Goal: Task Accomplishment & Management: Manage account settings

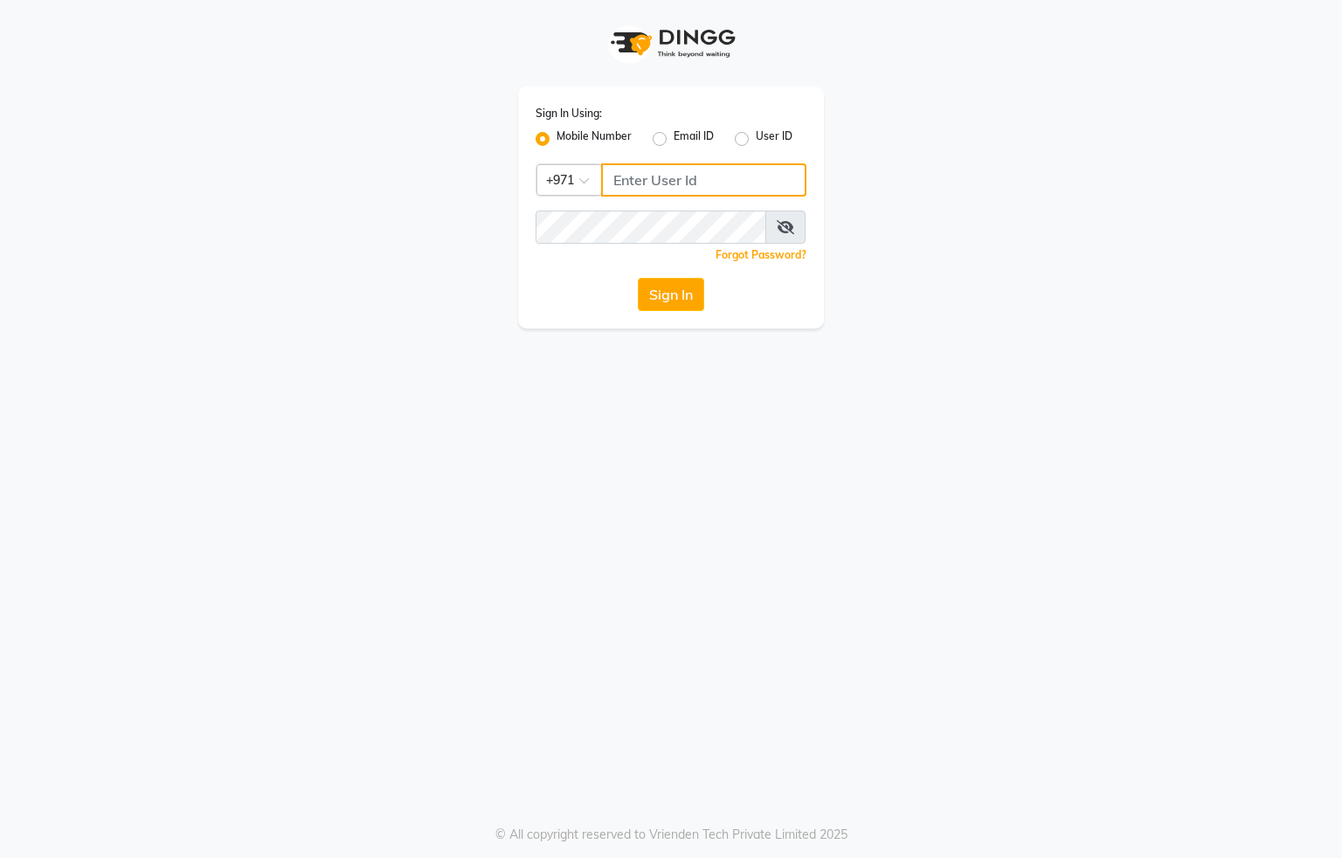
click at [653, 182] on input "Username" at bounding box center [703, 179] width 205 height 33
type input "554622061"
click at [638, 292] on button "Sign In" at bounding box center [671, 294] width 66 height 33
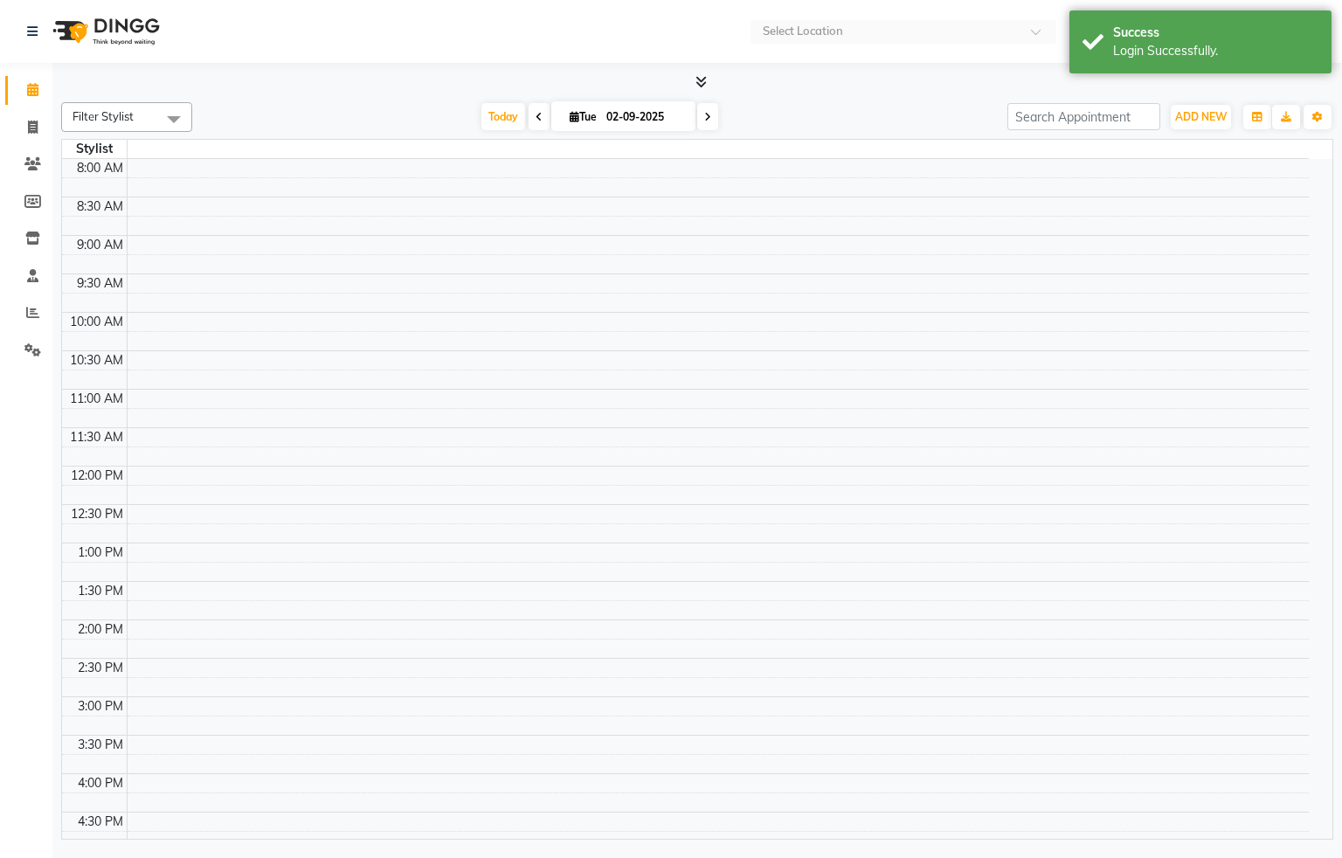
select select "en"
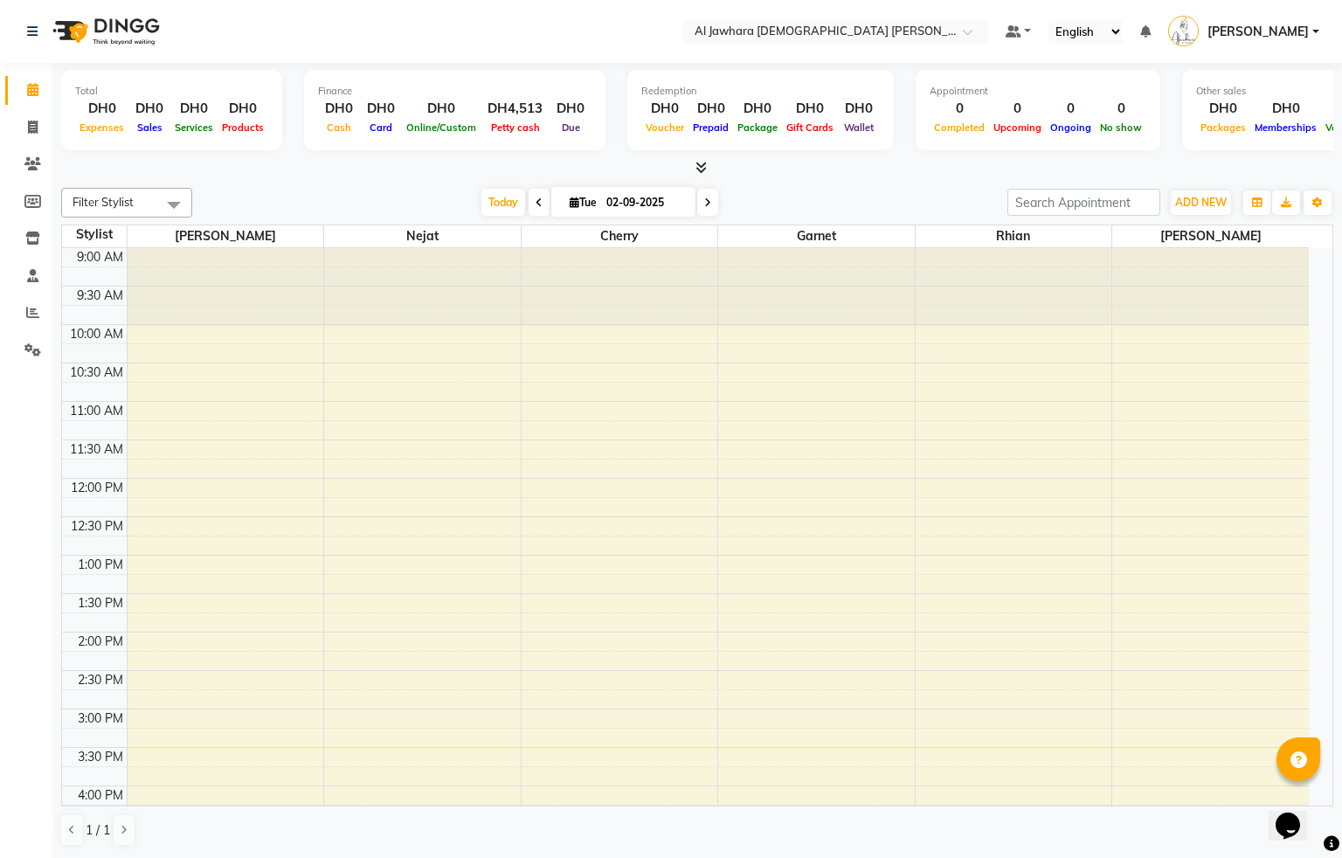
click at [439, 490] on div "9:00 AM 9:30 AM 10:00 AM 10:30 AM 11:00 AM 11:30 AM 12:00 PM 12:30 PM 1:00 PM 1…" at bounding box center [685, 747] width 1247 height 999
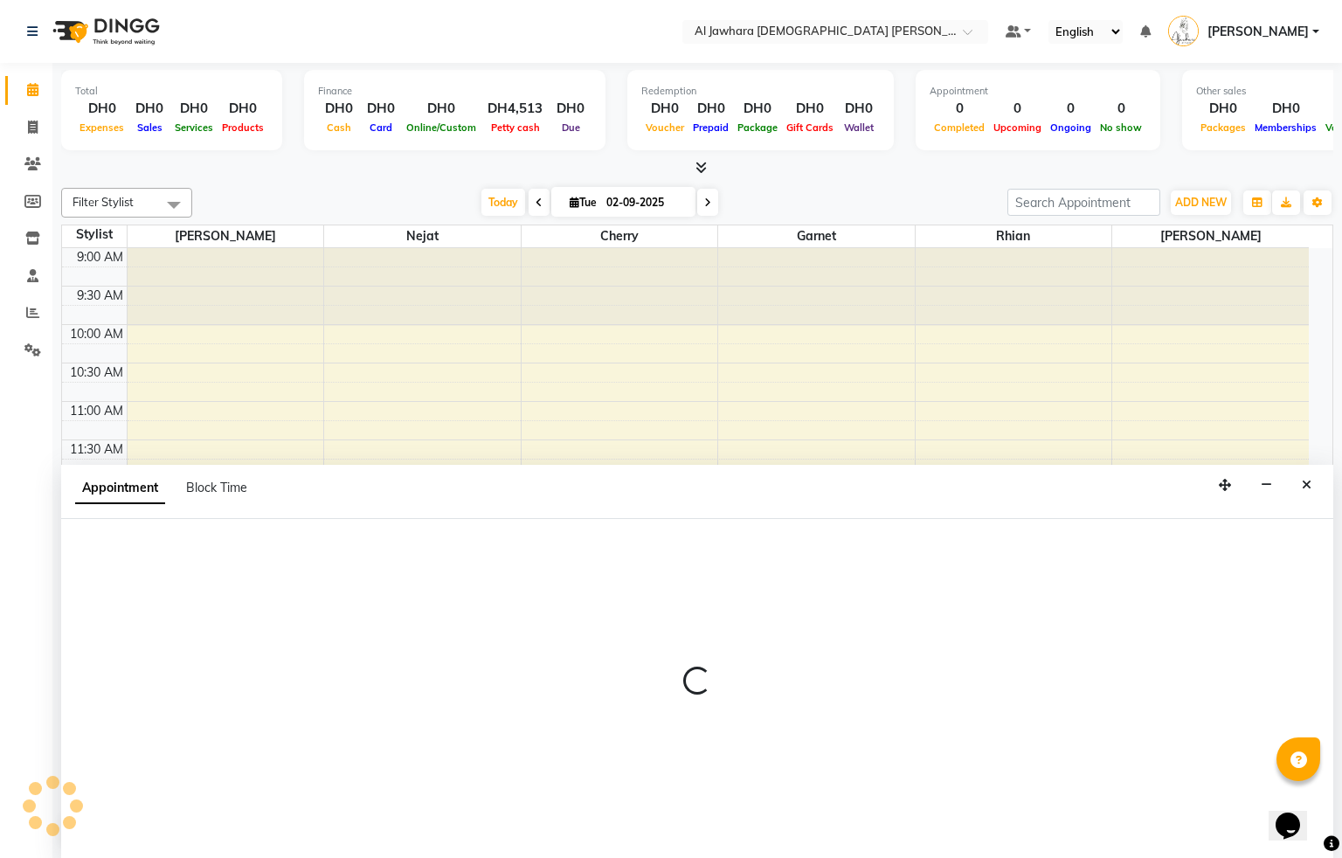
select select "15892"
select select "tentative"
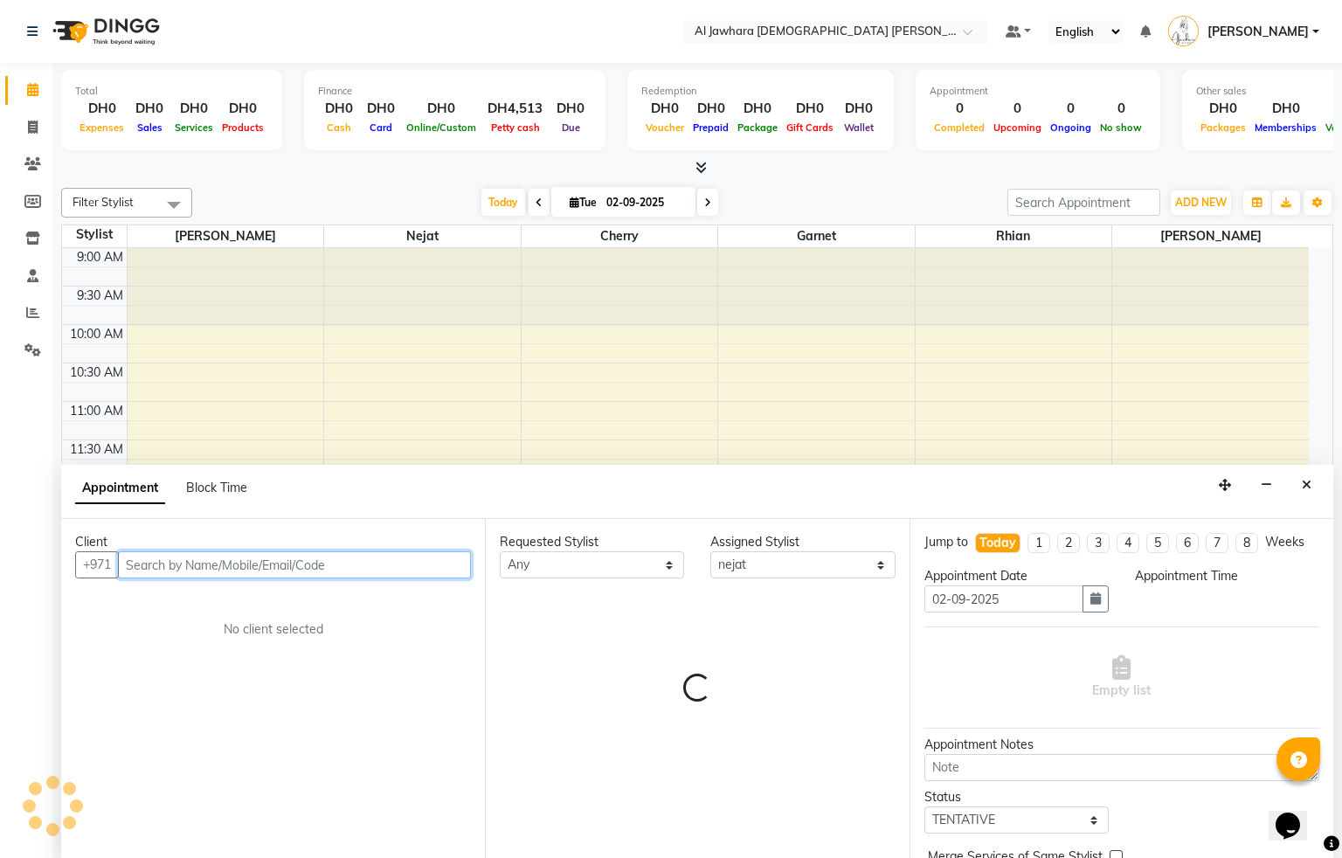
select select "720"
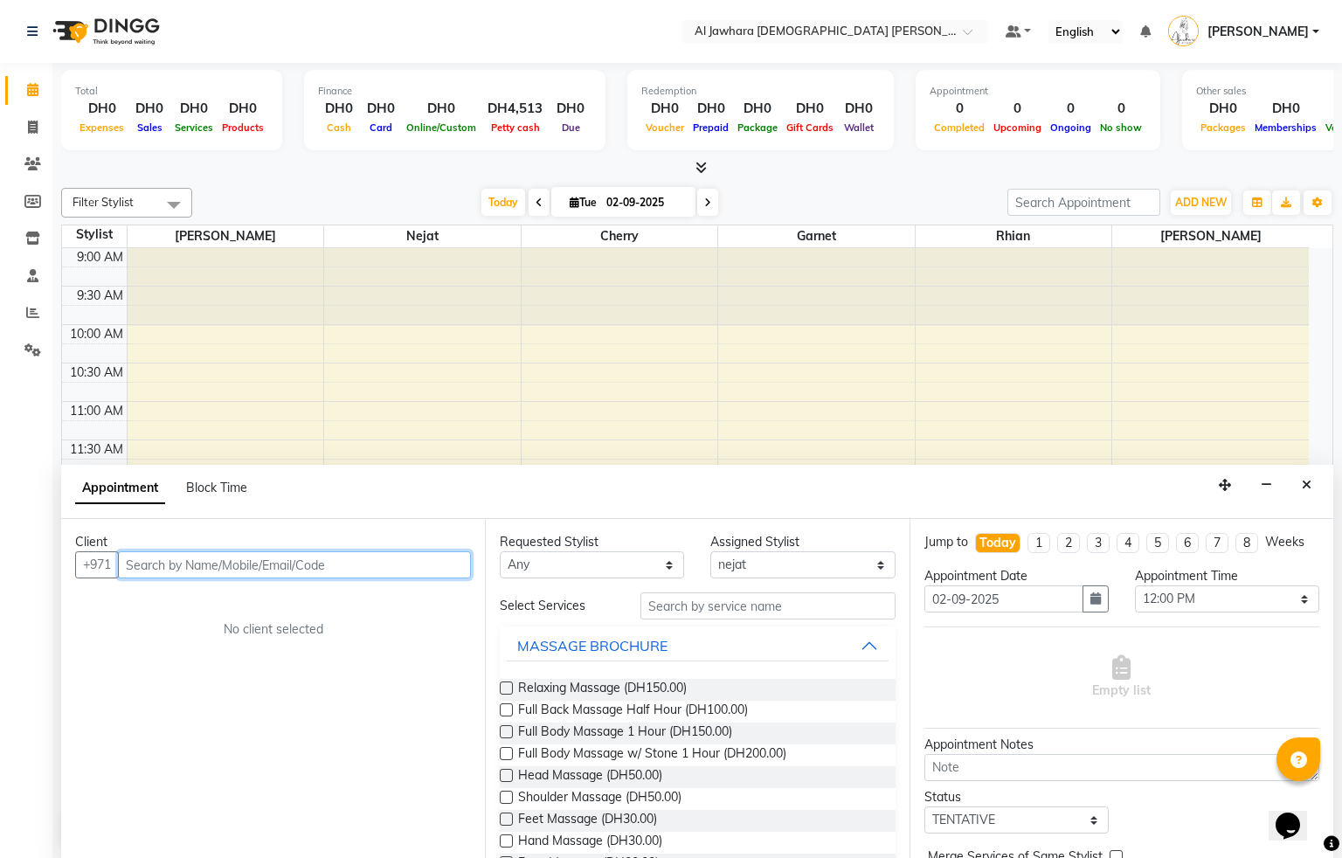
click at [184, 567] on input "text" at bounding box center [294, 564] width 353 height 27
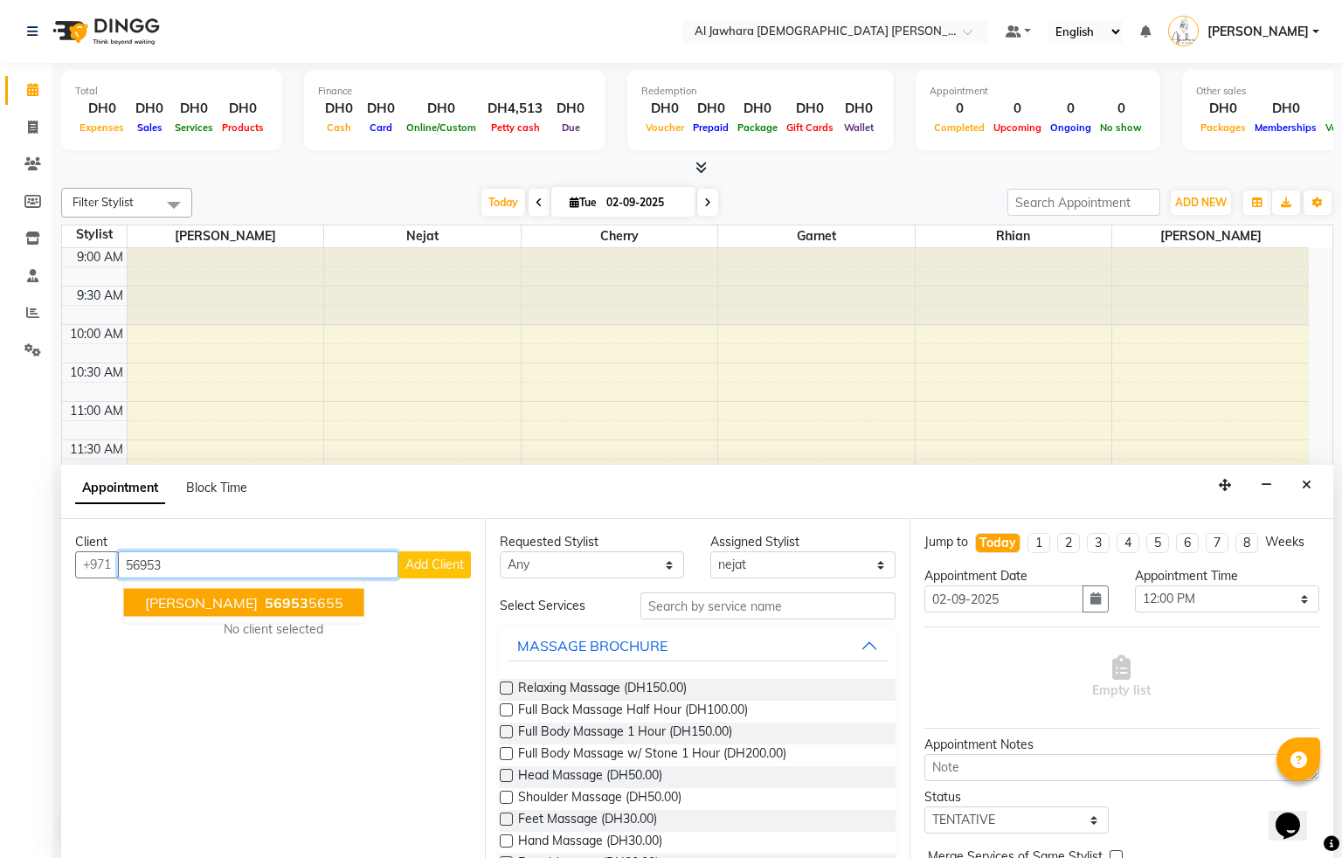
click at [261, 611] on ngb-highlight "56953 5655" at bounding box center [302, 602] width 82 height 17
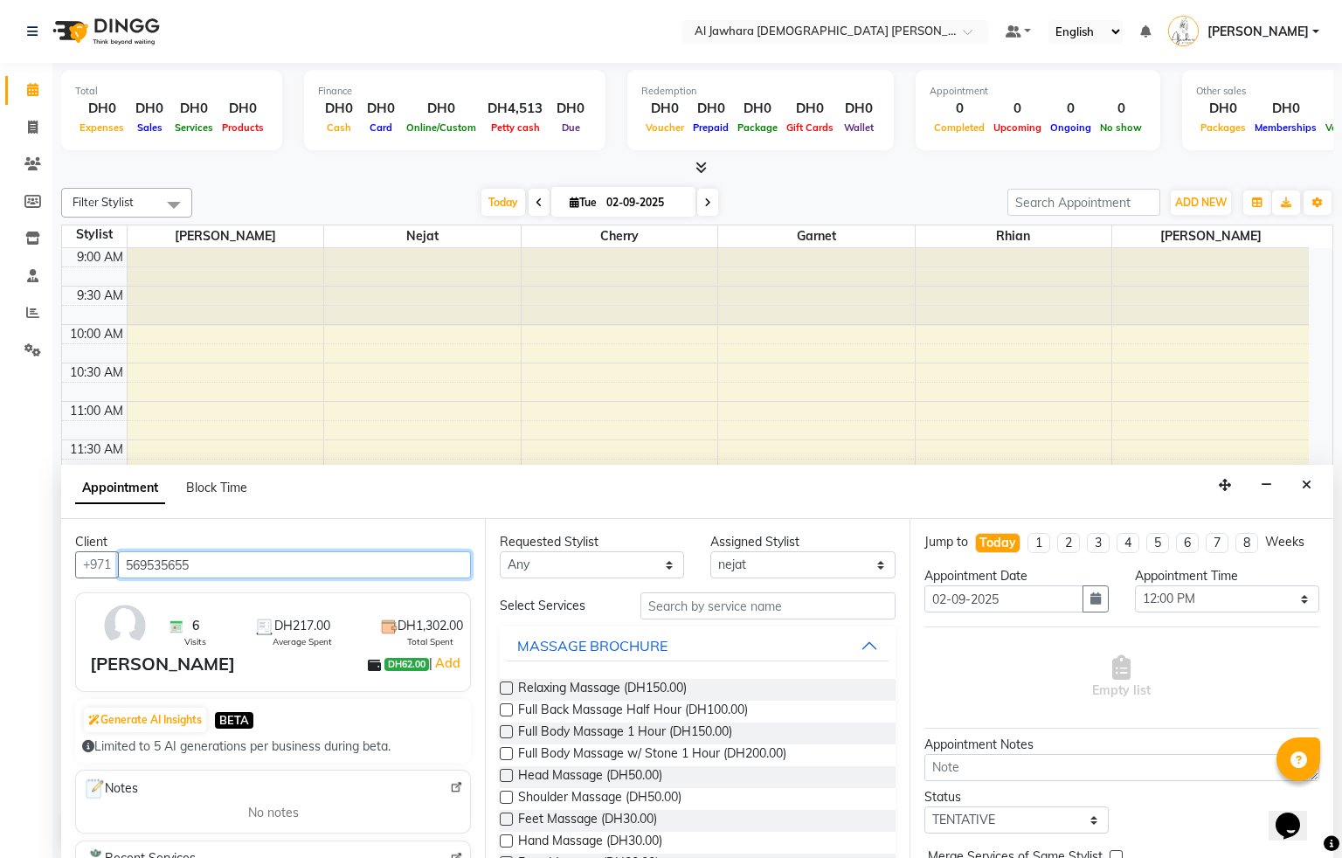
type input "569535655"
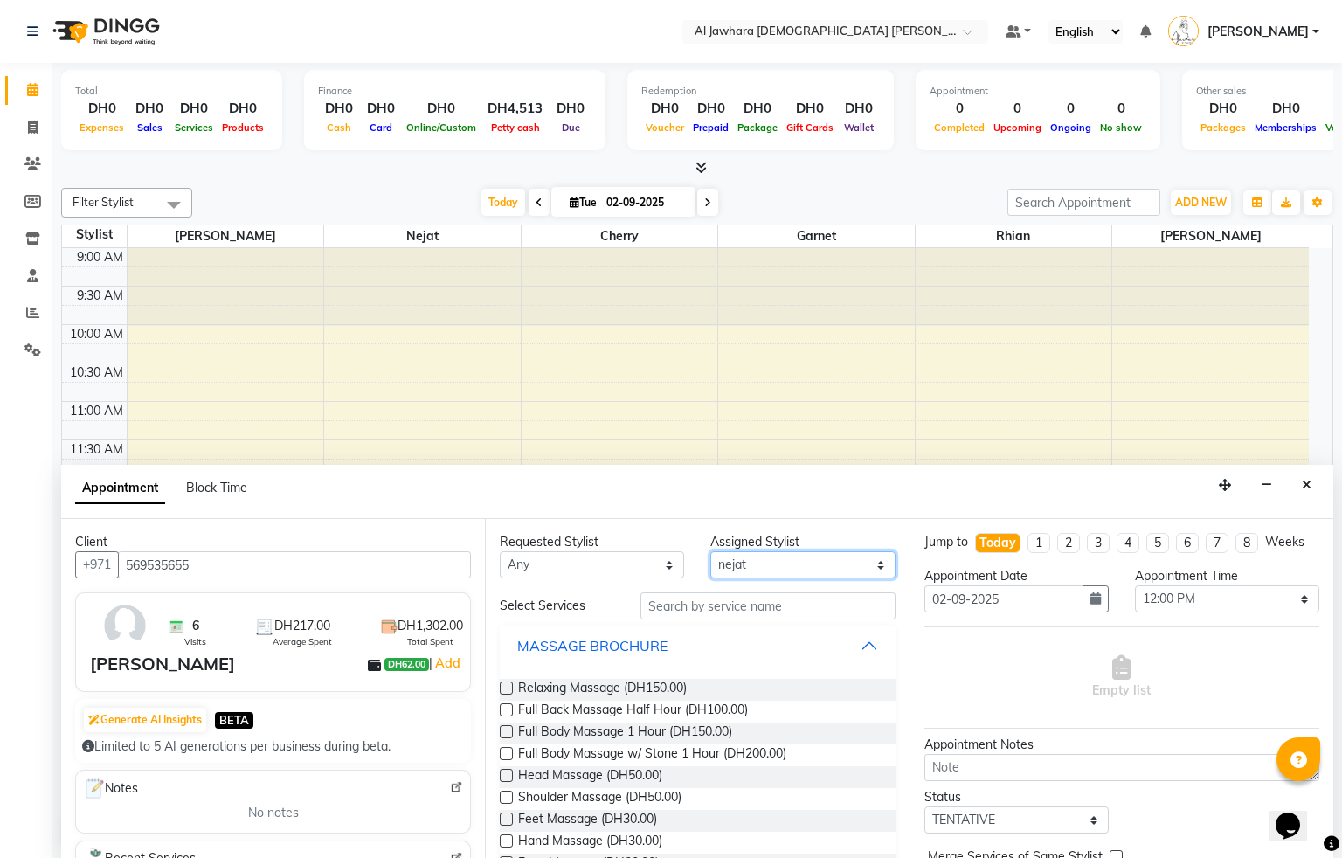
click at [790, 561] on select "Select Cherry Garnet [PERSON_NAME] rhian [PERSON_NAME]" at bounding box center [803, 564] width 184 height 27
select select "13408"
click at [711, 552] on select "Select Cherry Garnet [PERSON_NAME] rhian [PERSON_NAME]" at bounding box center [803, 564] width 184 height 27
click at [711, 598] on input "text" at bounding box center [768, 606] width 255 height 27
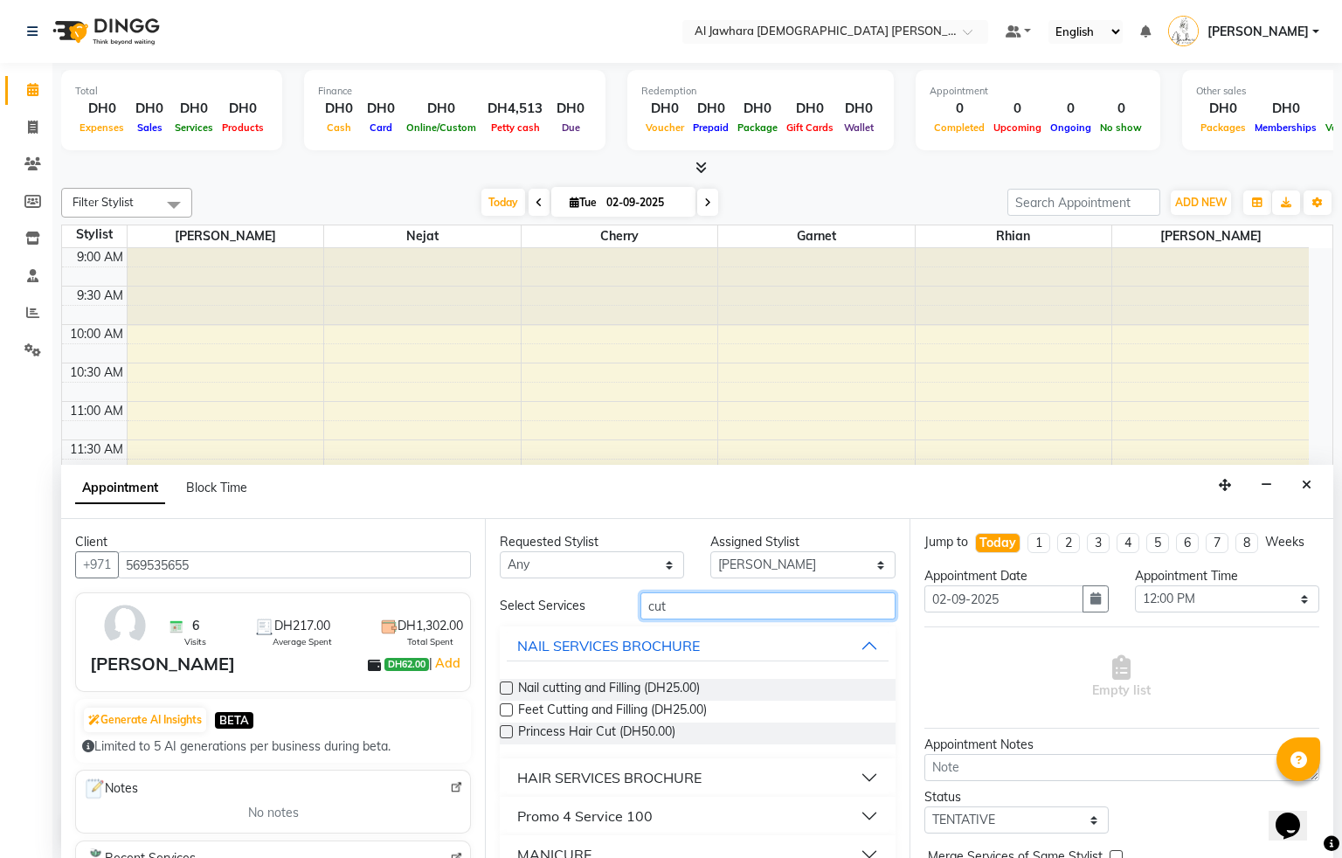
type input "cut"
click at [503, 687] on label at bounding box center [506, 688] width 13 height 13
click at [503, 687] on input "checkbox" at bounding box center [505, 689] width 11 height 11
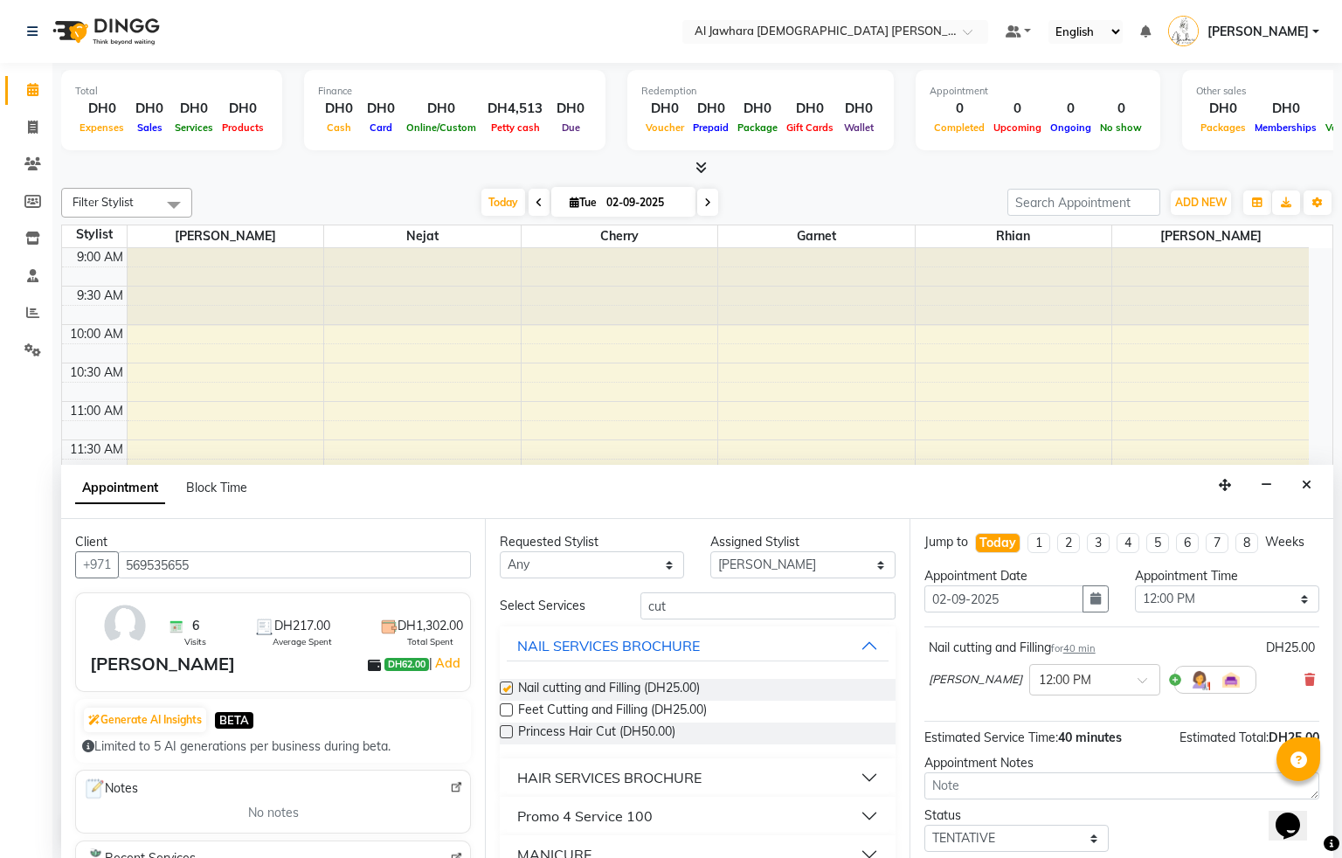
checkbox input "false"
click at [501, 711] on label at bounding box center [506, 710] width 13 height 13
click at [501, 711] on input "checkbox" at bounding box center [505, 711] width 11 height 11
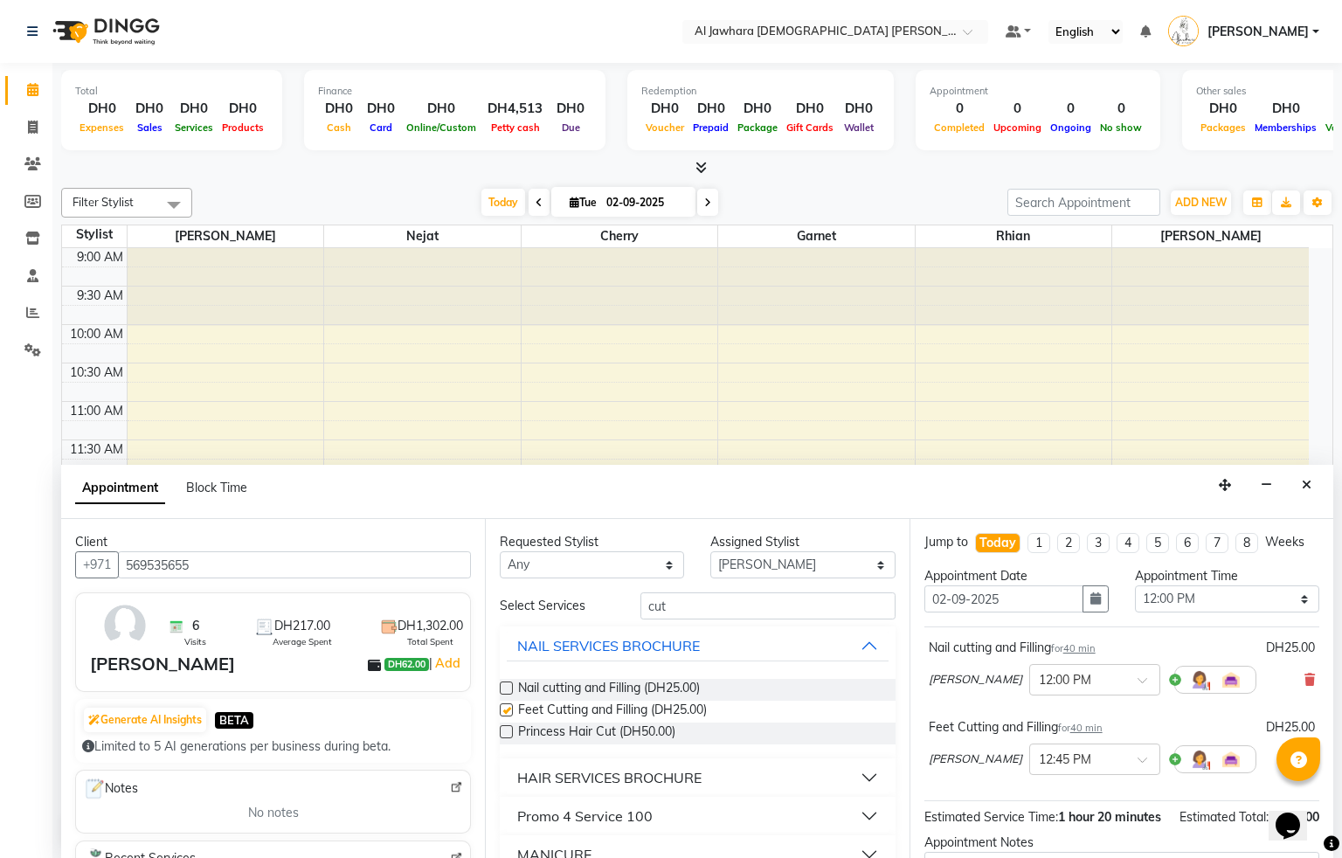
checkbox input "false"
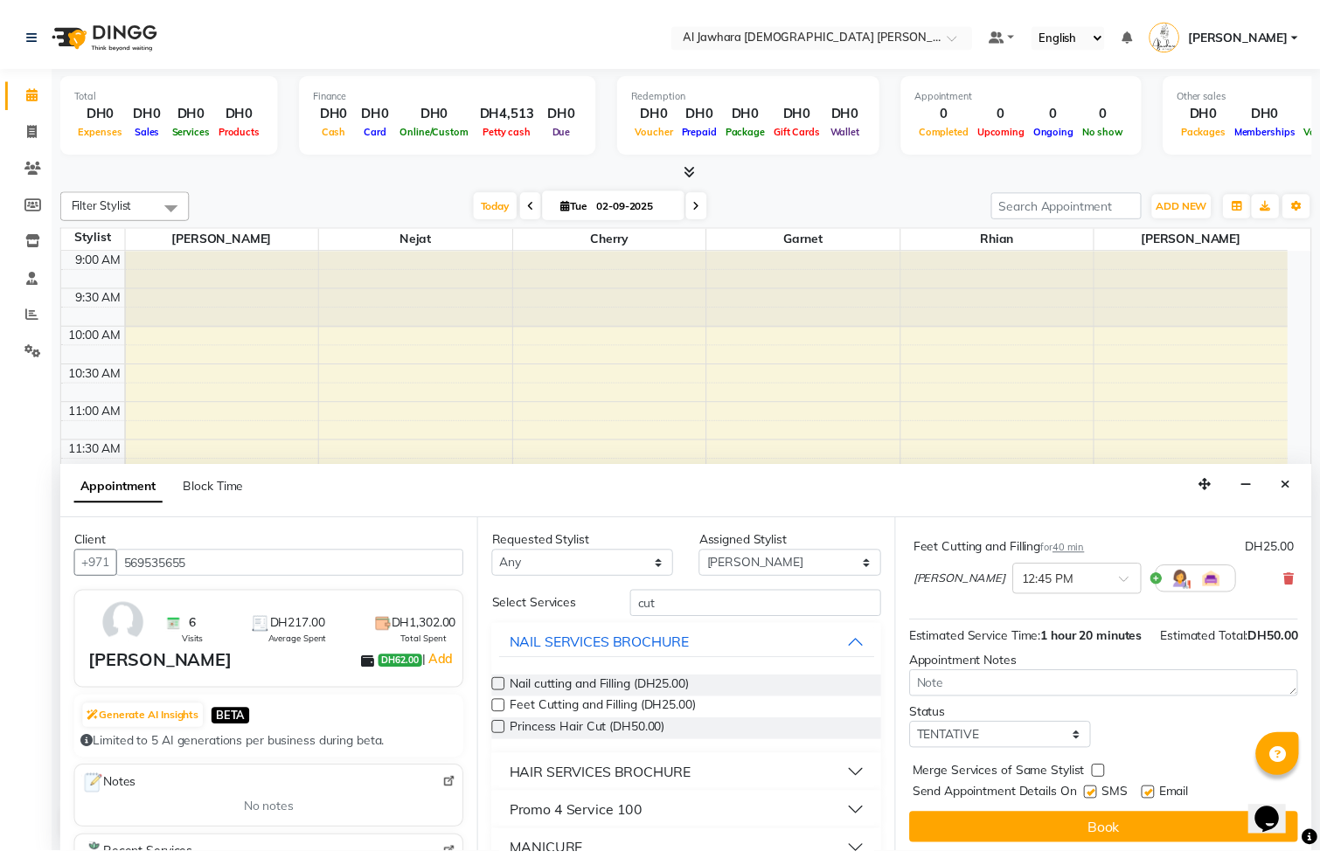
scroll to position [221, 0]
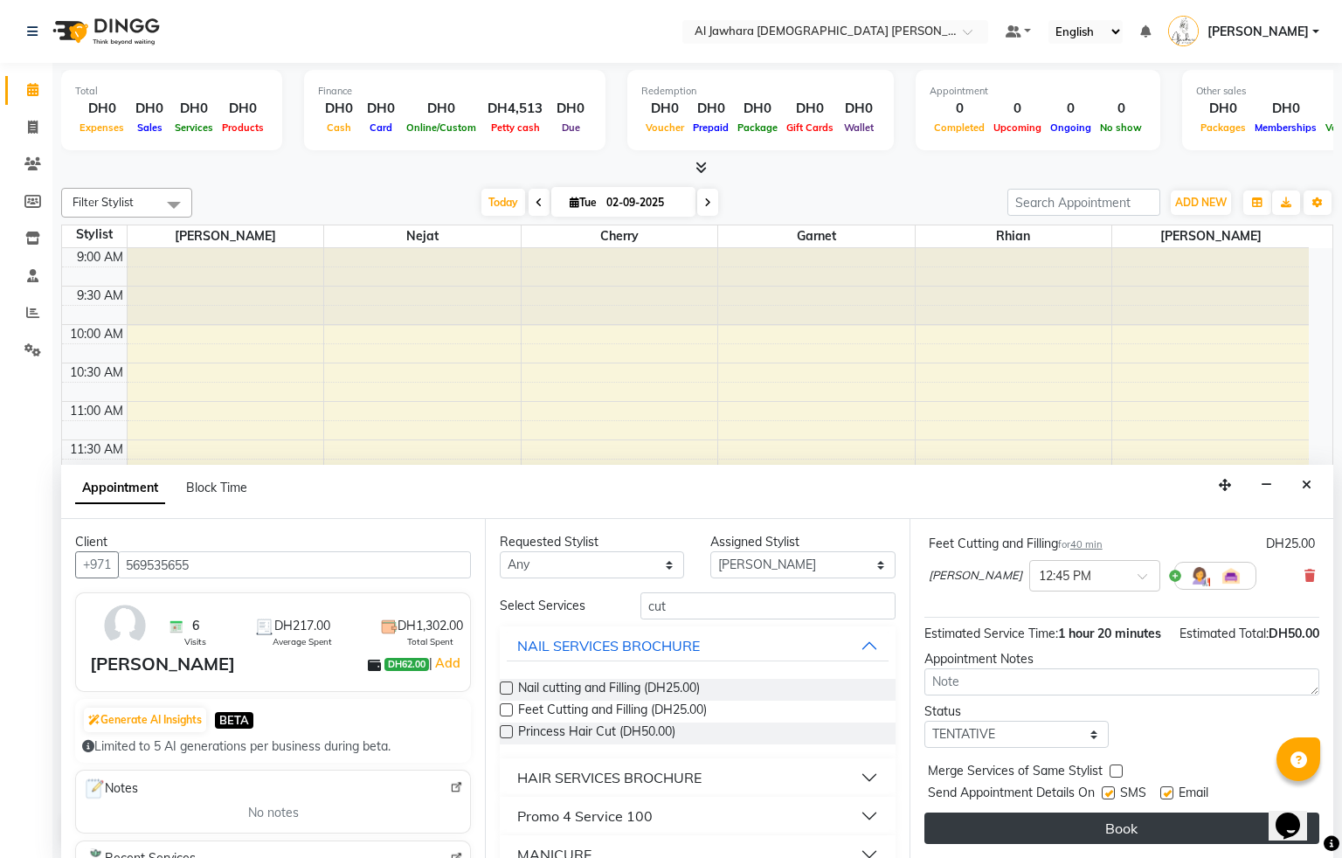
click at [1154, 826] on button "Book" at bounding box center [1122, 828] width 395 height 31
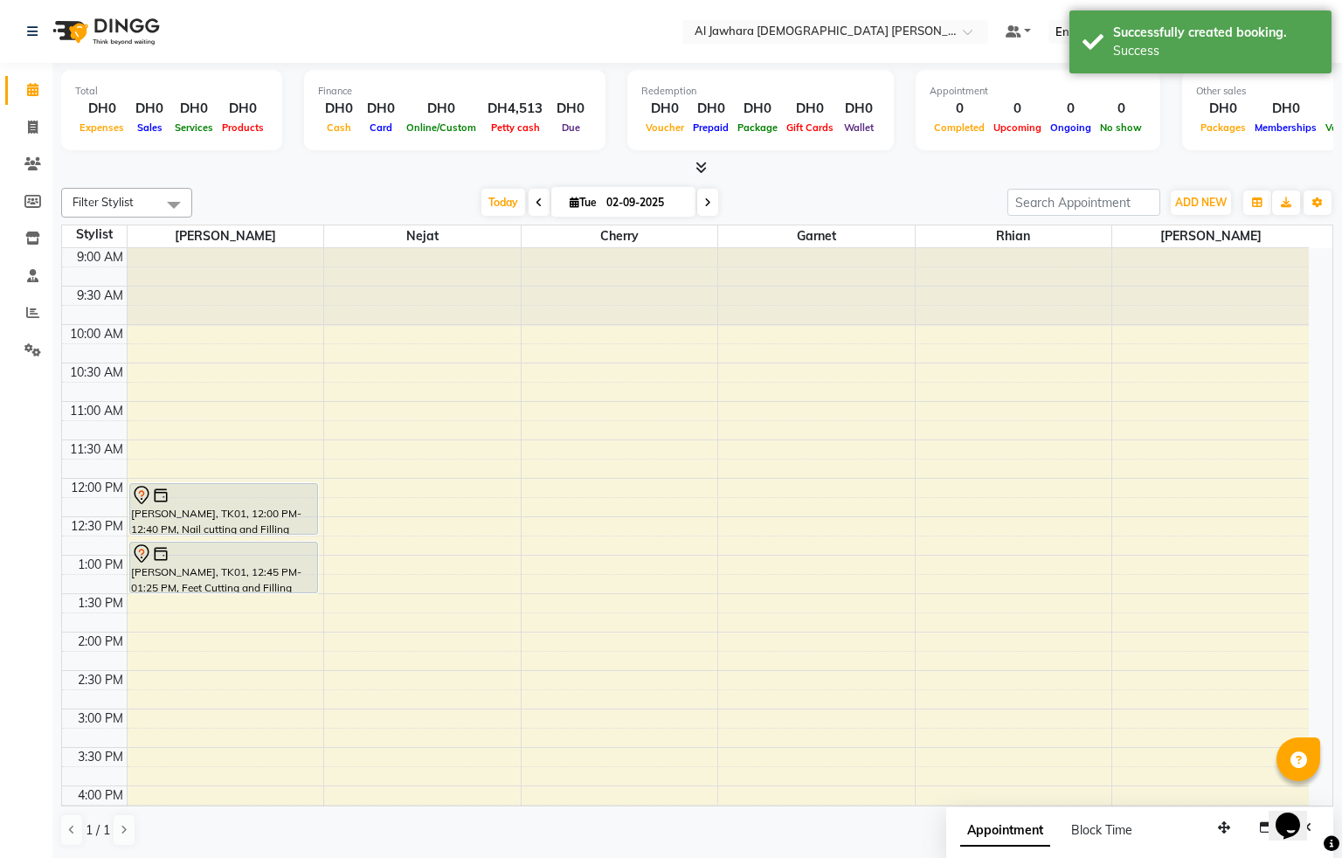
click at [212, 504] on div at bounding box center [224, 495] width 186 height 21
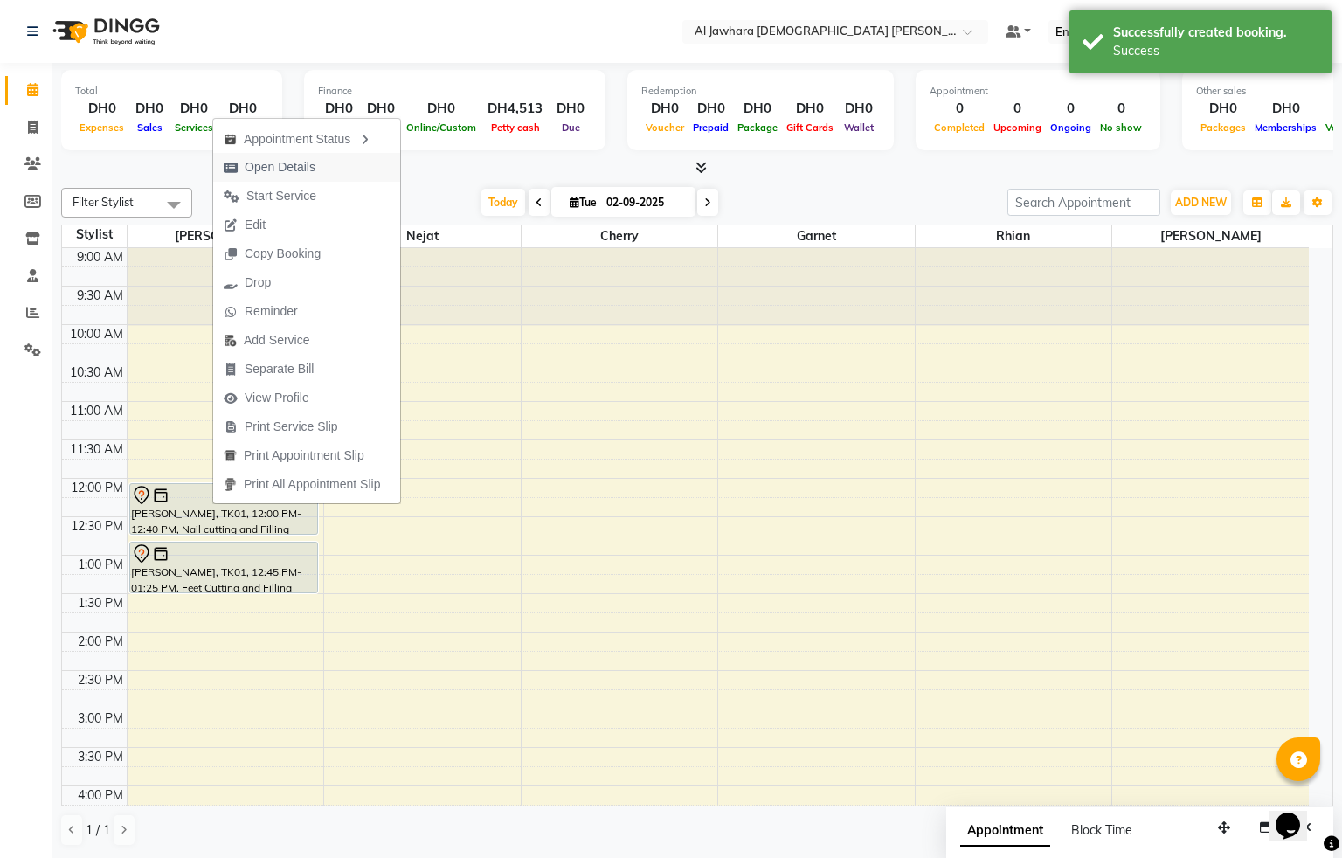
click at [286, 158] on span "Open Details" at bounding box center [280, 167] width 71 height 18
select select "7"
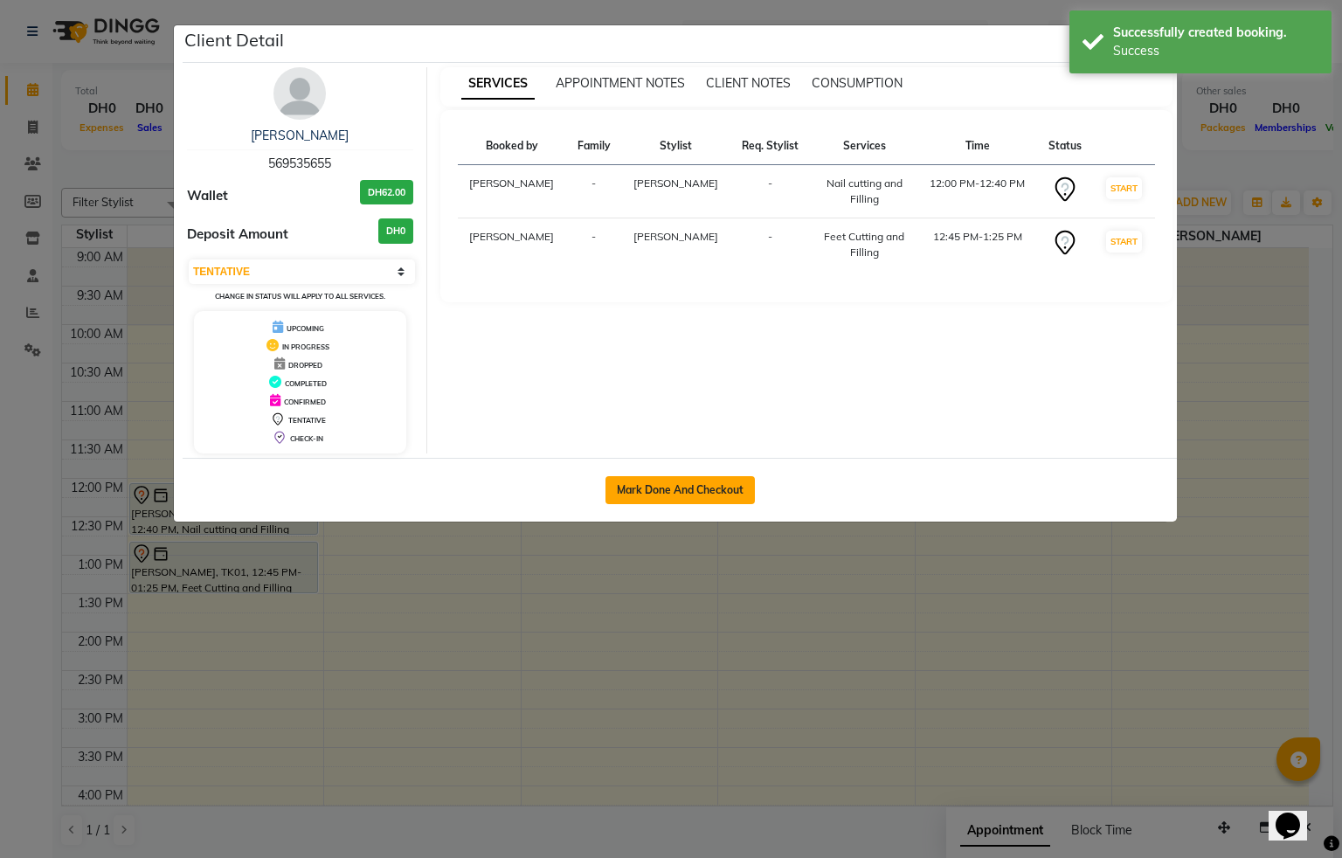
click at [654, 501] on button "Mark Done And Checkout" at bounding box center [680, 490] width 149 height 28
select select "service"
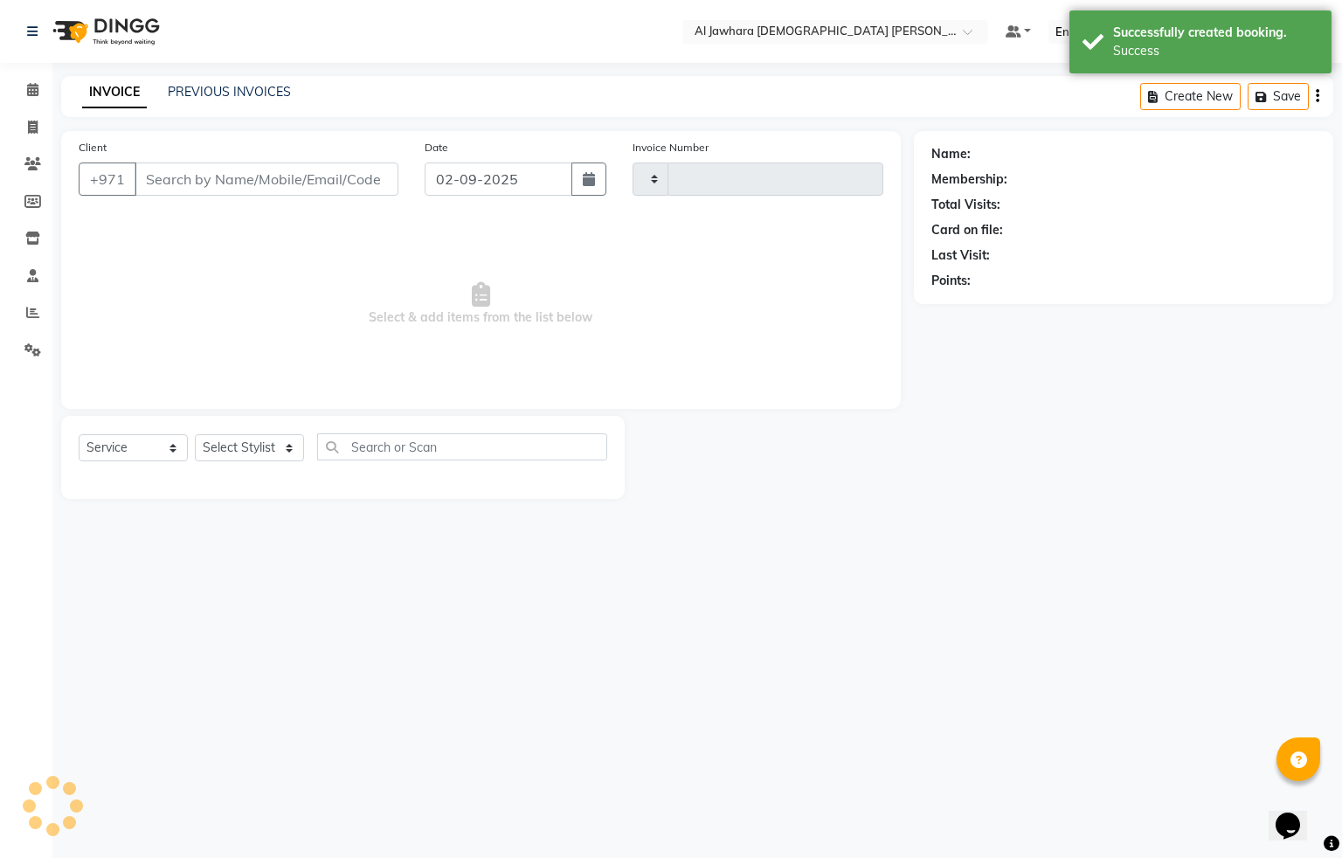
type input "0768"
select select "808"
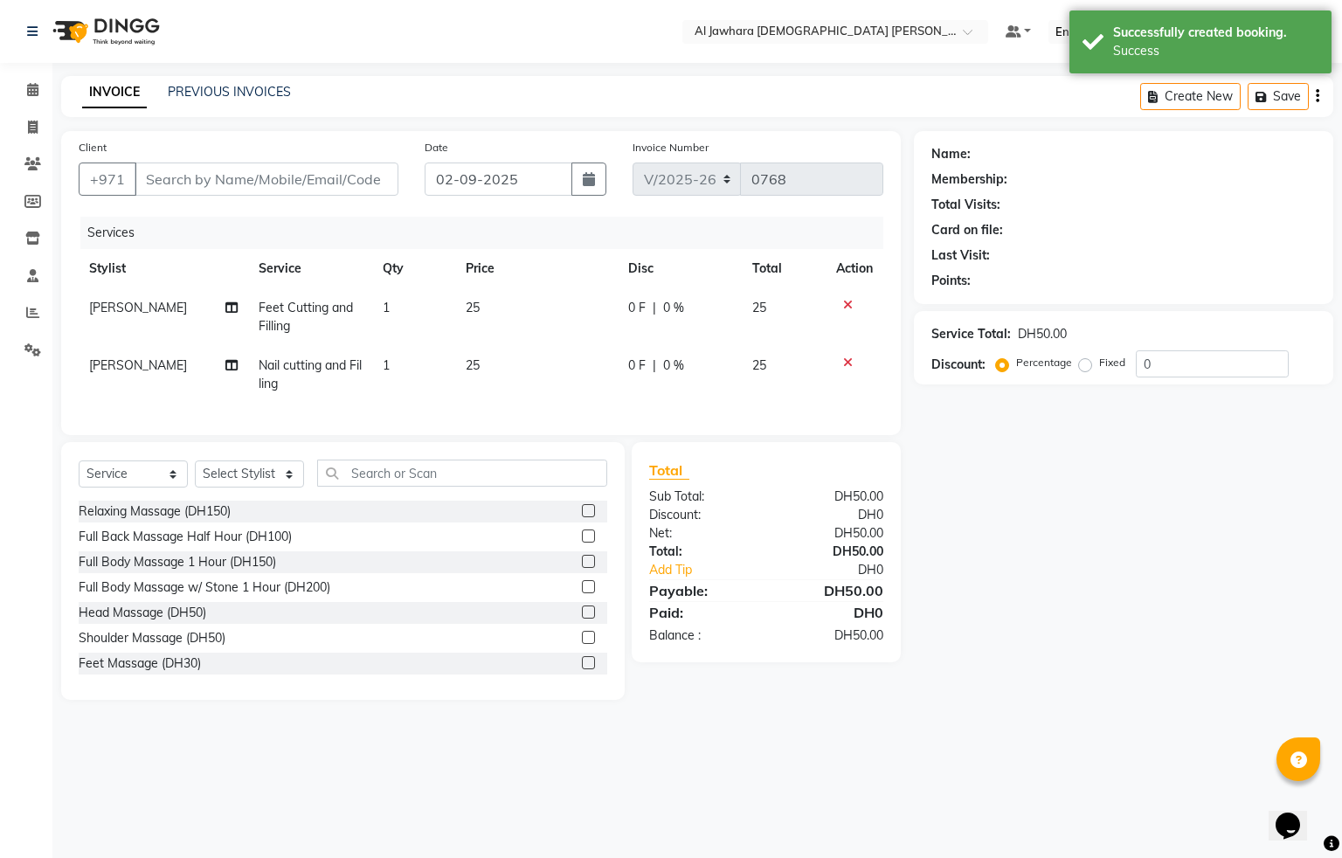
type input "569535655"
select select "13408"
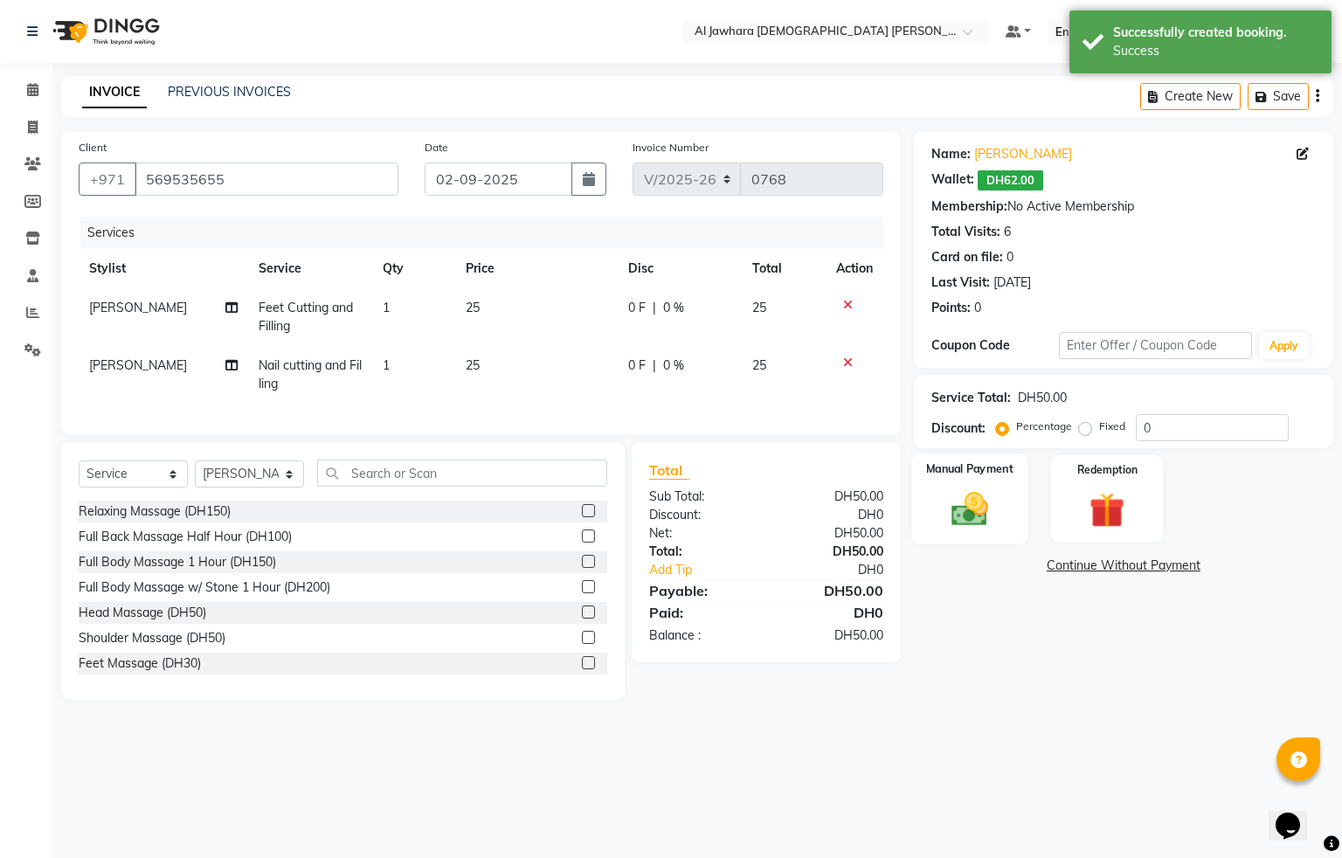
click at [984, 512] on img at bounding box center [969, 510] width 59 height 42
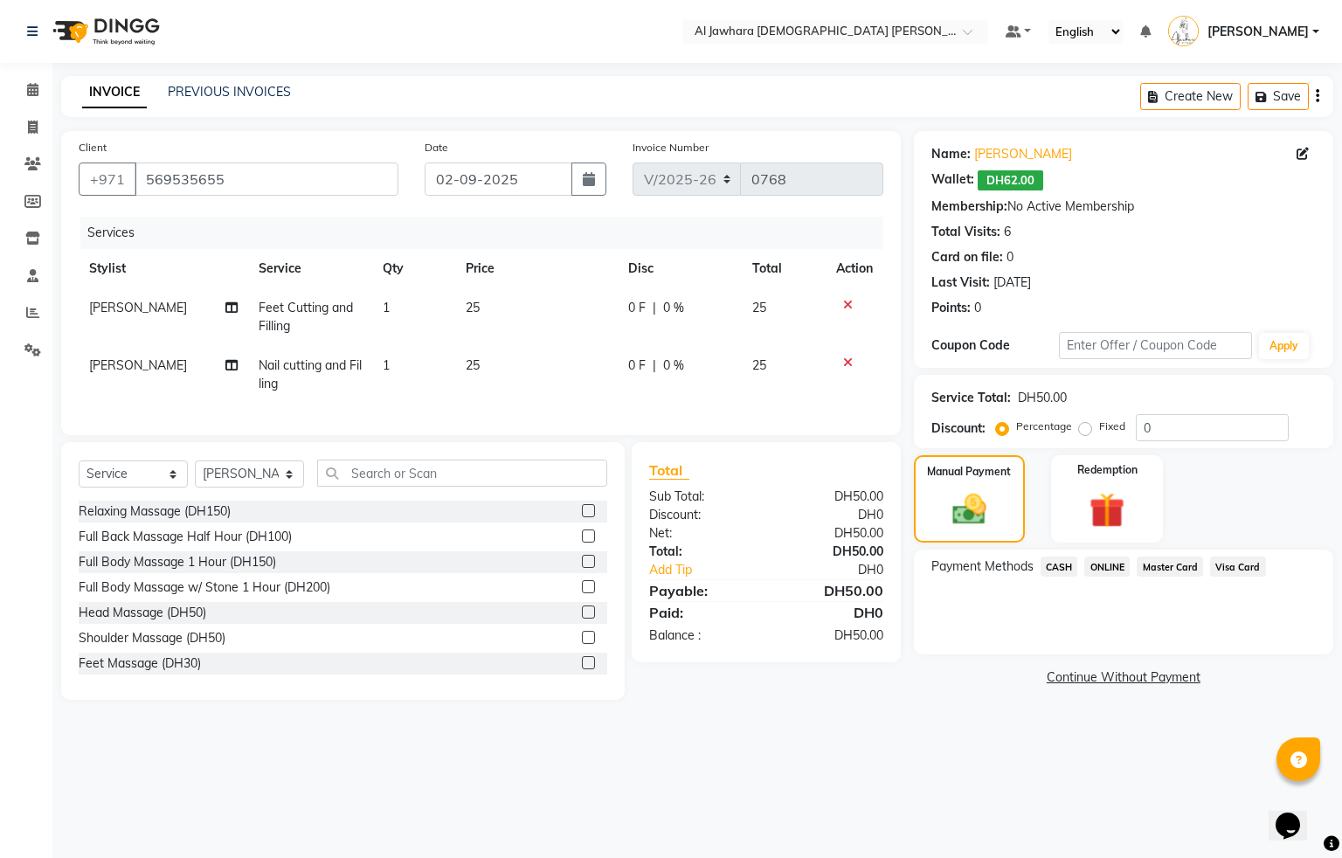
click at [1243, 575] on span "Visa Card" at bounding box center [1238, 567] width 56 height 20
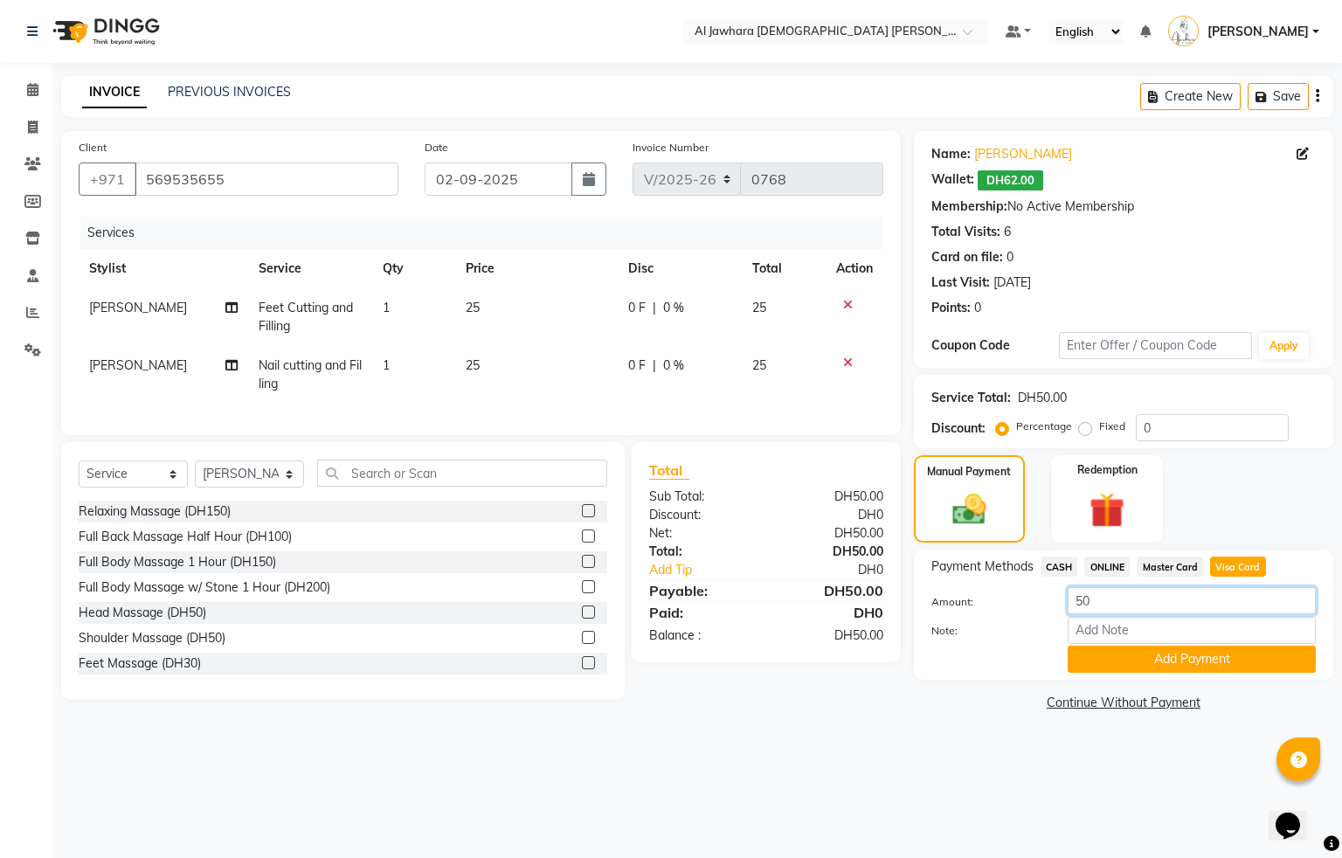
click at [1191, 603] on input "50" at bounding box center [1192, 600] width 248 height 27
type input "53"
click at [1193, 667] on button "Add Payment" at bounding box center [1192, 659] width 248 height 27
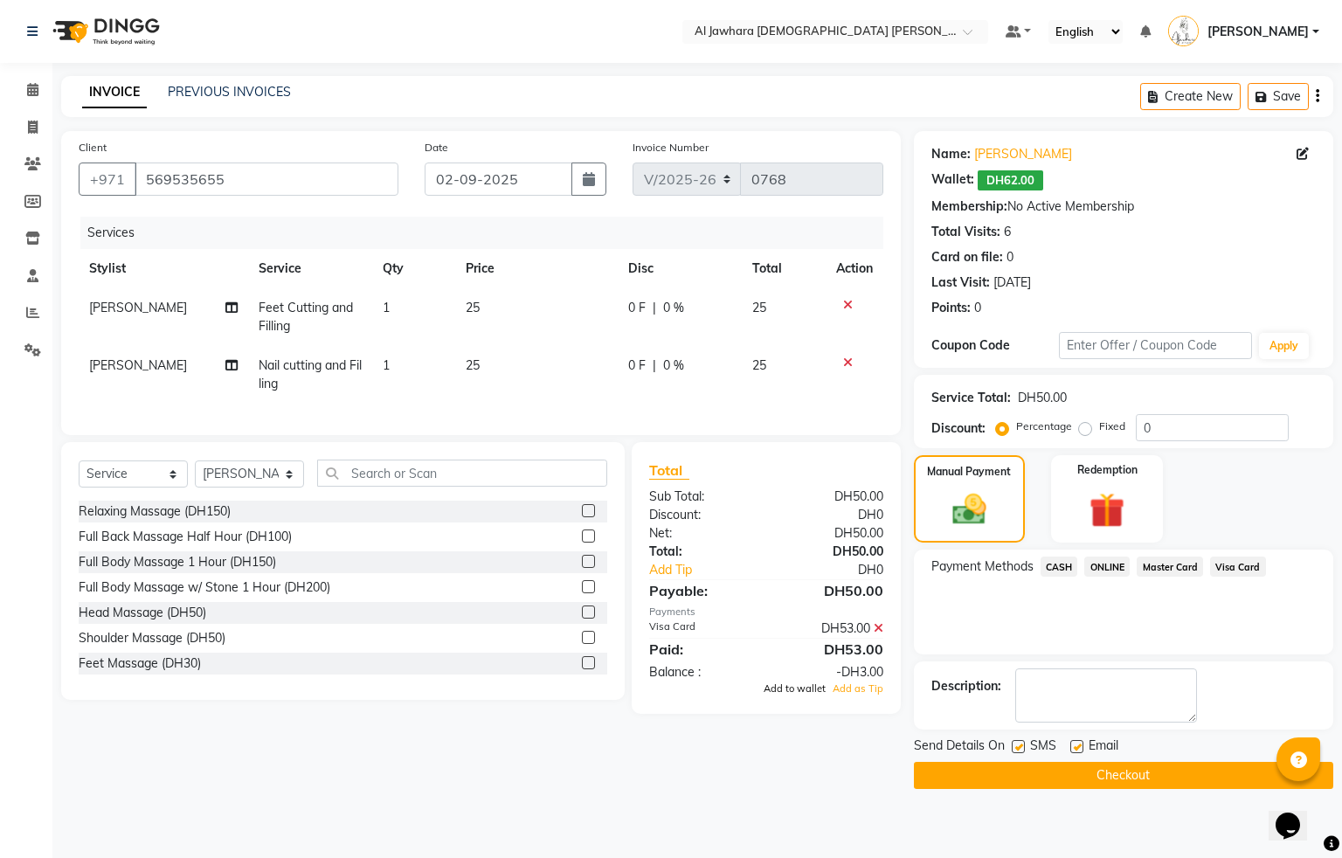
click at [826, 695] on span "Add to wallet" at bounding box center [795, 689] width 62 height 12
click at [1099, 772] on button "Checkout" at bounding box center [1124, 775] width 420 height 27
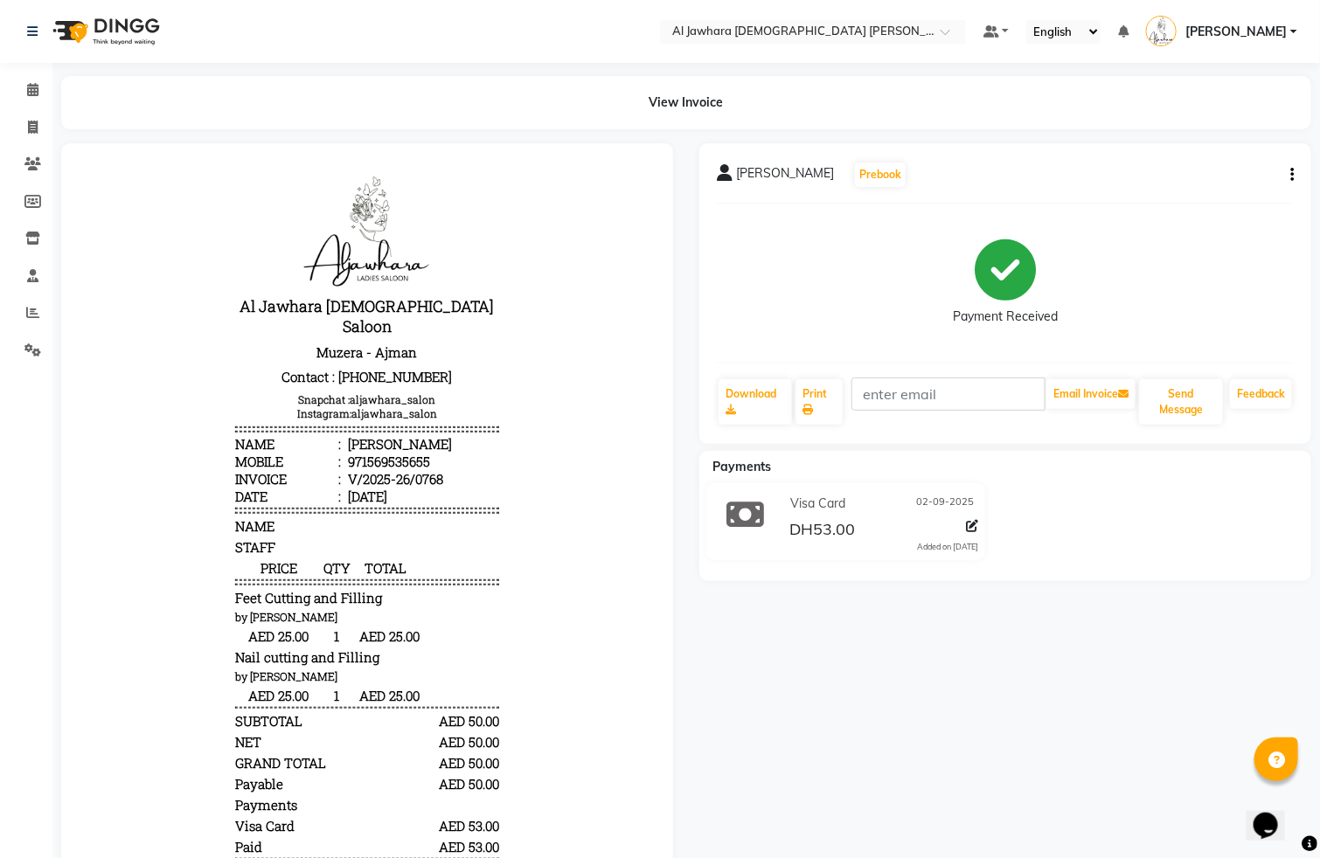
click at [81, 82] on div "View Invoice" at bounding box center [686, 102] width 1250 height 53
click at [32, 85] on icon at bounding box center [32, 89] width 11 height 13
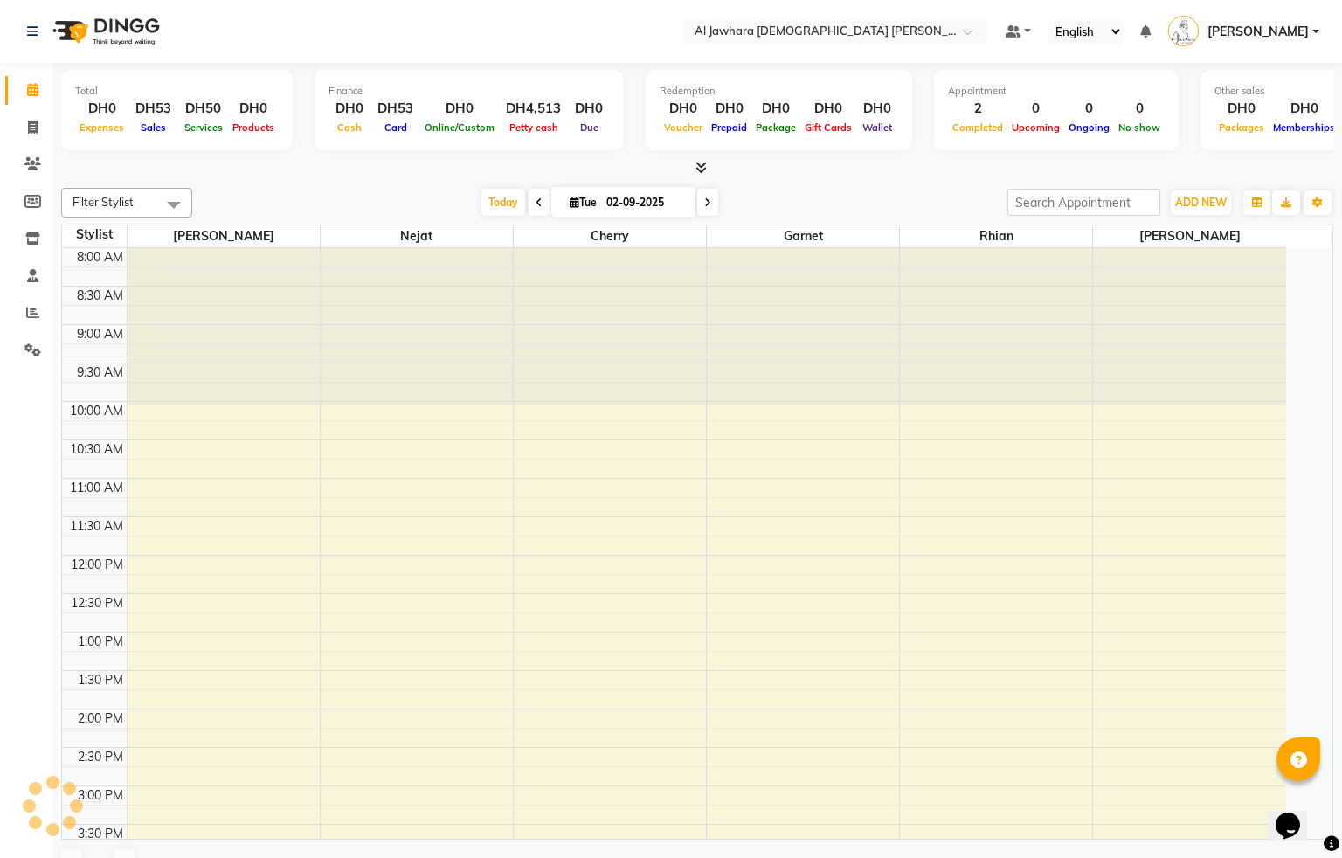
click at [260, 414] on div "8:00 AM 8:30 AM 9:00 AM 9:30 AM 10:00 AM 10:30 AM 11:00 AM 11:30 AM 12:00 PM 12…" at bounding box center [674, 709] width 1224 height 922
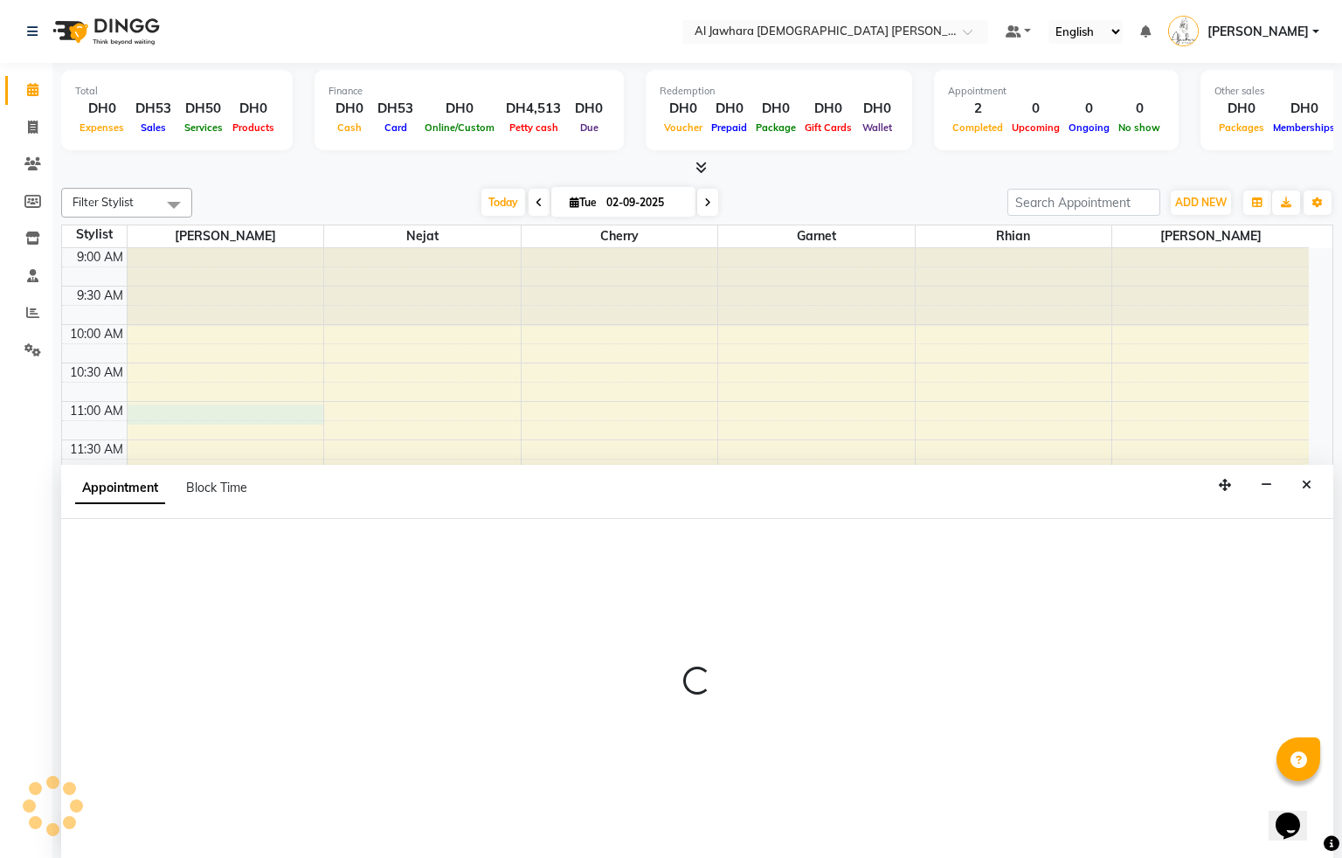
select select "13408"
select select "tentative"
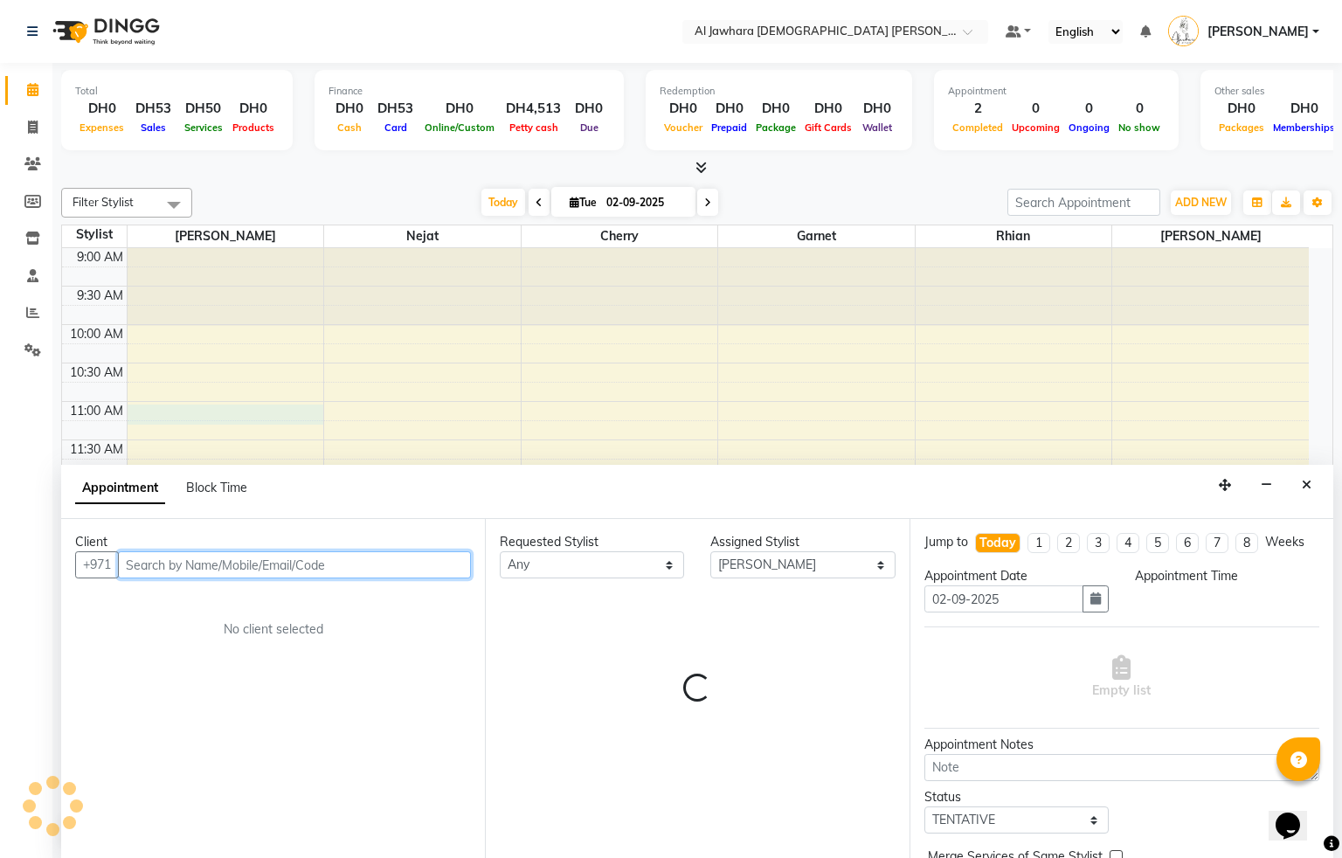
select select "660"
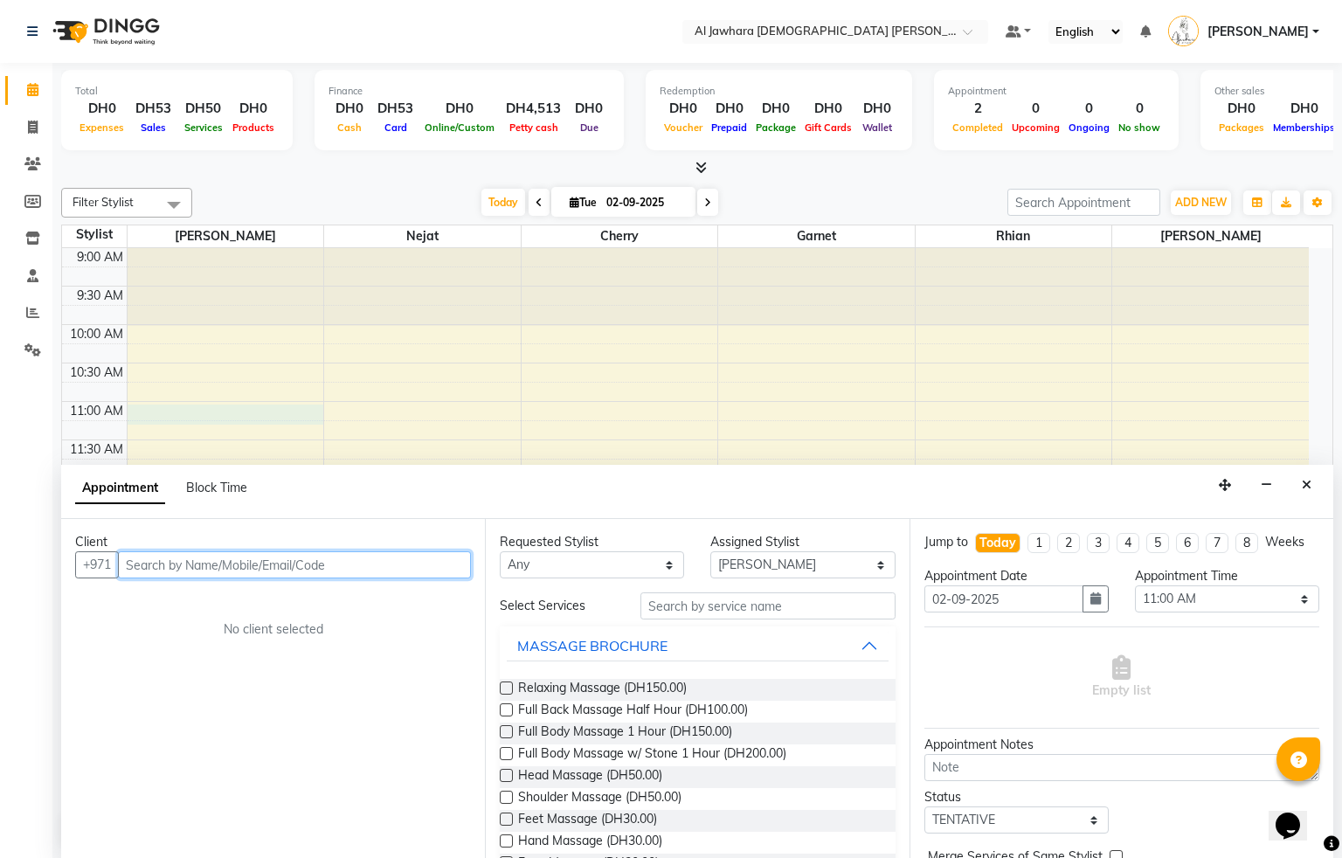
click at [182, 567] on input "text" at bounding box center [294, 564] width 353 height 27
drag, startPoint x: 166, startPoint y: 577, endPoint x: 177, endPoint y: 572, distance: 11.7
click at [168, 577] on input "text" at bounding box center [294, 564] width 353 height 27
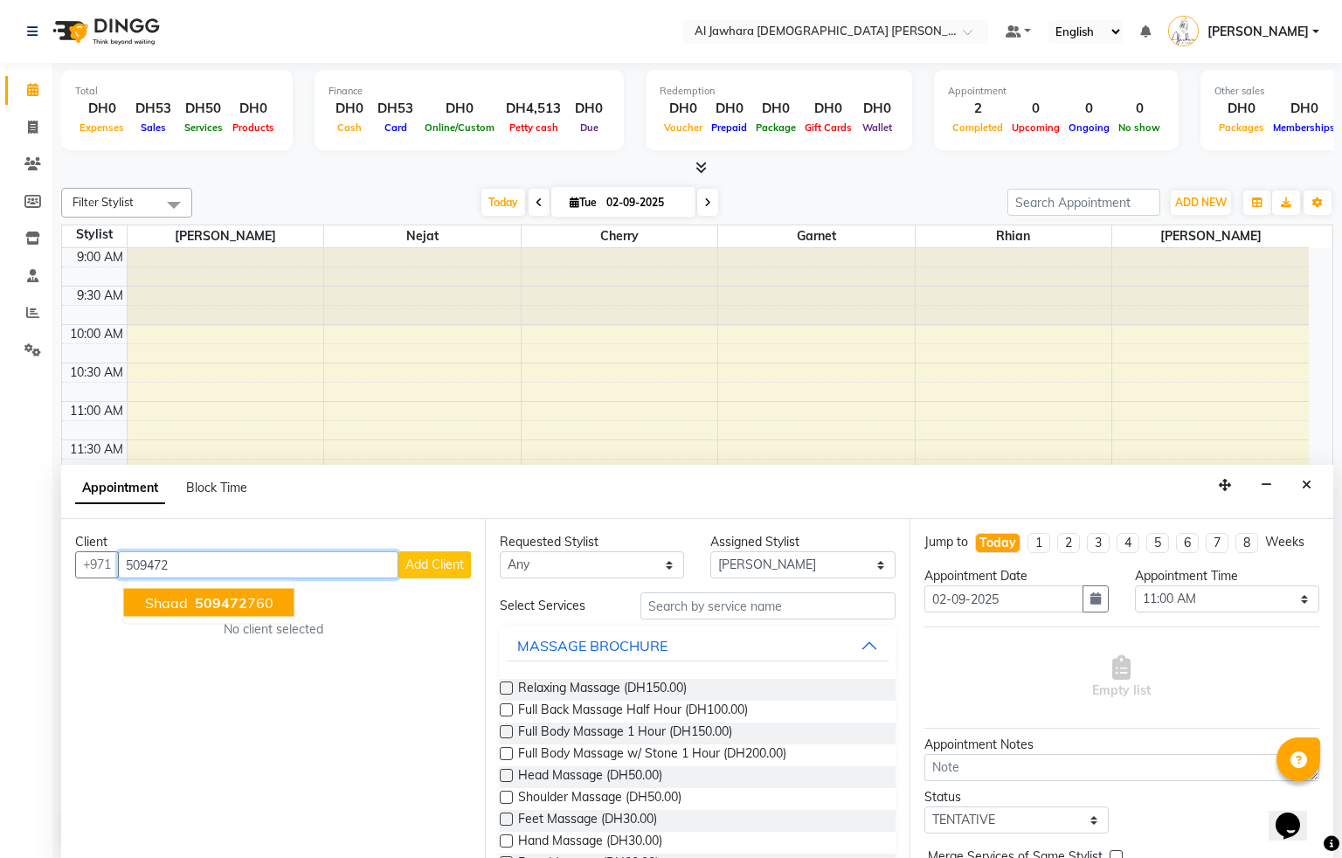
click at [158, 603] on span "shaad" at bounding box center [166, 602] width 43 height 17
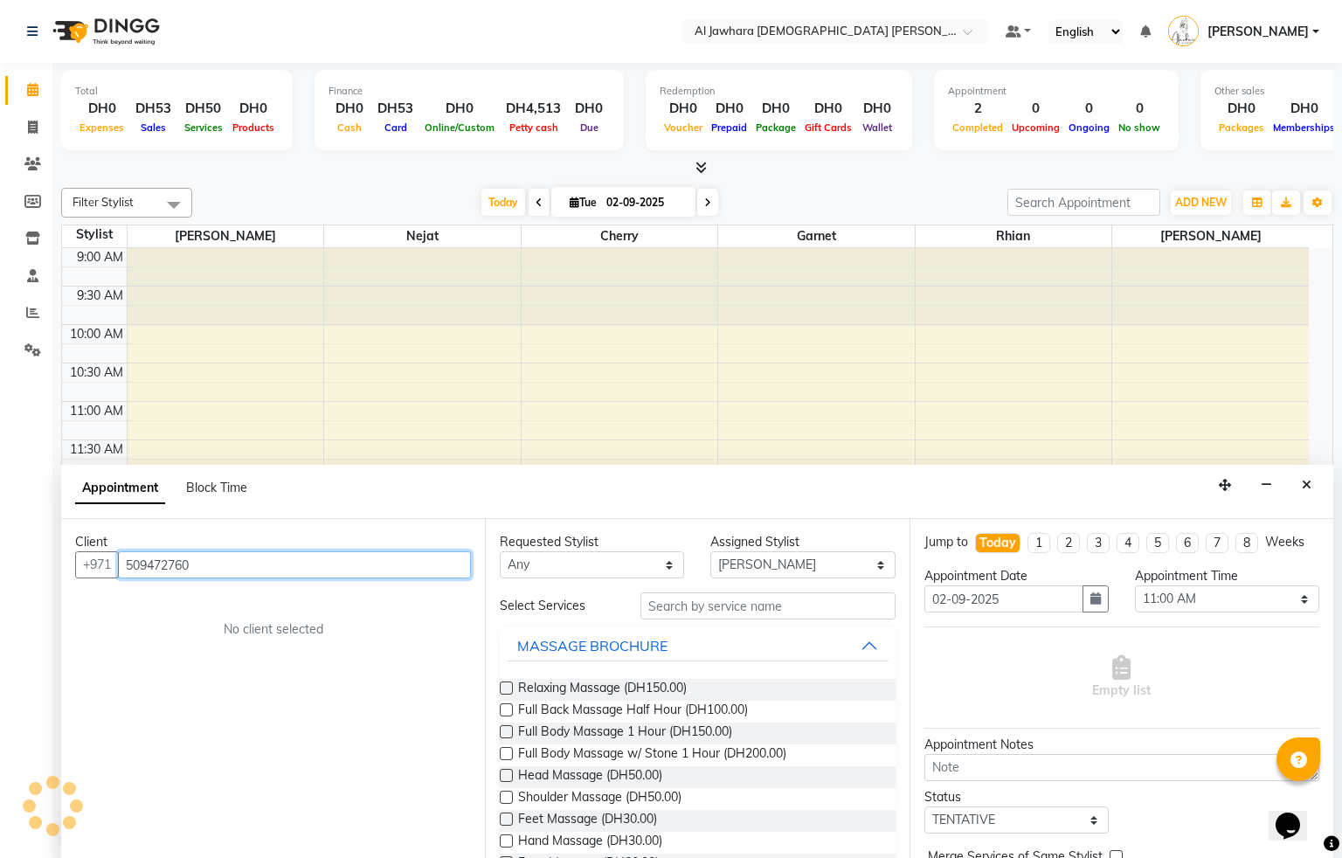
type input "509472760"
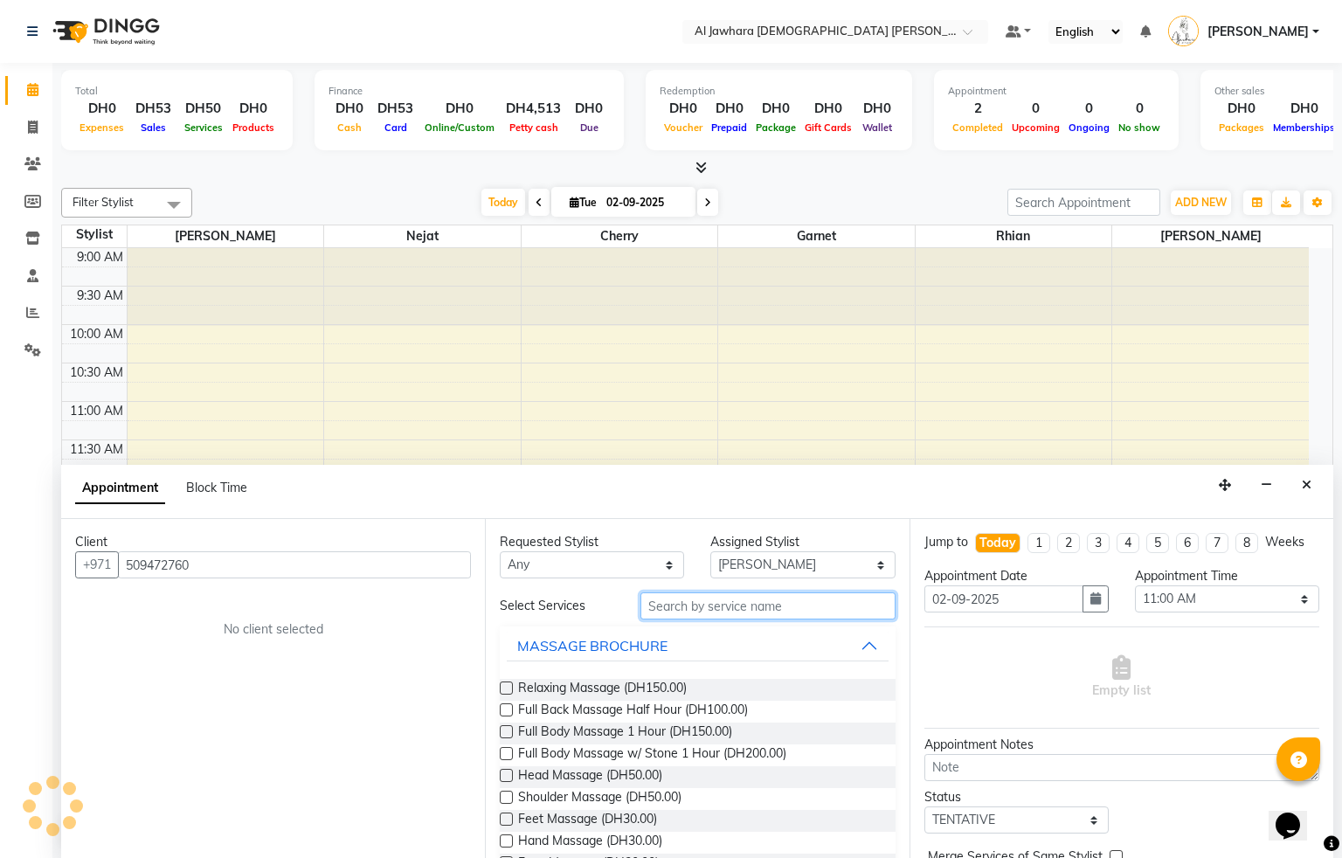
click at [725, 600] on input "text" at bounding box center [768, 606] width 255 height 27
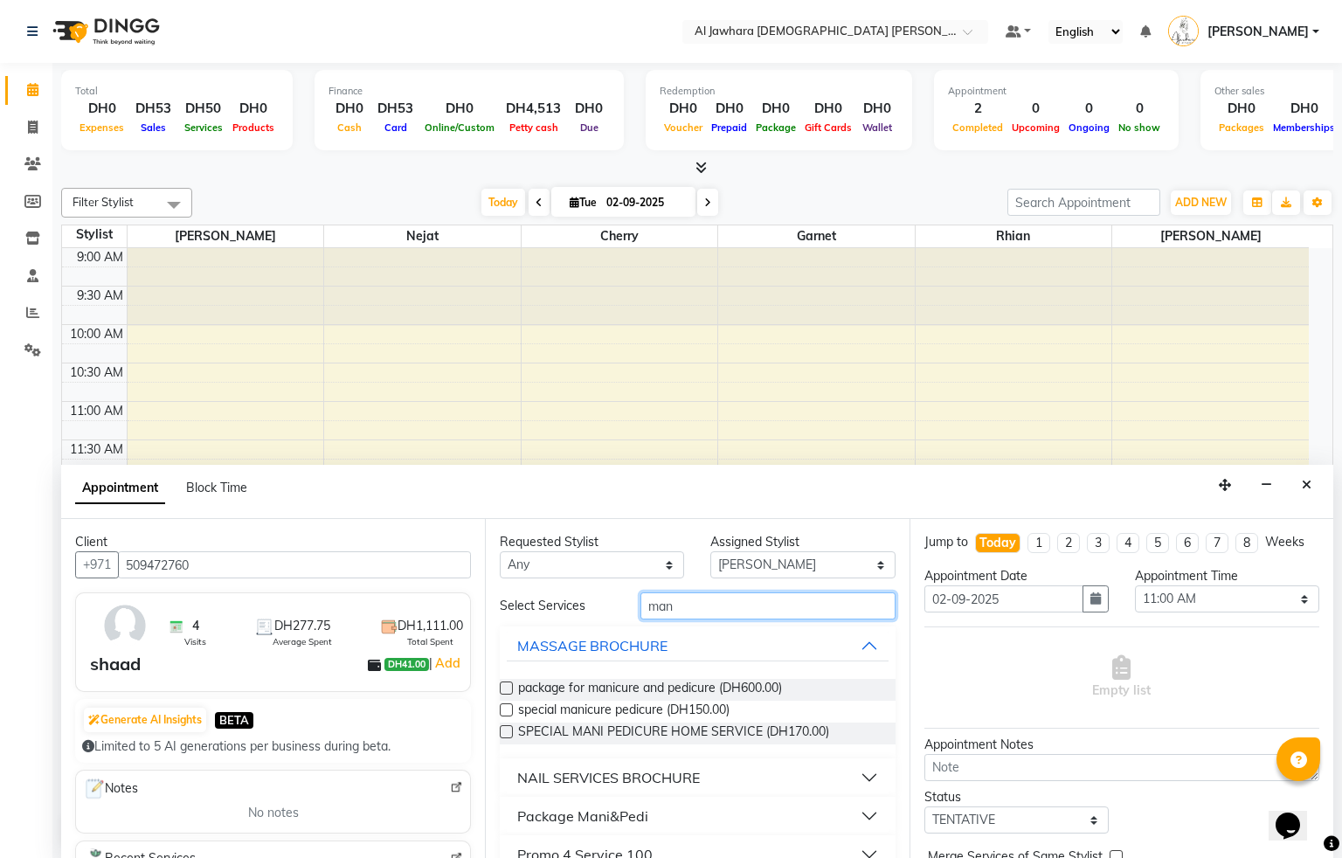
click at [687, 611] on input "man" at bounding box center [768, 606] width 255 height 27
type input "m"
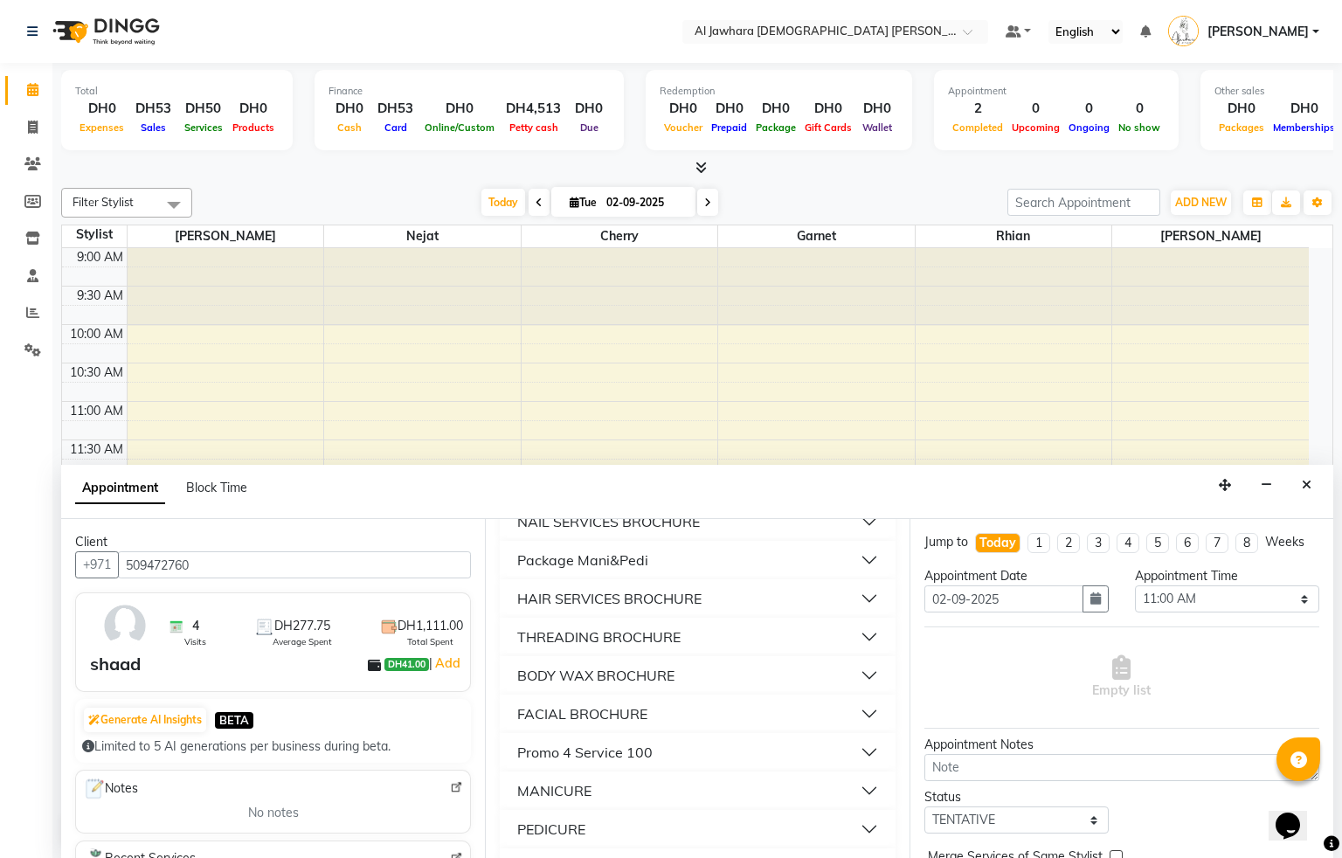
scroll to position [1154, 0]
click at [751, 751] on button "Promo 4 Service 100" at bounding box center [697, 750] width 381 height 31
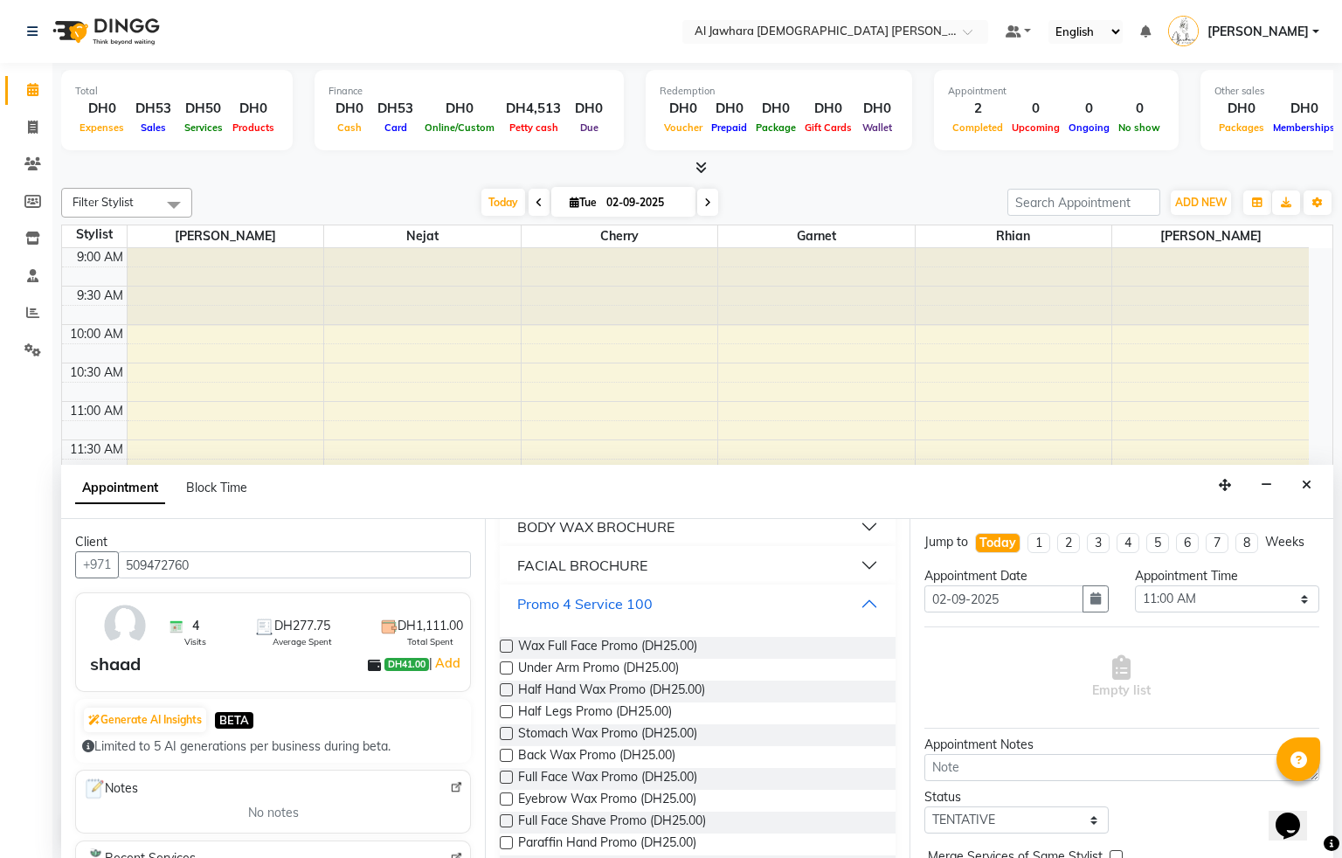
scroll to position [1311, 0]
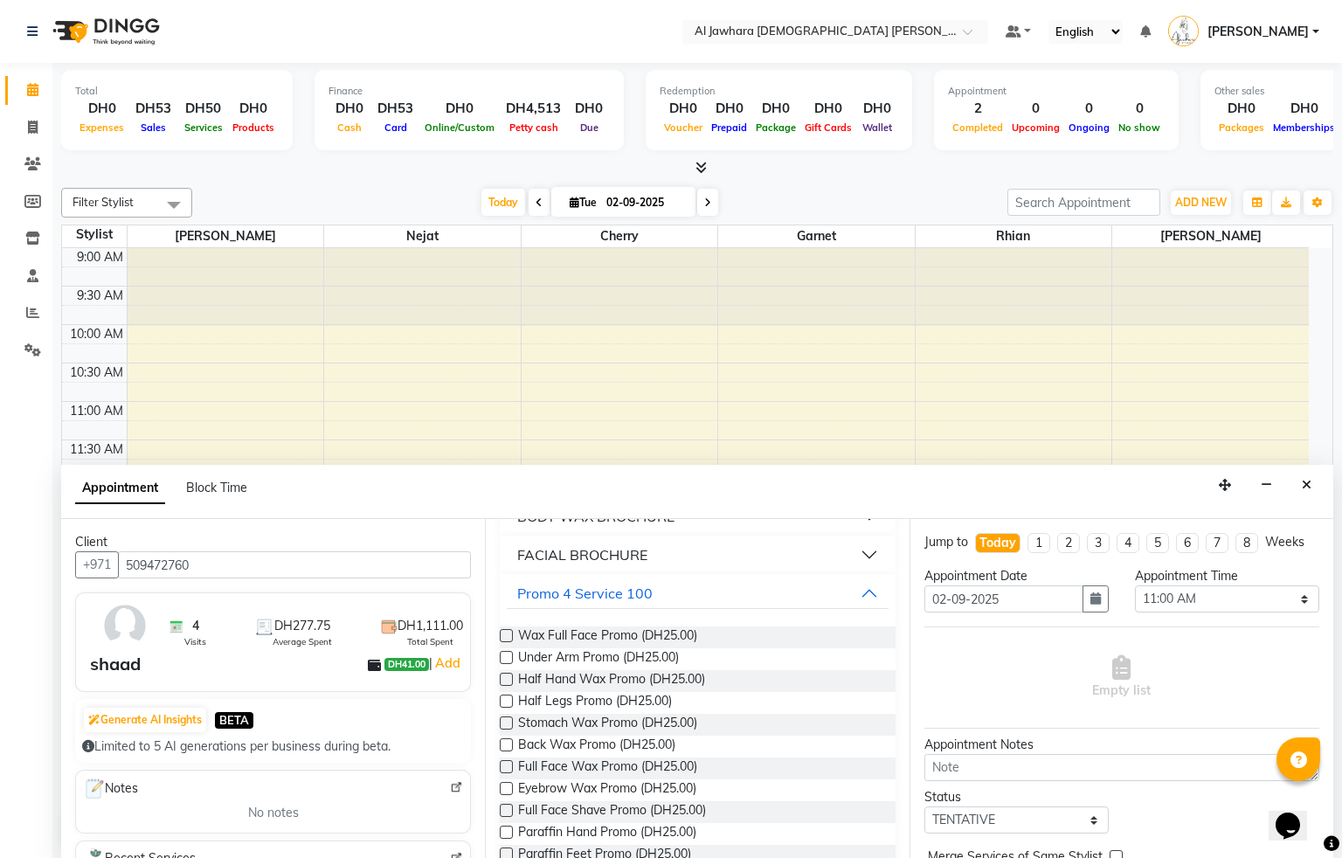
click at [503, 808] on label at bounding box center [506, 810] width 13 height 13
click at [503, 808] on input "checkbox" at bounding box center [505, 812] width 11 height 11
click at [504, 811] on label at bounding box center [506, 810] width 13 height 13
click at [504, 811] on input "checkbox" at bounding box center [505, 812] width 11 height 11
checkbox input "false"
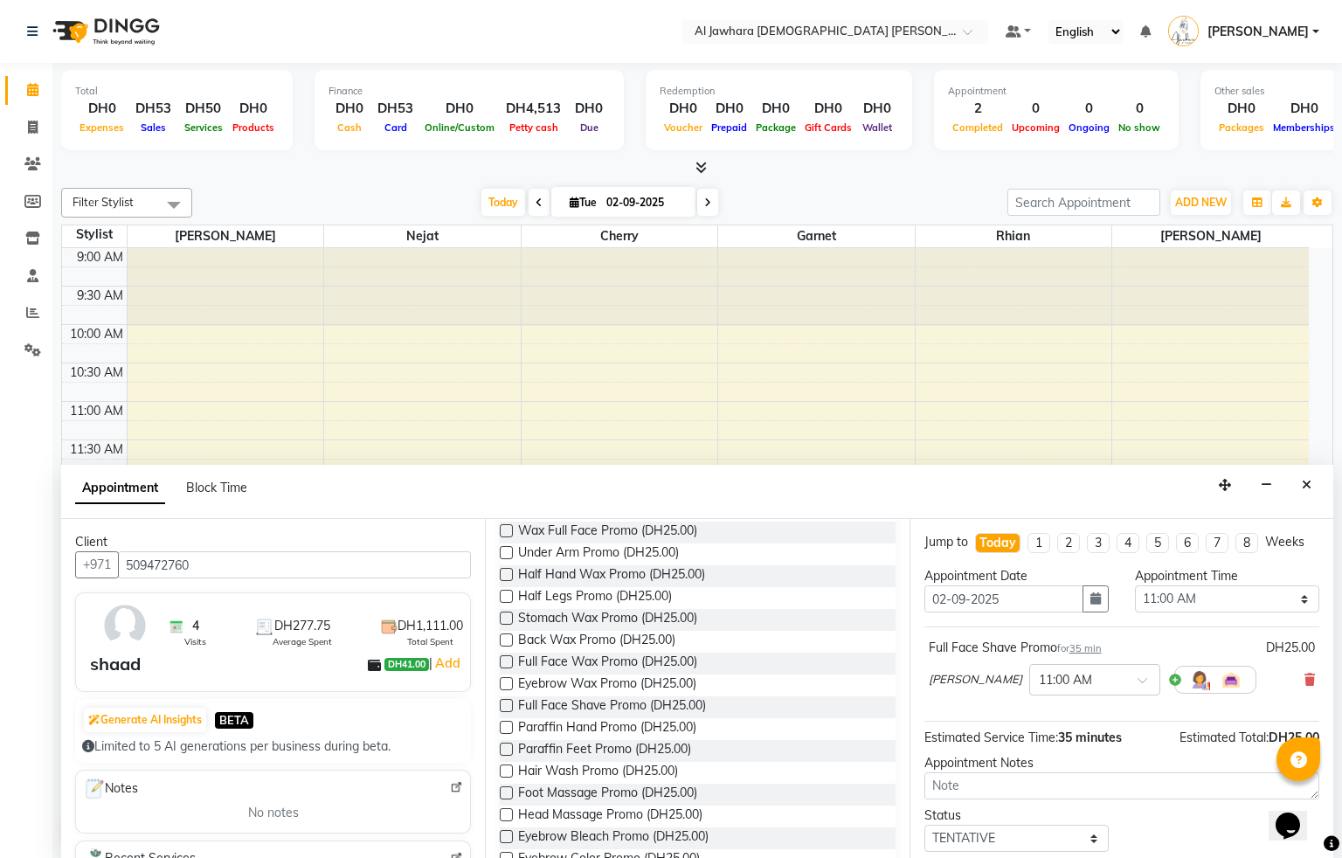
scroll to position [1468, 0]
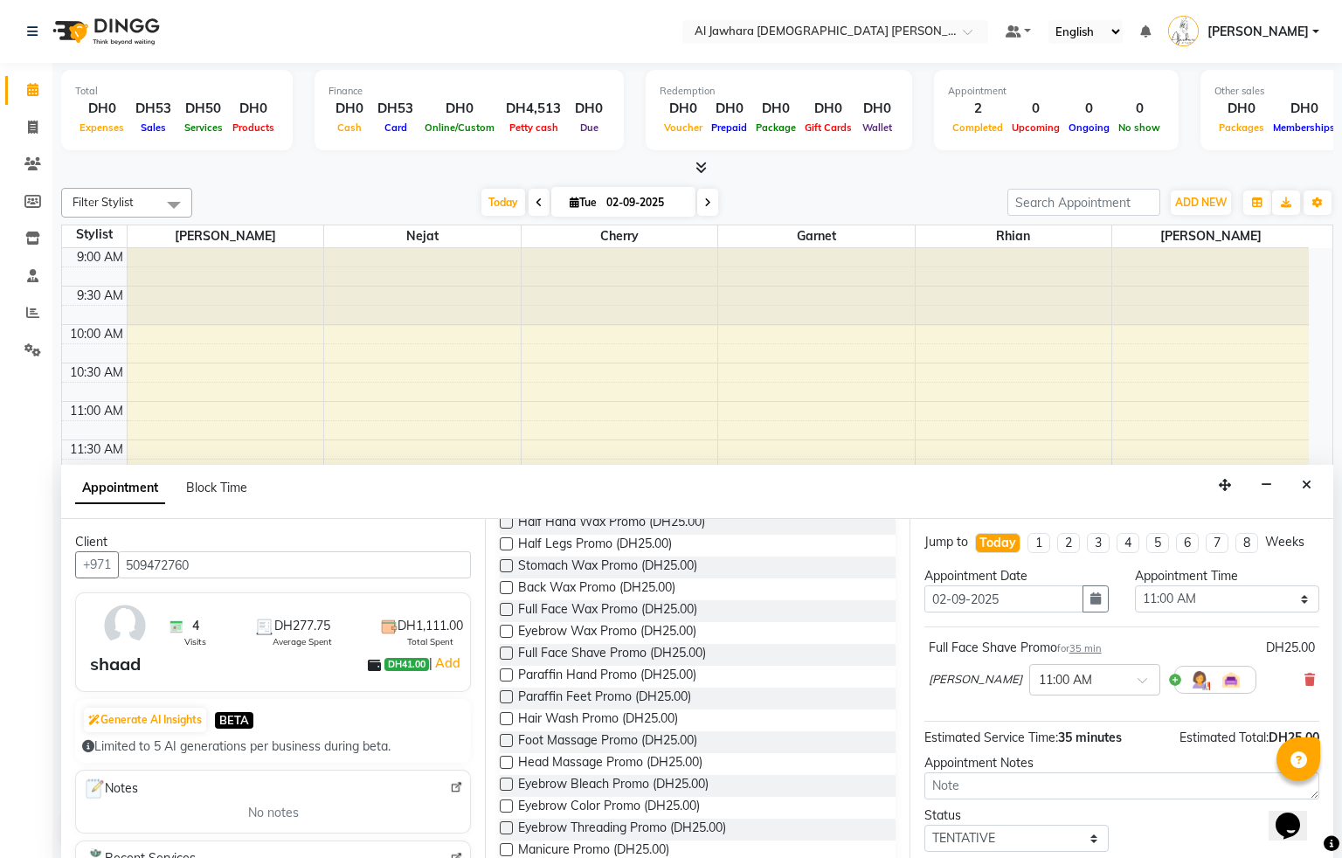
drag, startPoint x: 502, startPoint y: 826, endPoint x: 530, endPoint y: 856, distance: 40.8
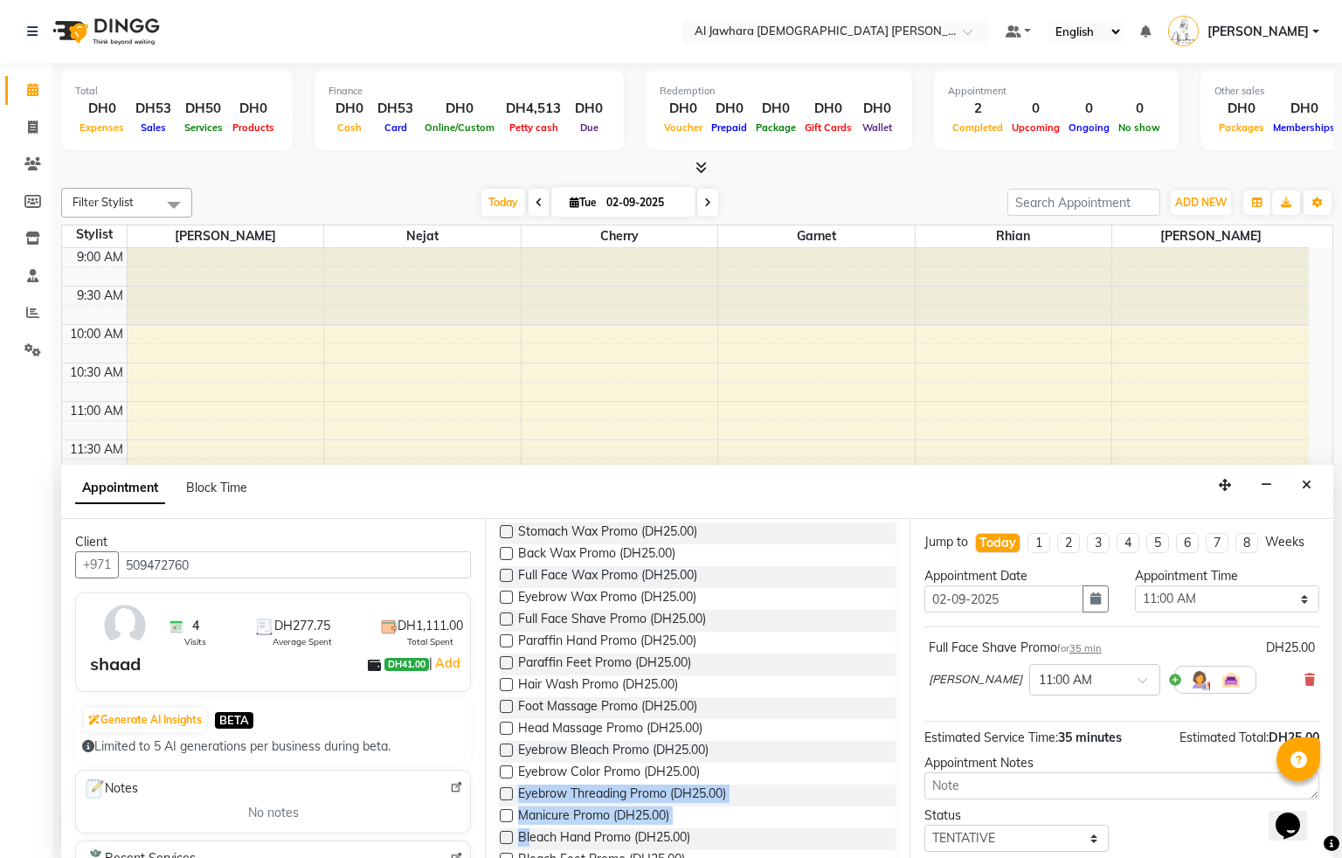
click at [506, 790] on label at bounding box center [506, 793] width 13 height 13
click at [506, 790] on input "checkbox" at bounding box center [505, 795] width 11 height 11
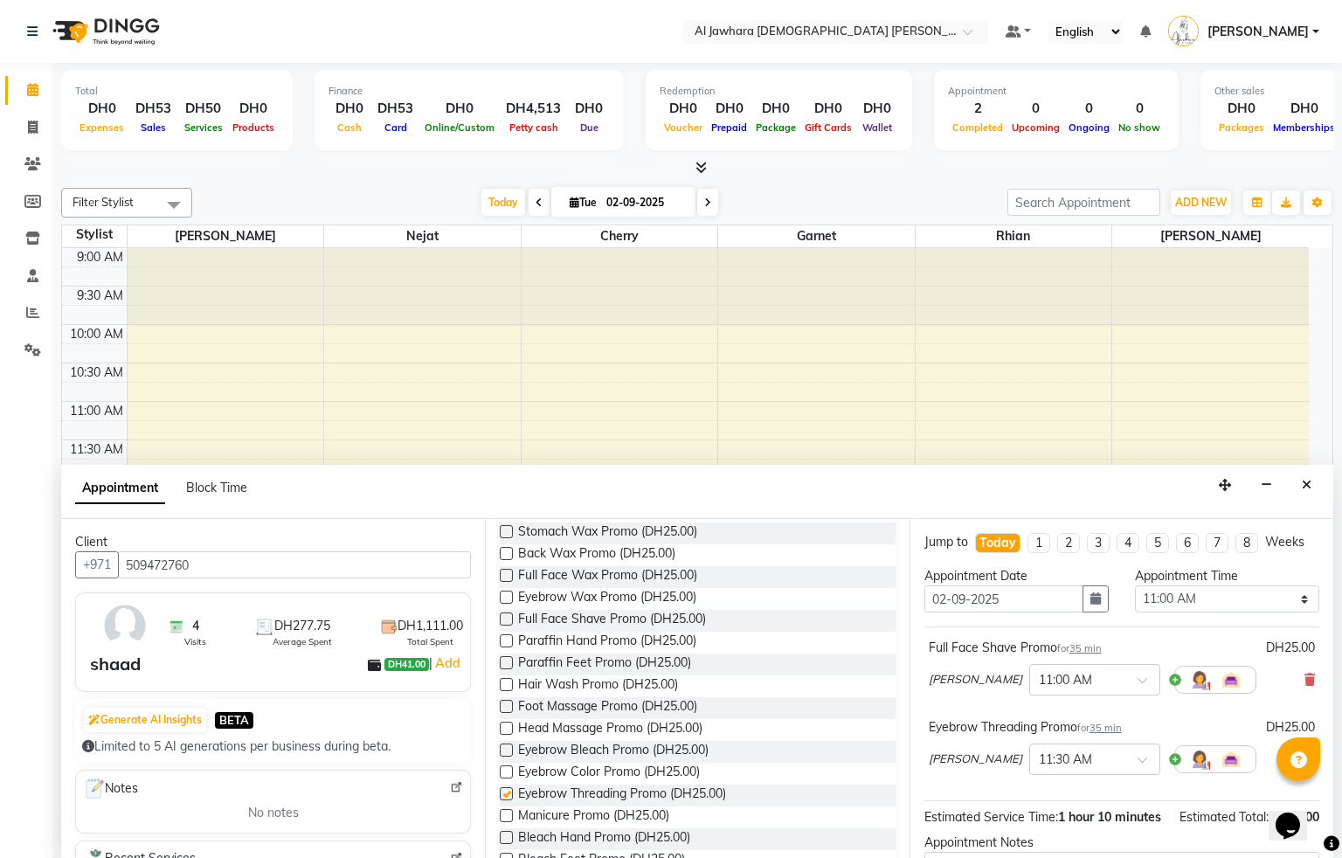
checkbox input "false"
click at [504, 814] on label at bounding box center [506, 815] width 13 height 13
click at [504, 814] on input "checkbox" at bounding box center [505, 817] width 11 height 11
checkbox input "false"
click at [502, 705] on label at bounding box center [506, 706] width 13 height 13
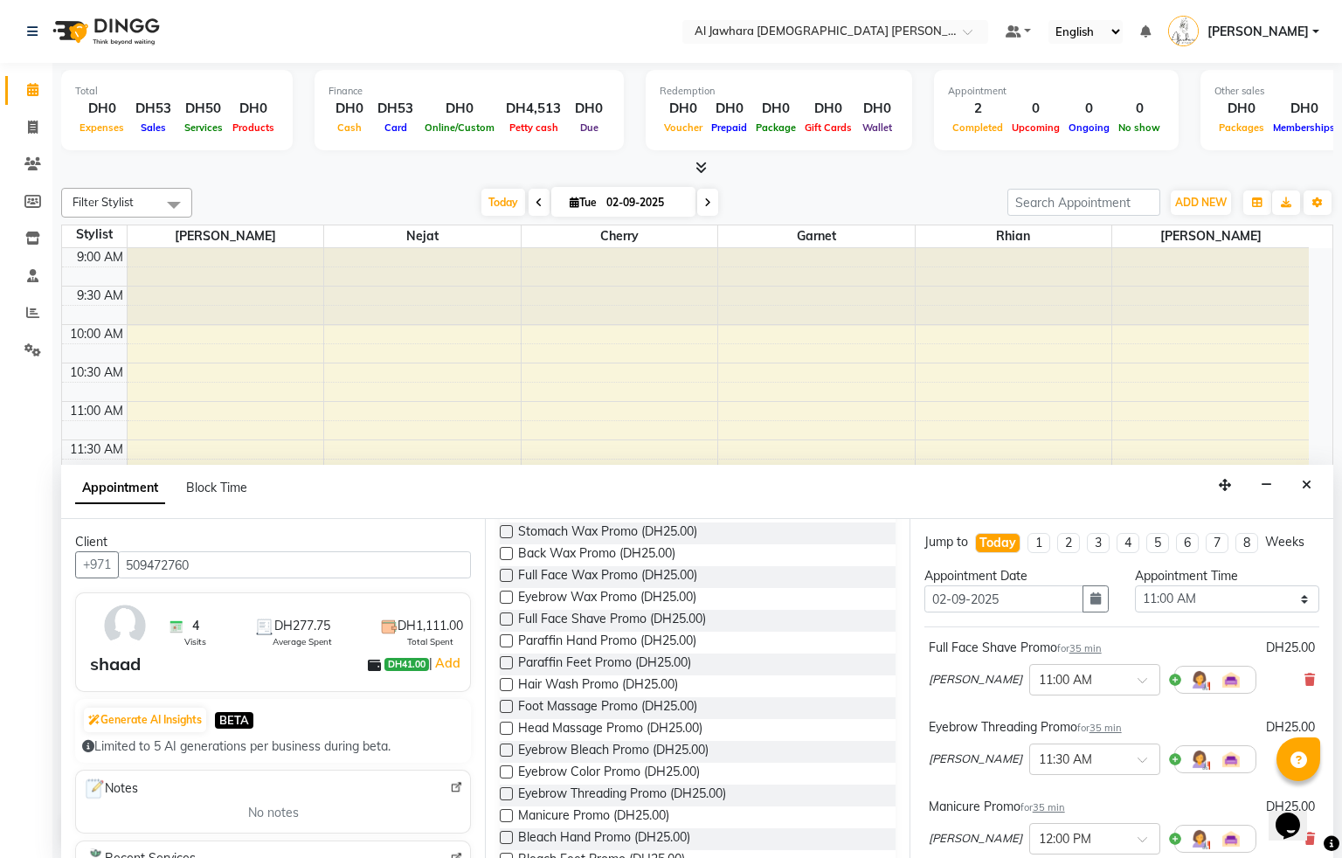
click at [502, 705] on input "checkbox" at bounding box center [505, 708] width 11 height 11
checkbox input "false"
click at [507, 727] on label at bounding box center [506, 728] width 13 height 13
click at [507, 727] on input "checkbox" at bounding box center [505, 730] width 11 height 11
checkbox input "false"
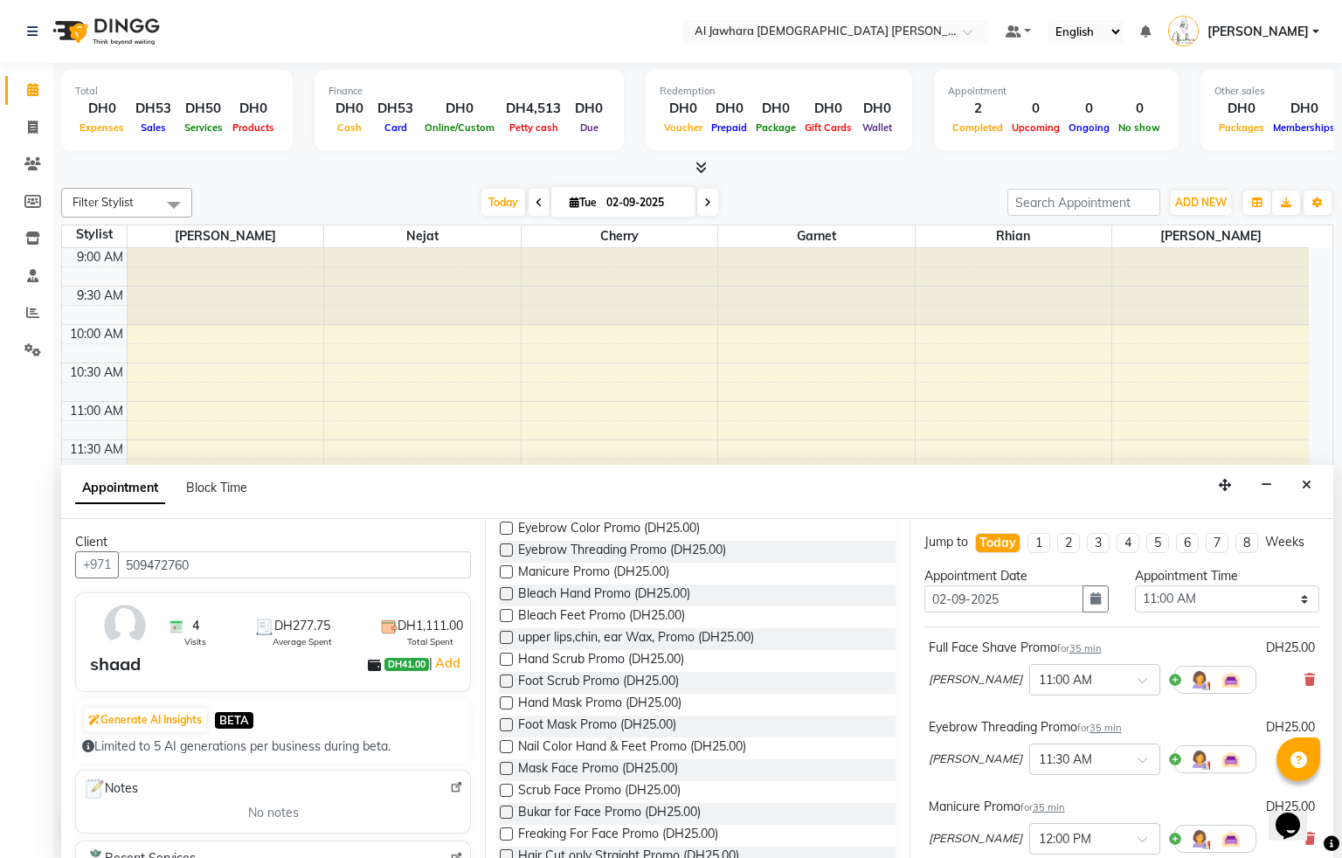
scroll to position [1765, 0]
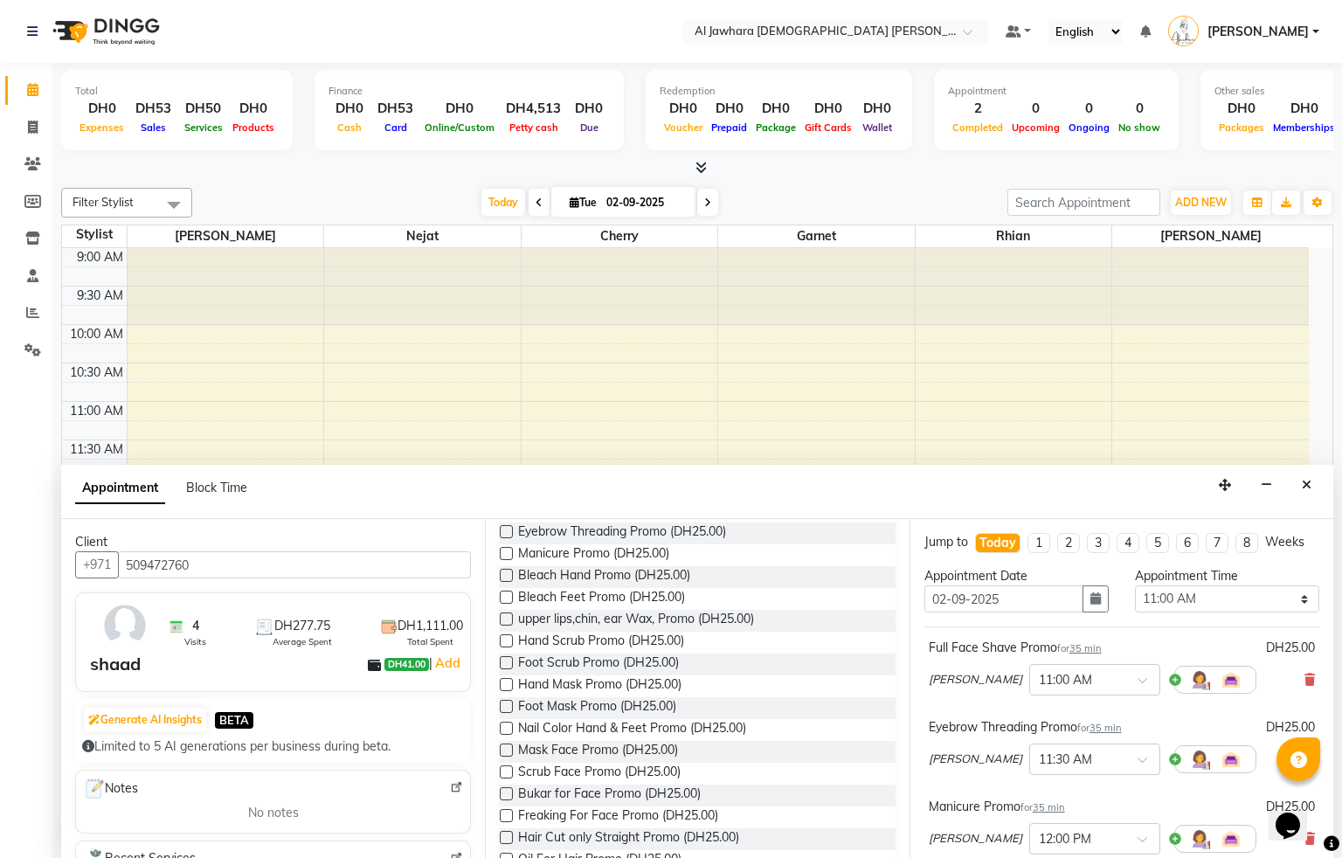
click at [502, 790] on label at bounding box center [506, 793] width 13 height 13
click at [502, 790] on input "checkbox" at bounding box center [505, 795] width 11 height 11
checkbox input "false"
click at [504, 814] on label at bounding box center [506, 815] width 13 height 13
click at [504, 814] on input "checkbox" at bounding box center [505, 817] width 11 height 11
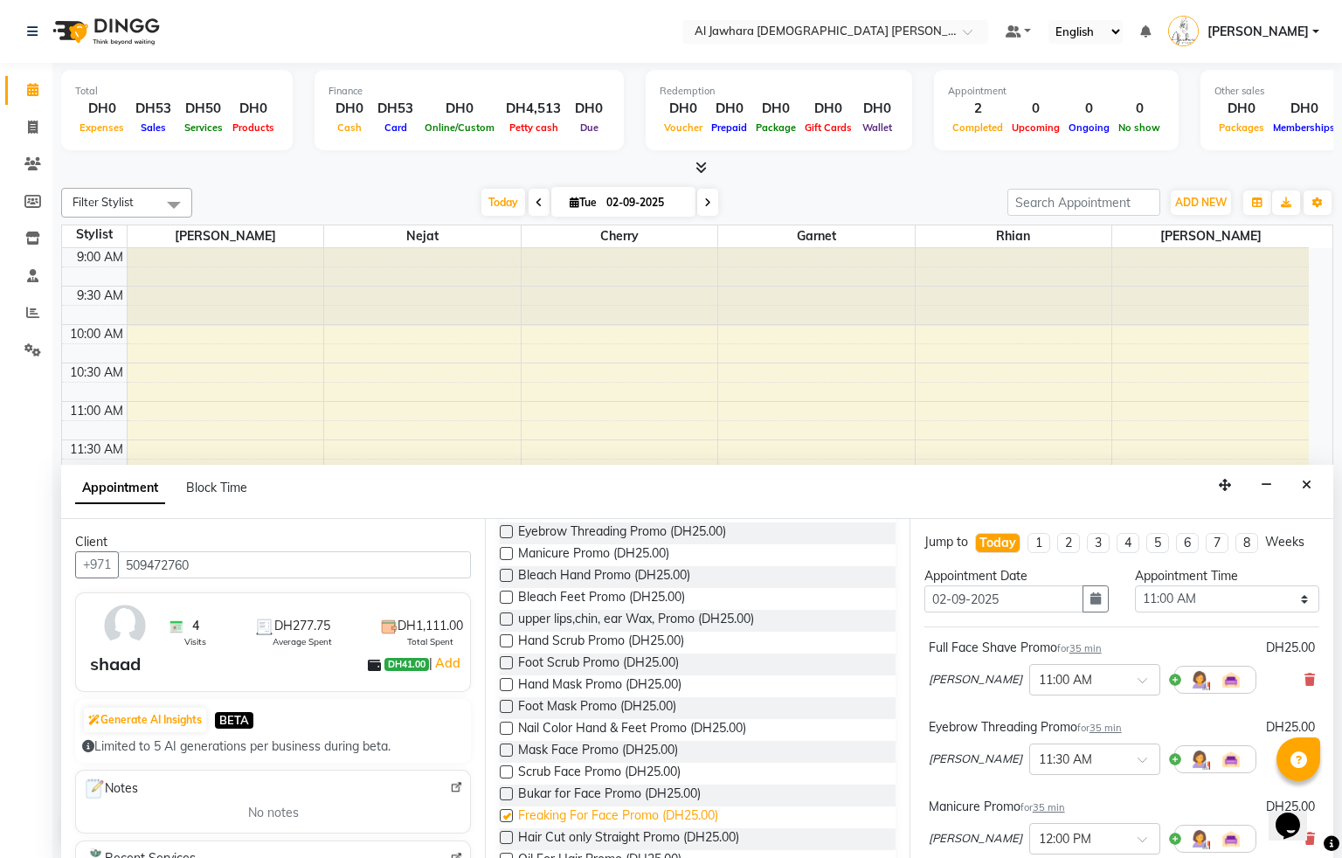
checkbox input "false"
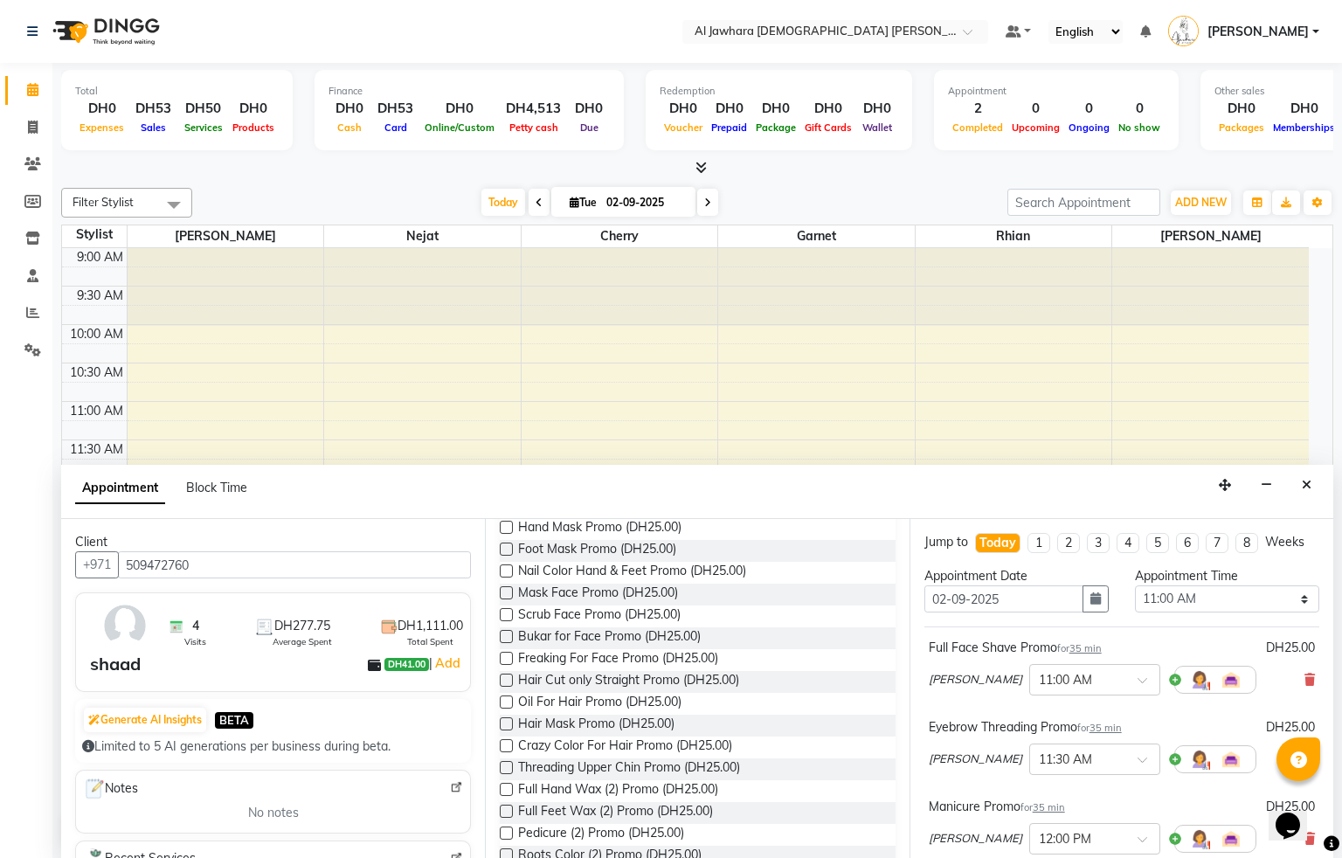
scroll to position [1974, 0]
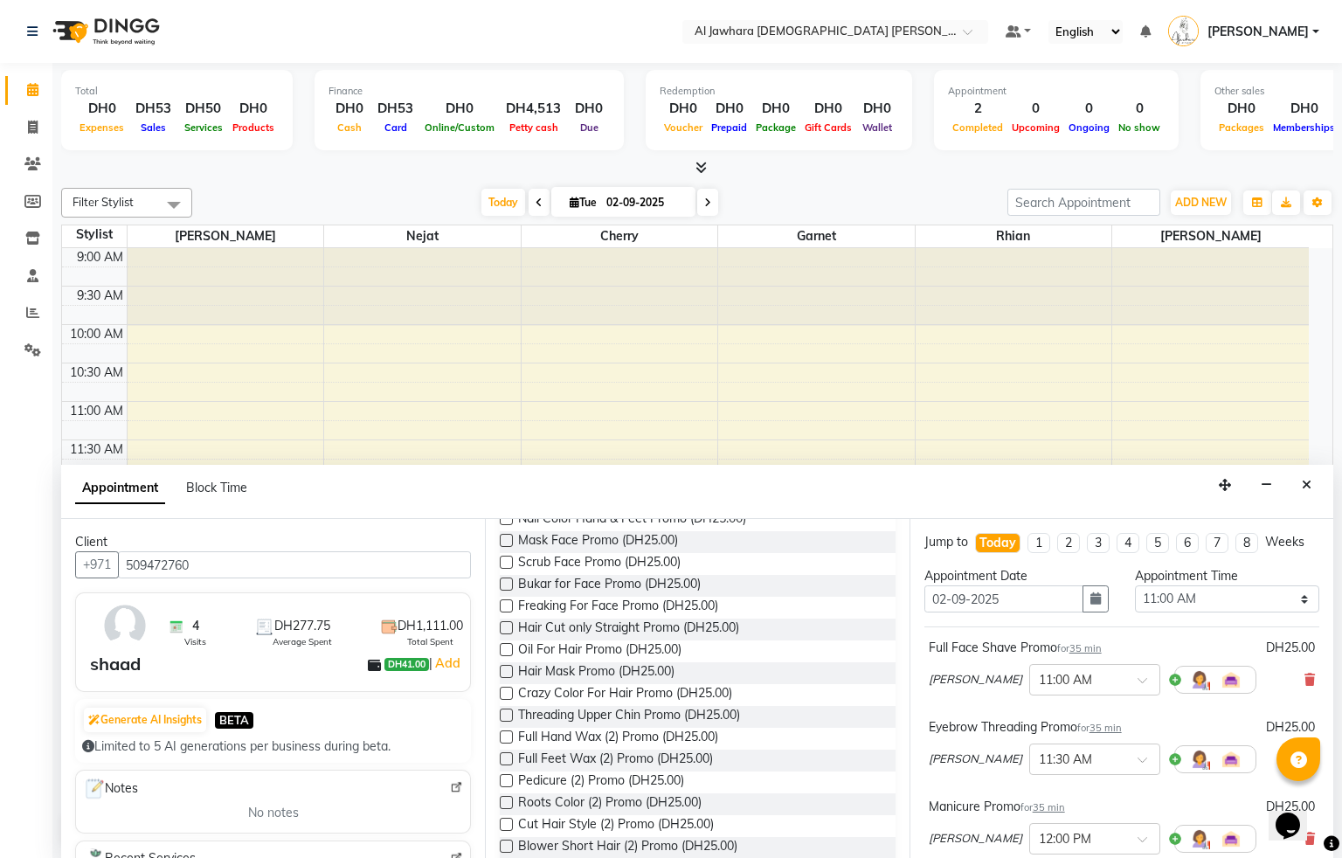
click at [502, 780] on label at bounding box center [506, 780] width 13 height 13
click at [502, 780] on input "checkbox" at bounding box center [505, 782] width 11 height 11
checkbox input "false"
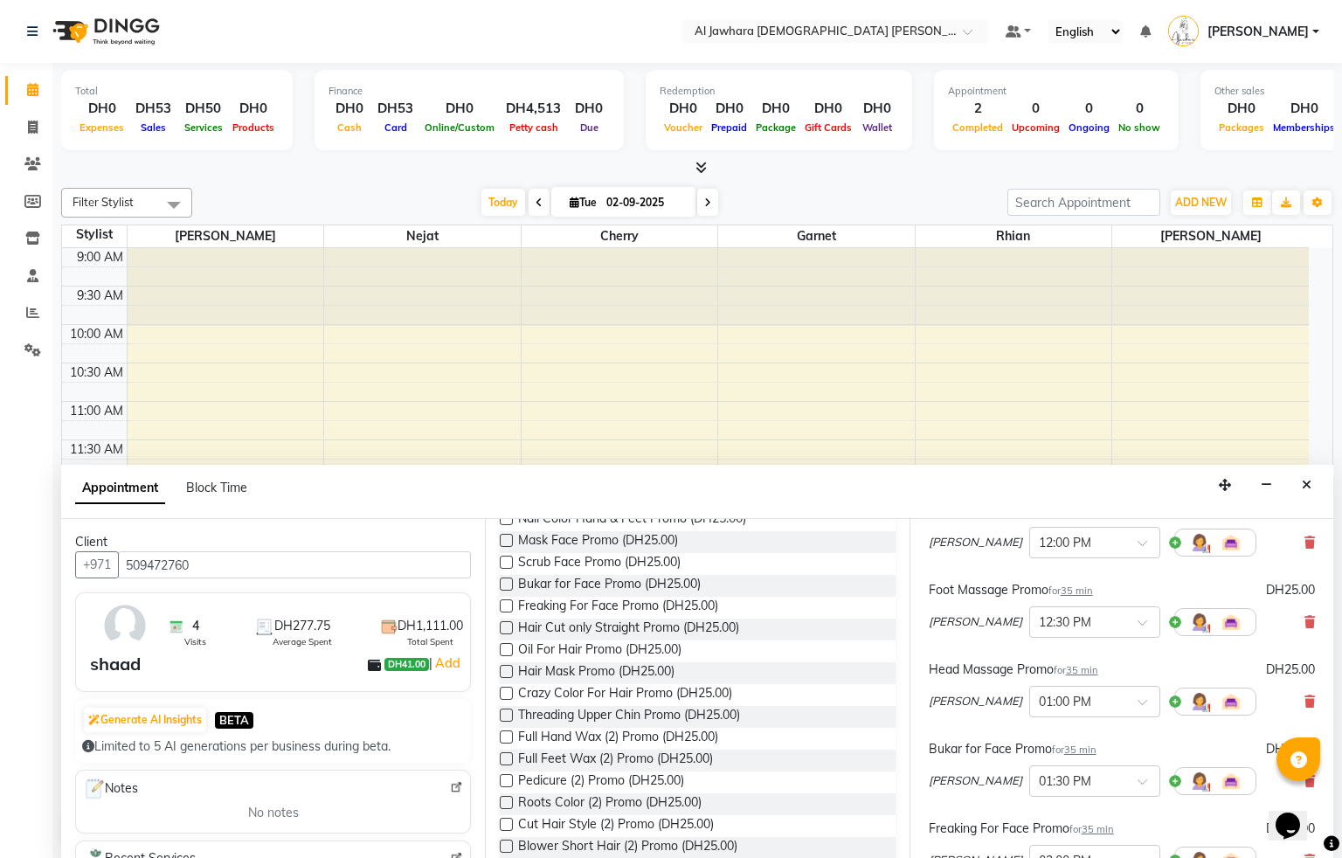
drag, startPoint x: 1330, startPoint y: 822, endPoint x: 11, endPoint y: 38, distance: 1534.3
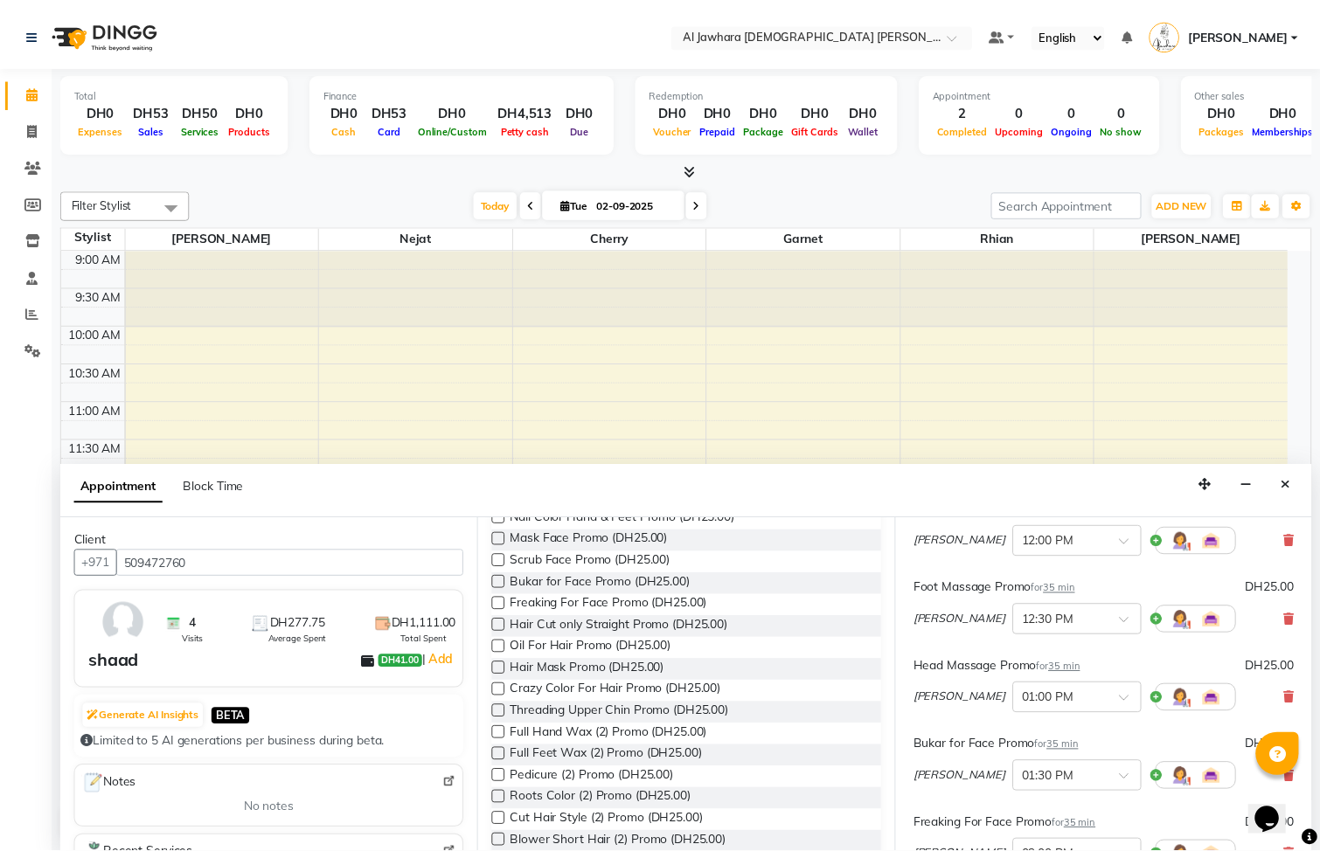
scroll to position [698, 0]
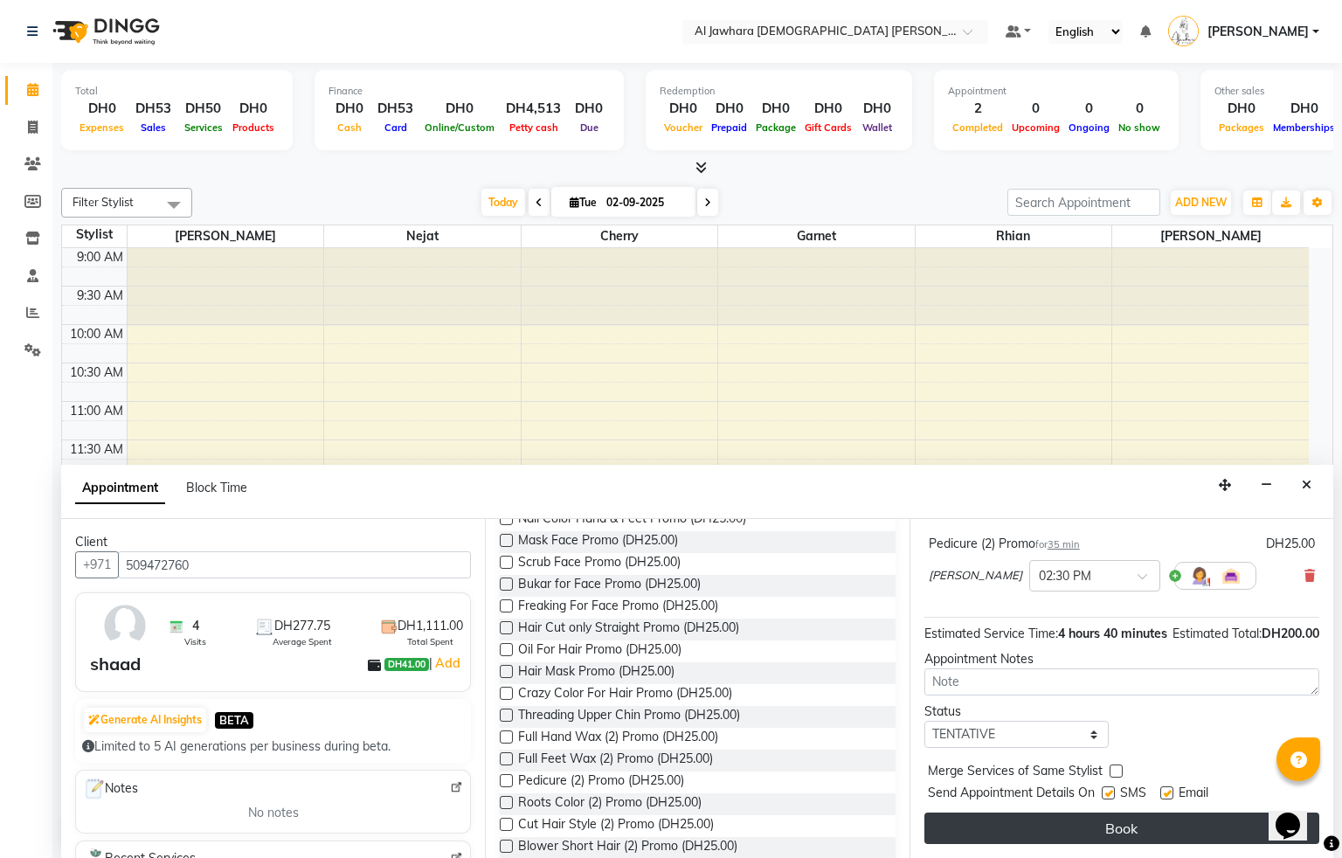
click at [1198, 829] on button "Book" at bounding box center [1122, 828] width 395 height 31
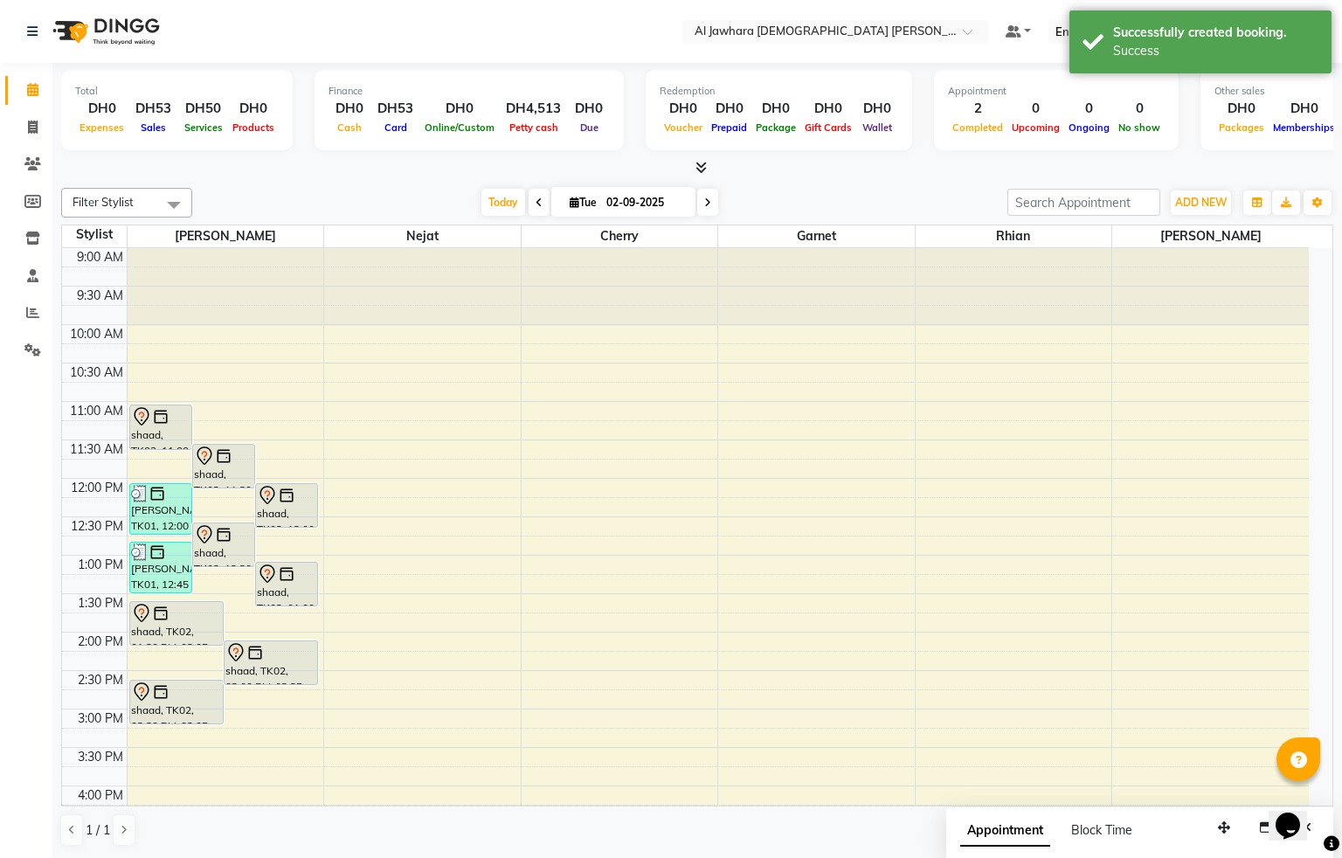
click at [226, 472] on div "shaad, TK02, 11:30 AM-12:05 PM, Eyebrow Threading Promo" at bounding box center [223, 466] width 61 height 43
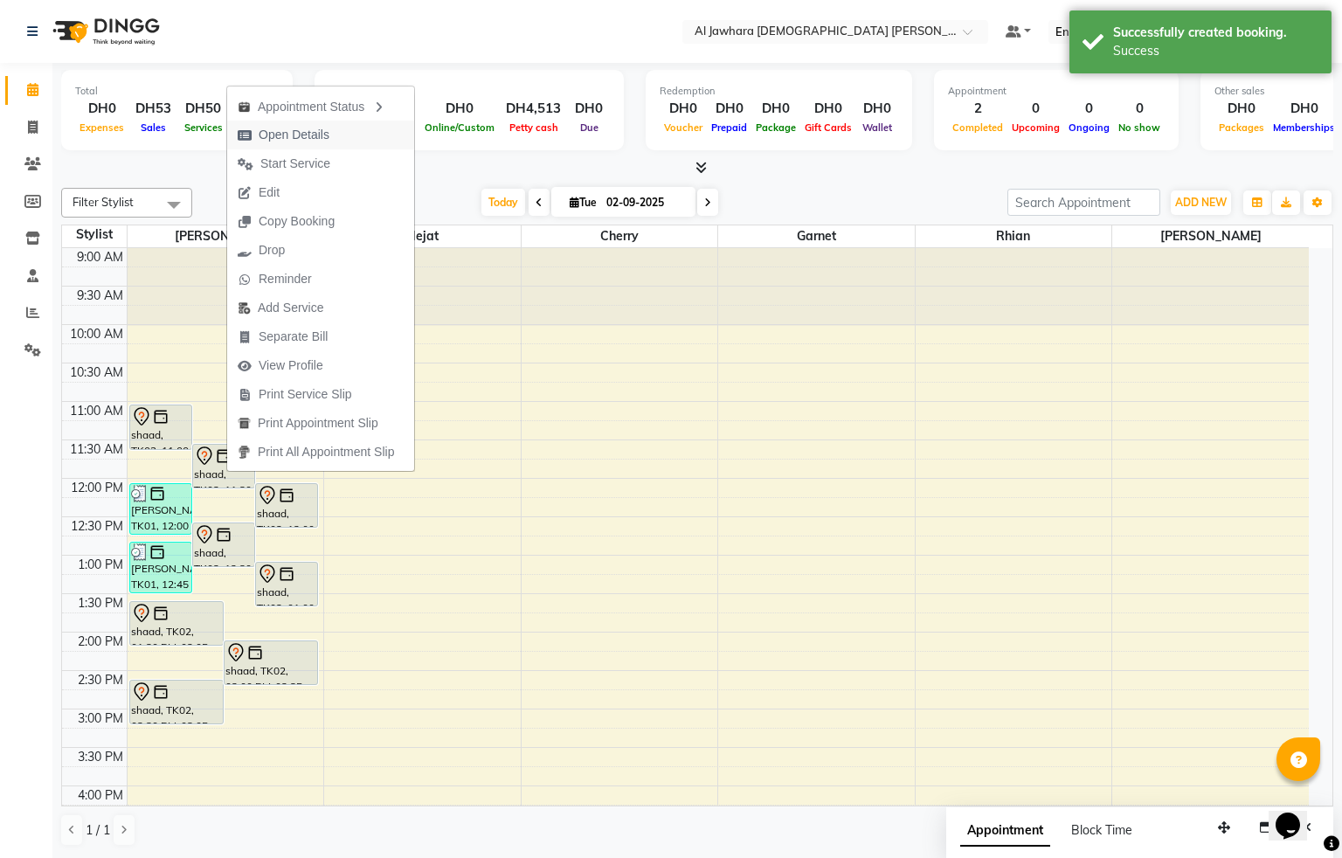
click at [300, 129] on span "Open Details" at bounding box center [294, 135] width 71 height 18
select select "7"
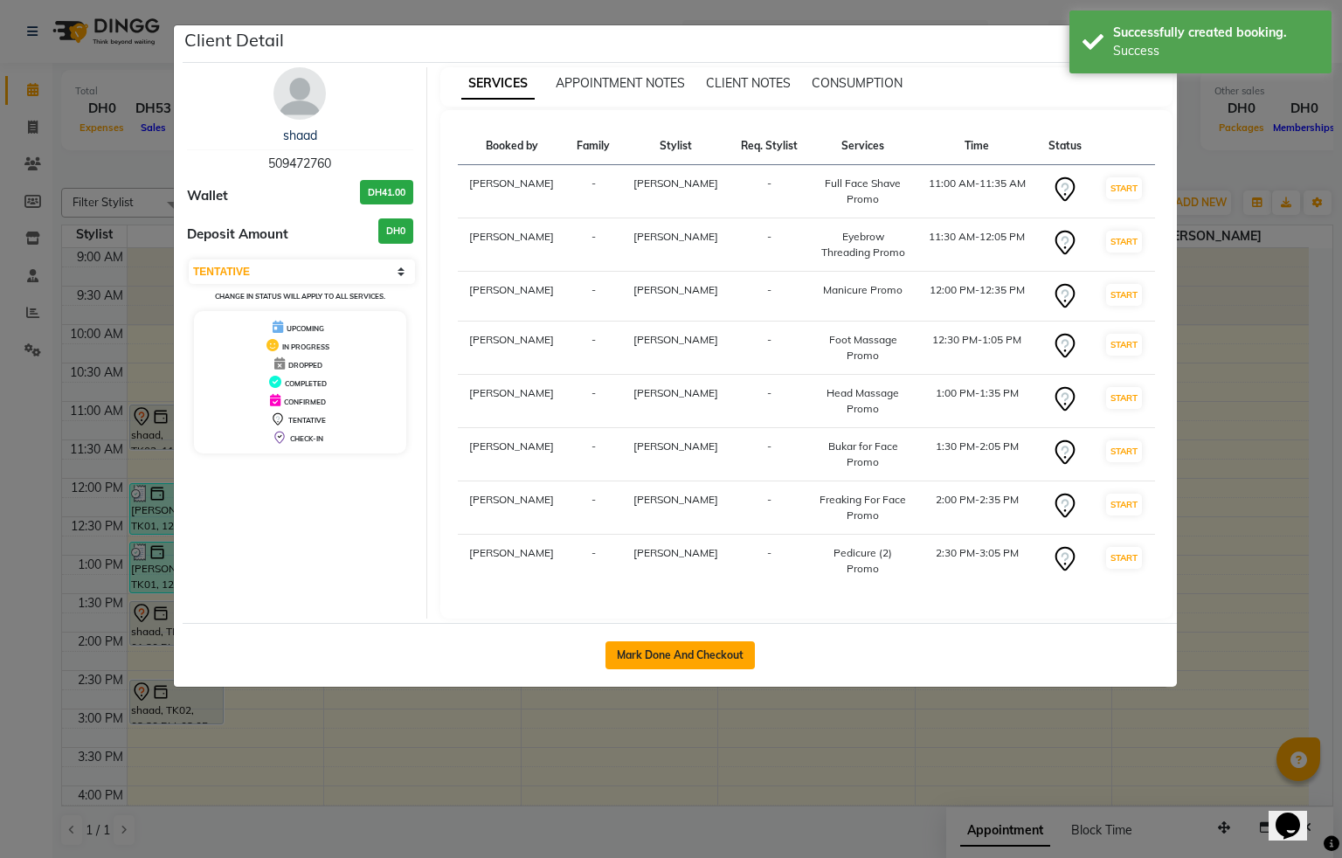
click at [675, 661] on button "Mark Done And Checkout" at bounding box center [680, 656] width 149 height 28
select select "service"
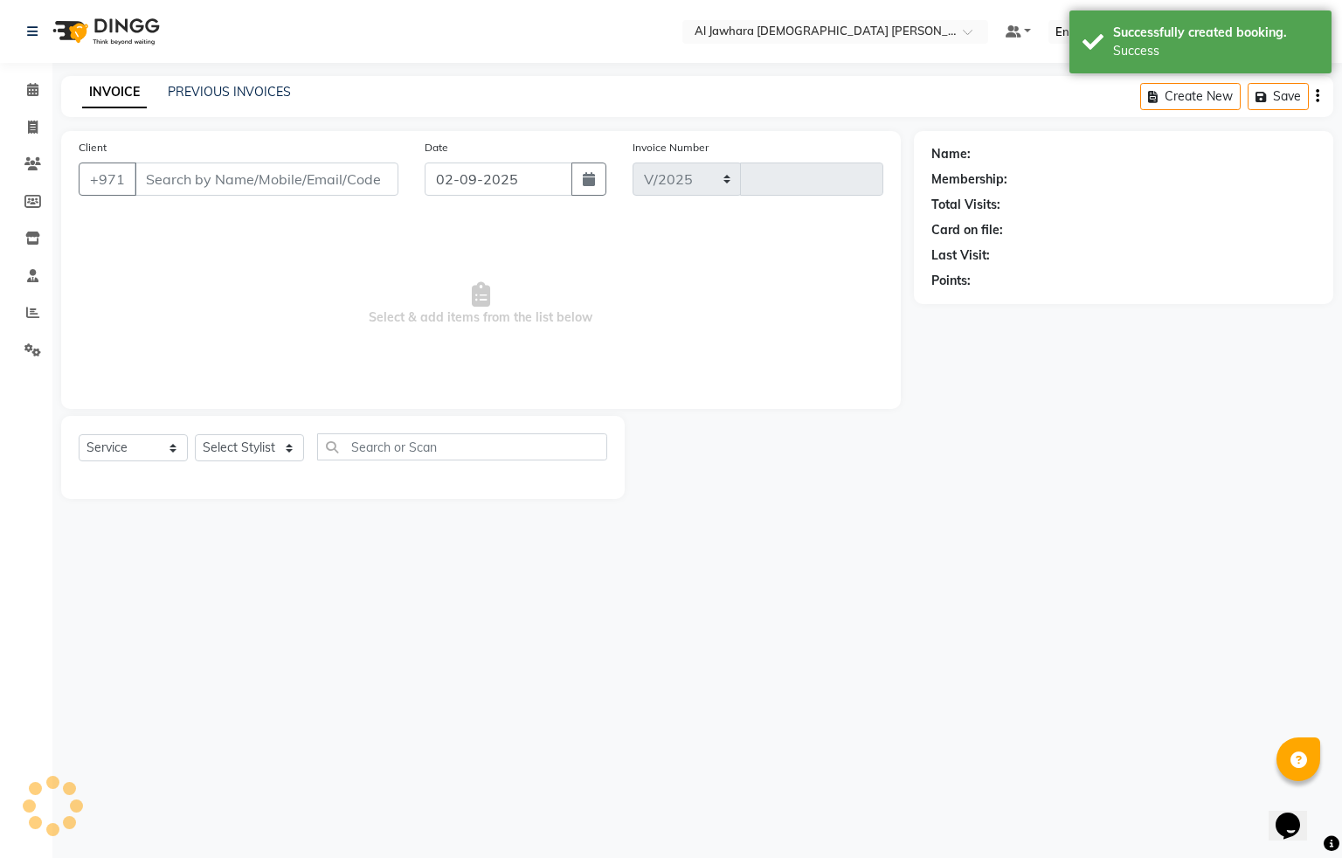
select select "808"
type input "0769"
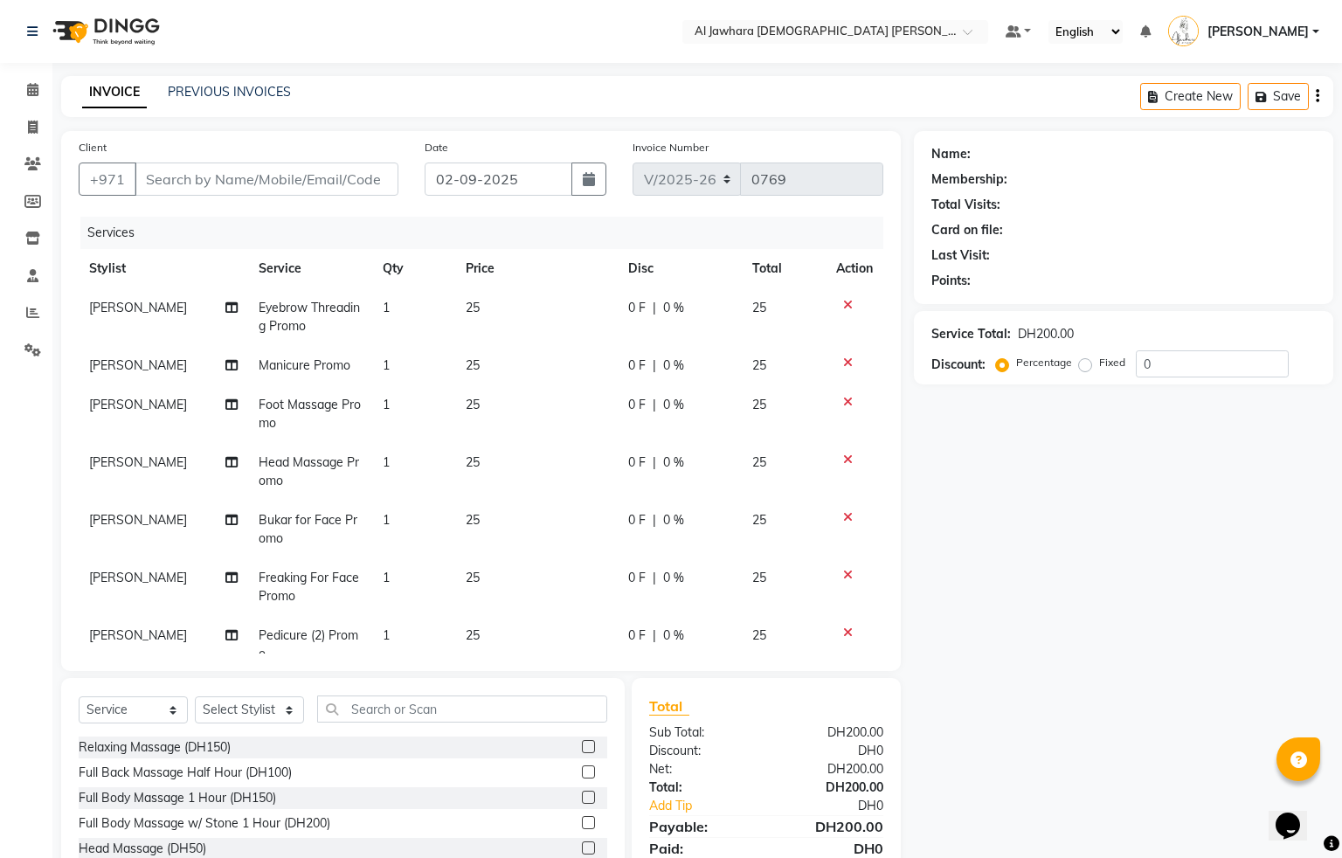
type input "509472760"
select select "13408"
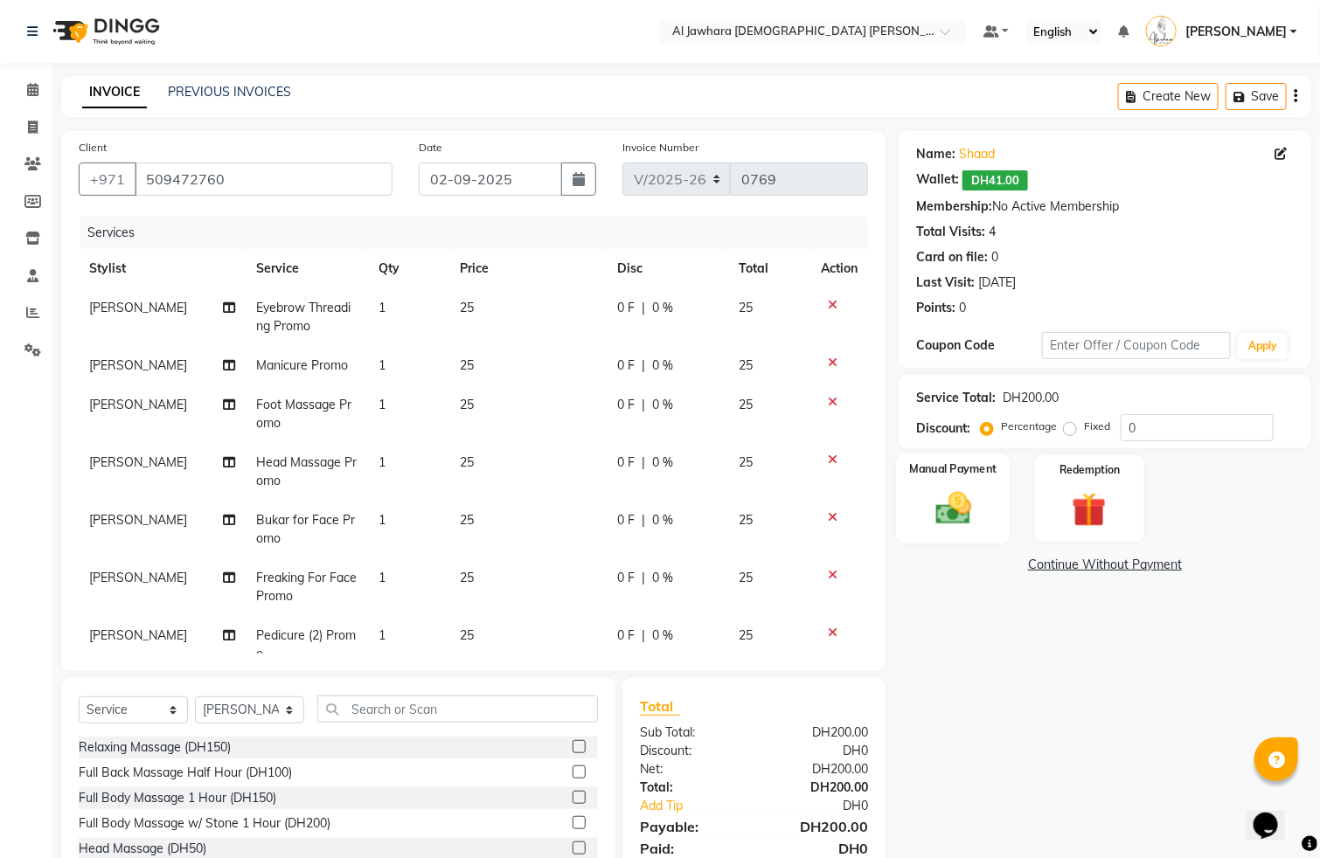
click at [971, 498] on img at bounding box center [954, 509] width 59 height 41
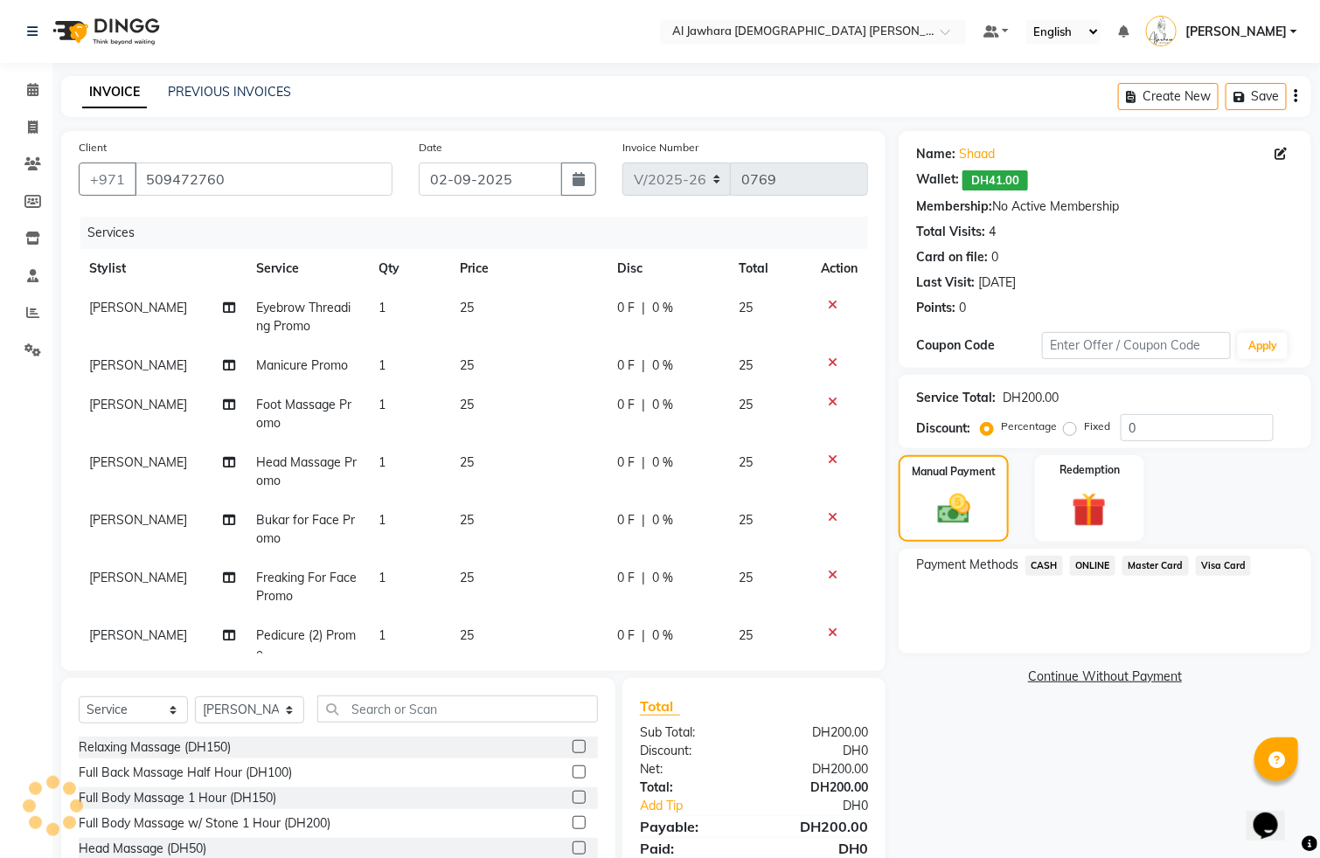
click at [1233, 565] on span "Visa Card" at bounding box center [1224, 566] width 56 height 20
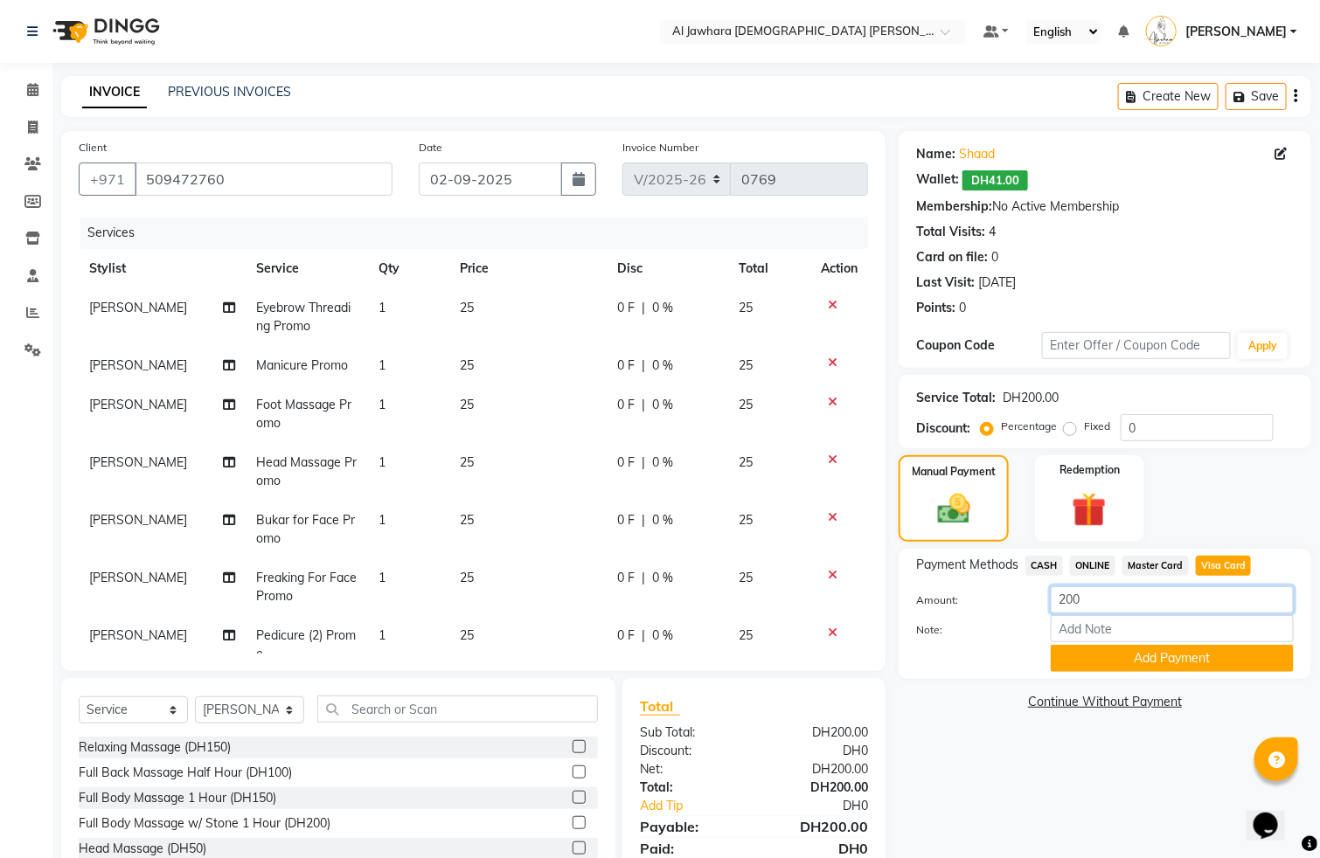
click at [1152, 590] on input "200" at bounding box center [1172, 599] width 243 height 27
click at [1117, 606] on input "200" at bounding box center [1172, 599] width 243 height 27
type input "210"
click at [1136, 662] on button "Add Payment" at bounding box center [1172, 658] width 243 height 27
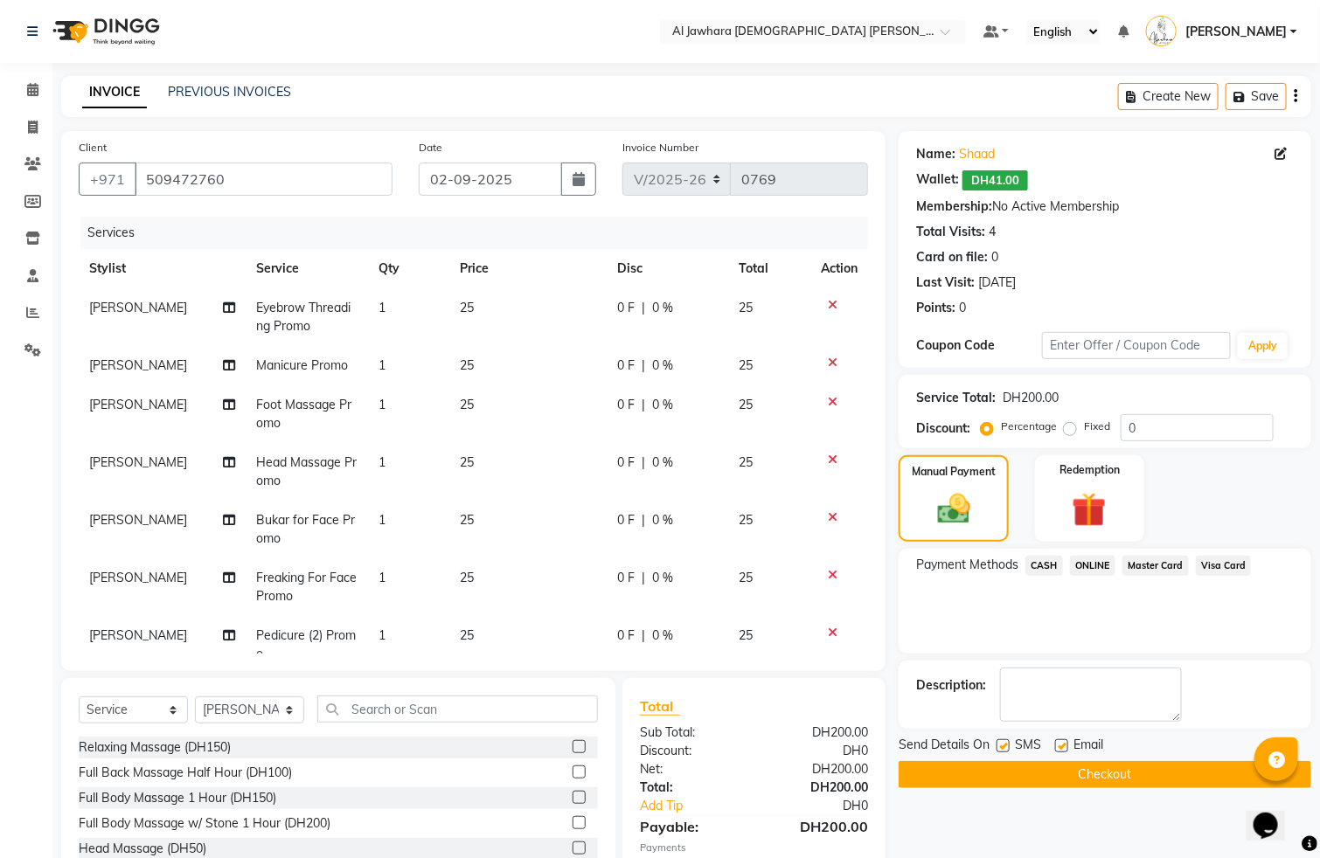
click at [1099, 773] on button "Checkout" at bounding box center [1104, 774] width 413 height 27
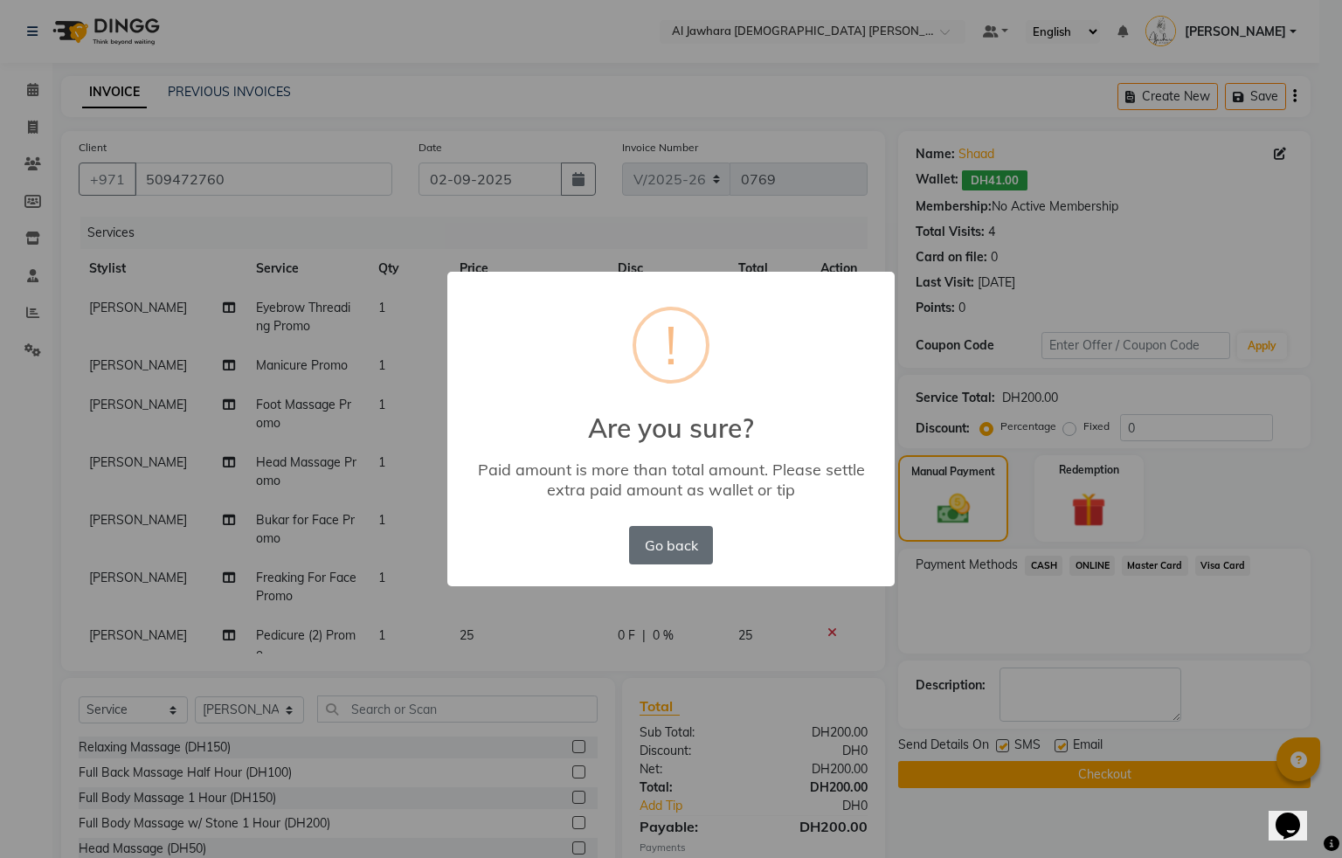
click at [674, 548] on button "Go back" at bounding box center [671, 545] width 84 height 38
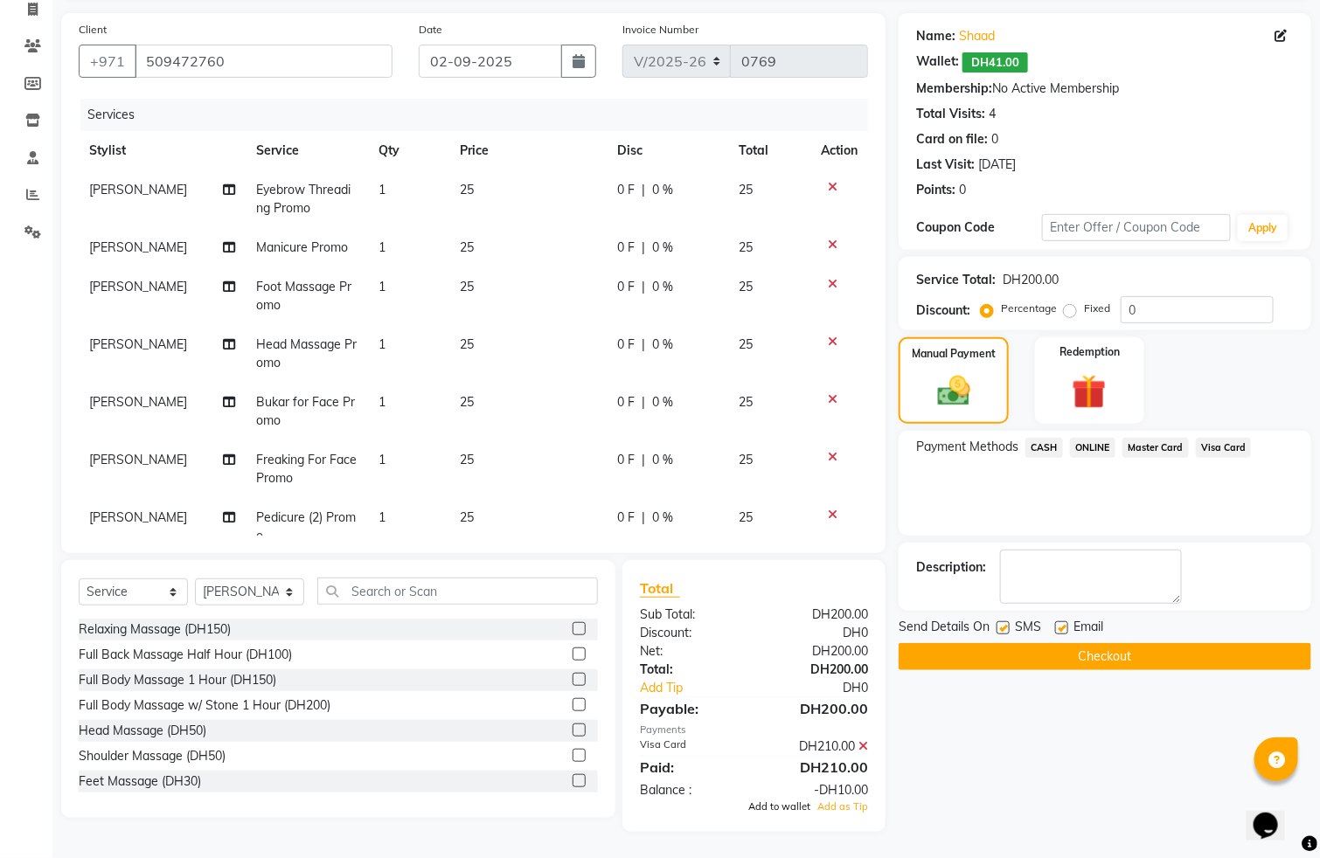
scroll to position [116, 0]
click at [787, 803] on span "Add to wallet" at bounding box center [779, 808] width 62 height 12
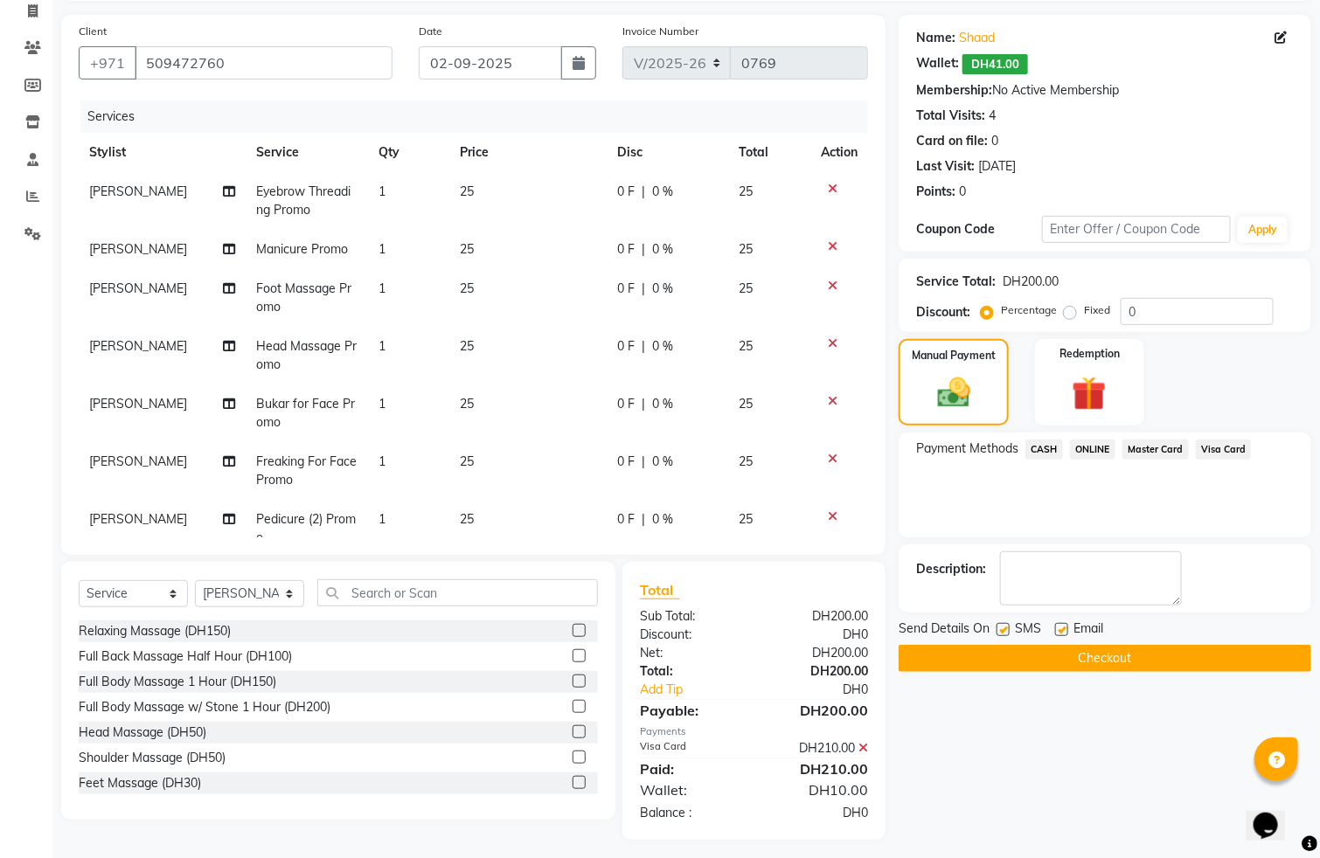
click at [1096, 662] on button "Checkout" at bounding box center [1104, 658] width 413 height 27
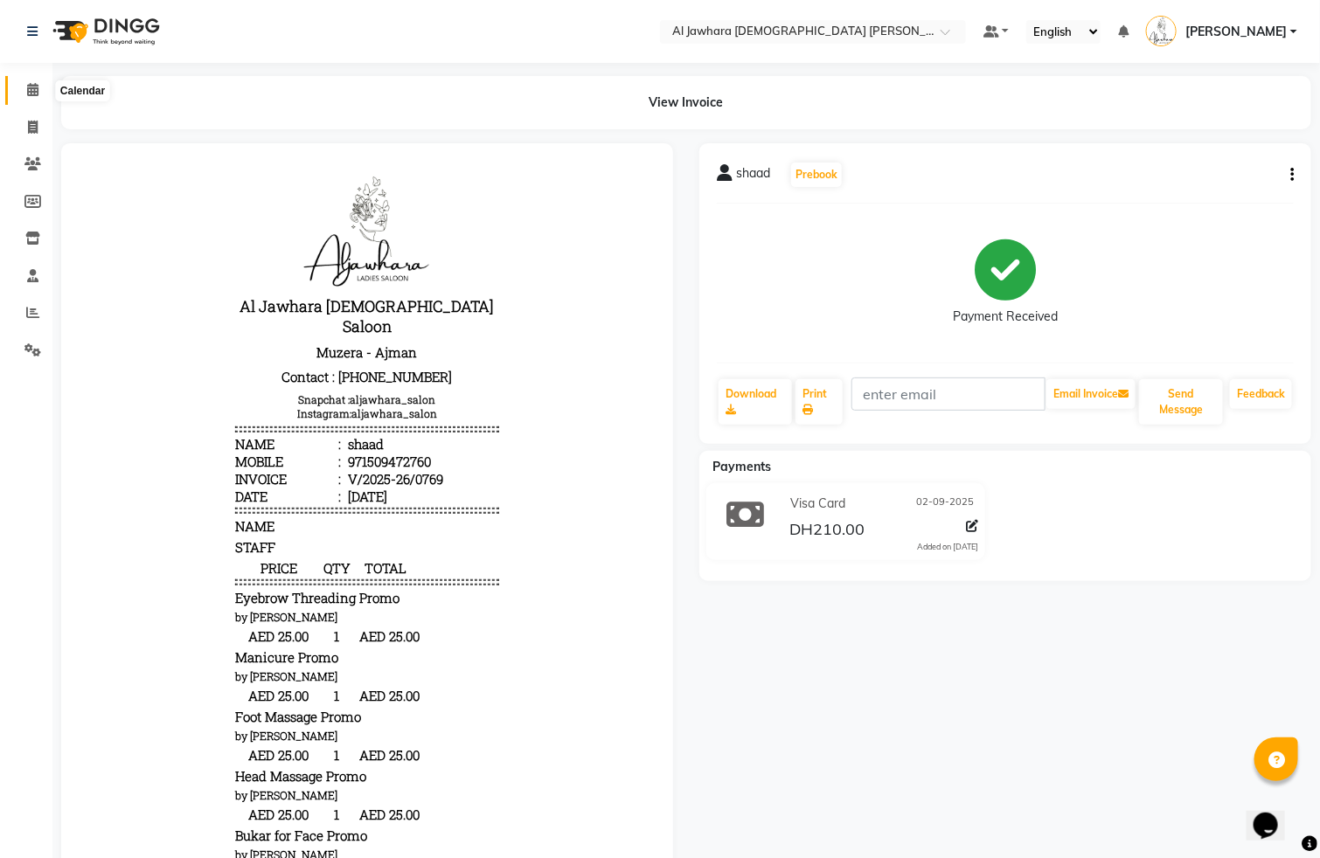
click at [24, 89] on span at bounding box center [32, 90] width 31 height 20
click at [29, 94] on icon at bounding box center [32, 89] width 11 height 13
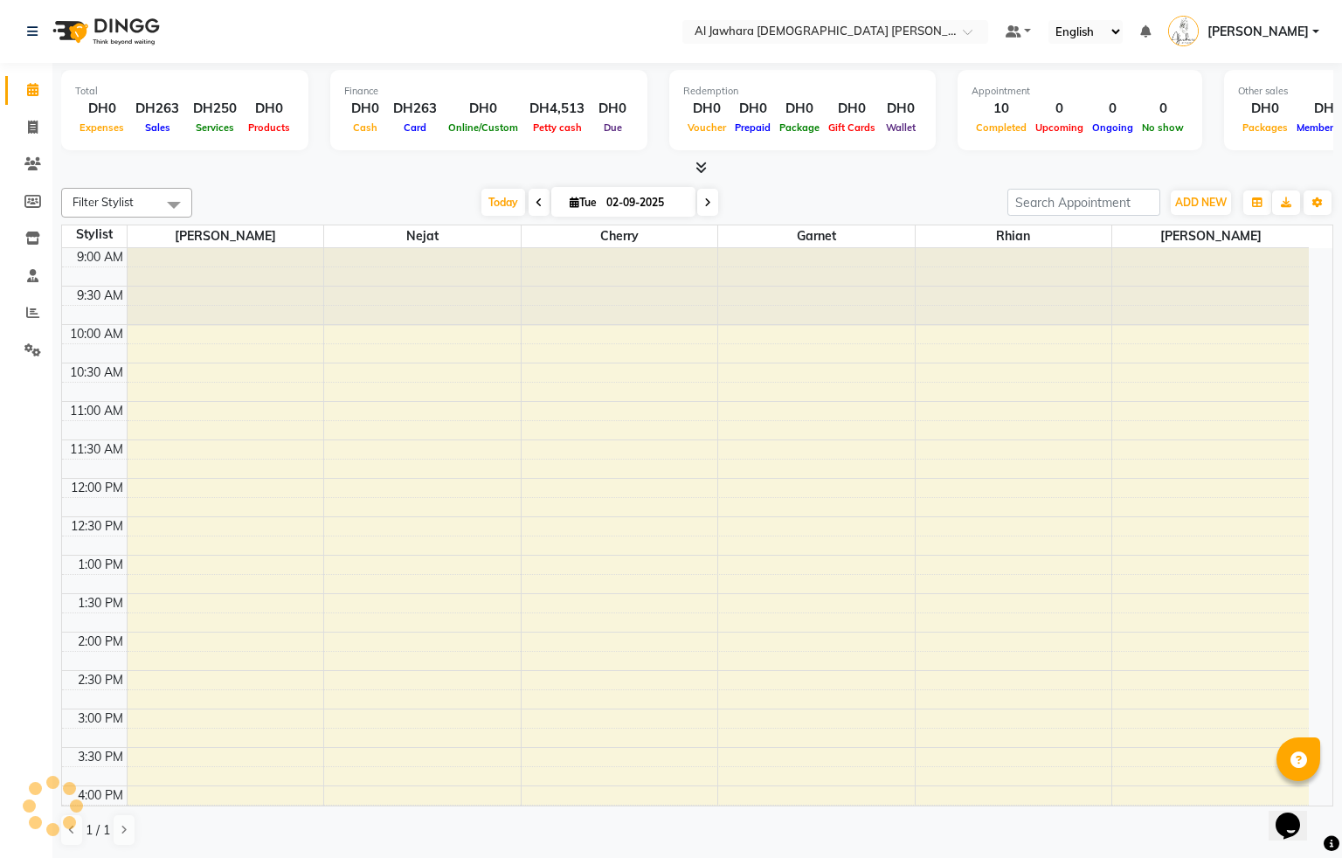
click at [283, 433] on div "9:00 AM 9:30 AM 10:00 AM 10:30 AM 11:00 AM 11:30 AM 12:00 PM 12:30 PM 1:00 PM 1…" at bounding box center [685, 747] width 1247 height 999
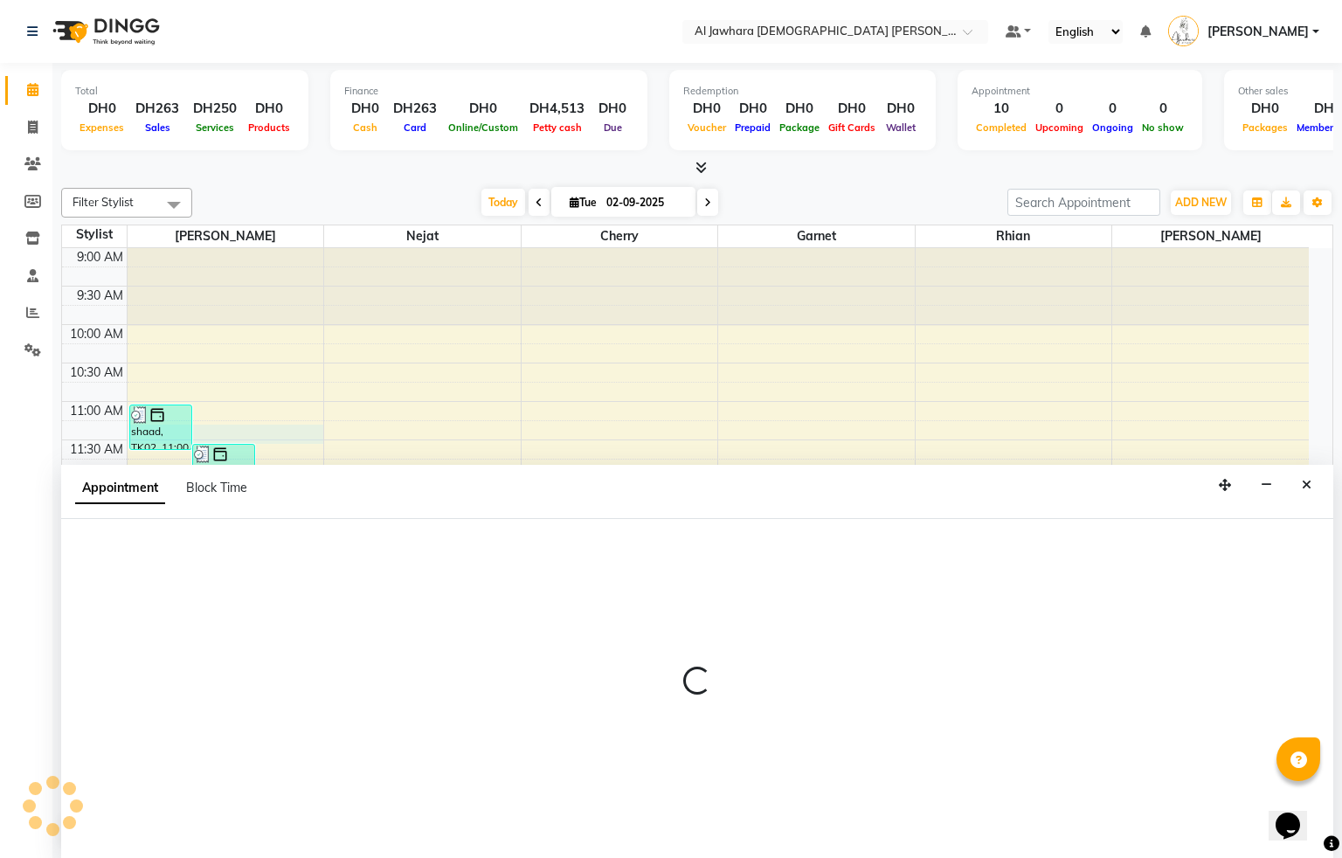
select select "13408"
select select "tentative"
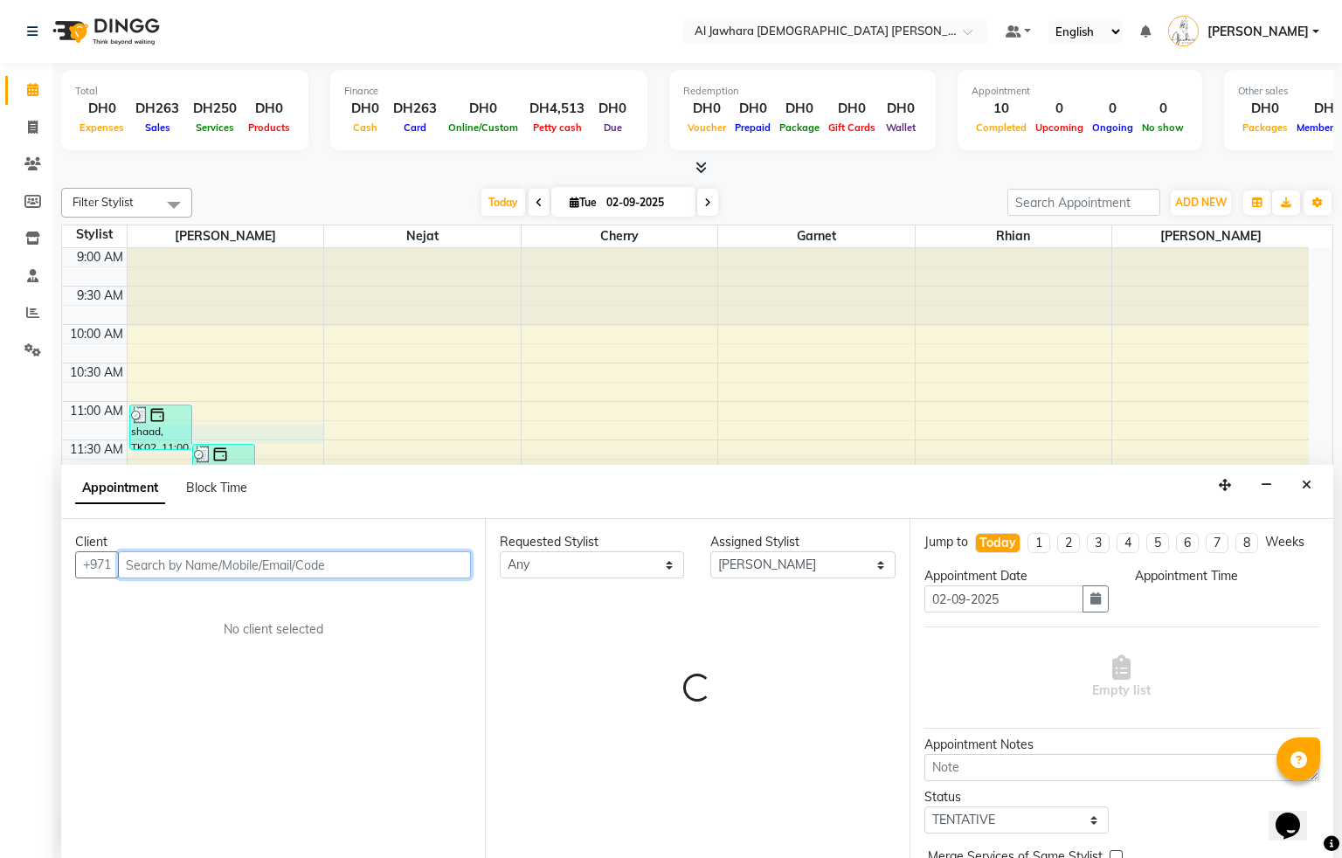
select select "675"
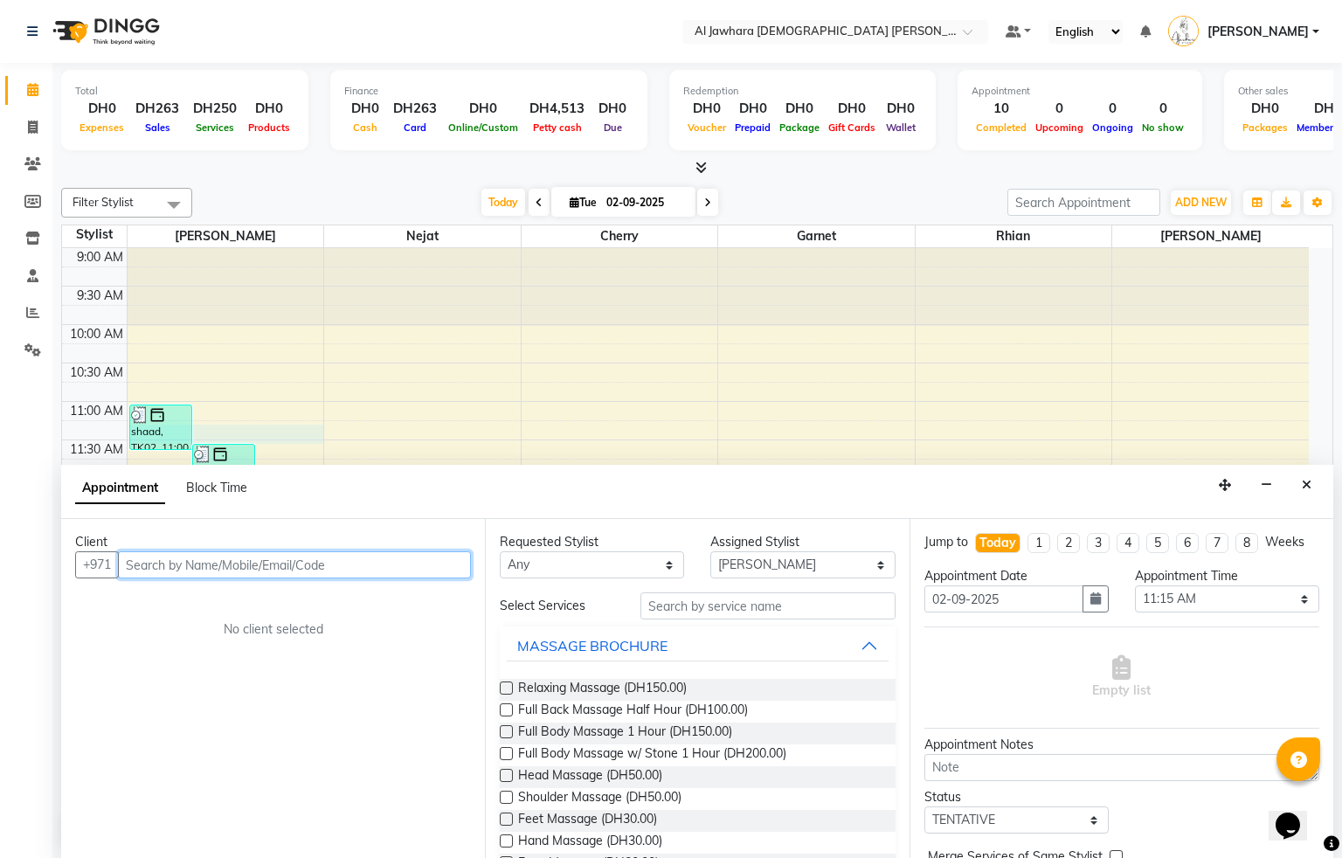
click at [135, 572] on input "text" at bounding box center [294, 564] width 353 height 27
type input "563435646"
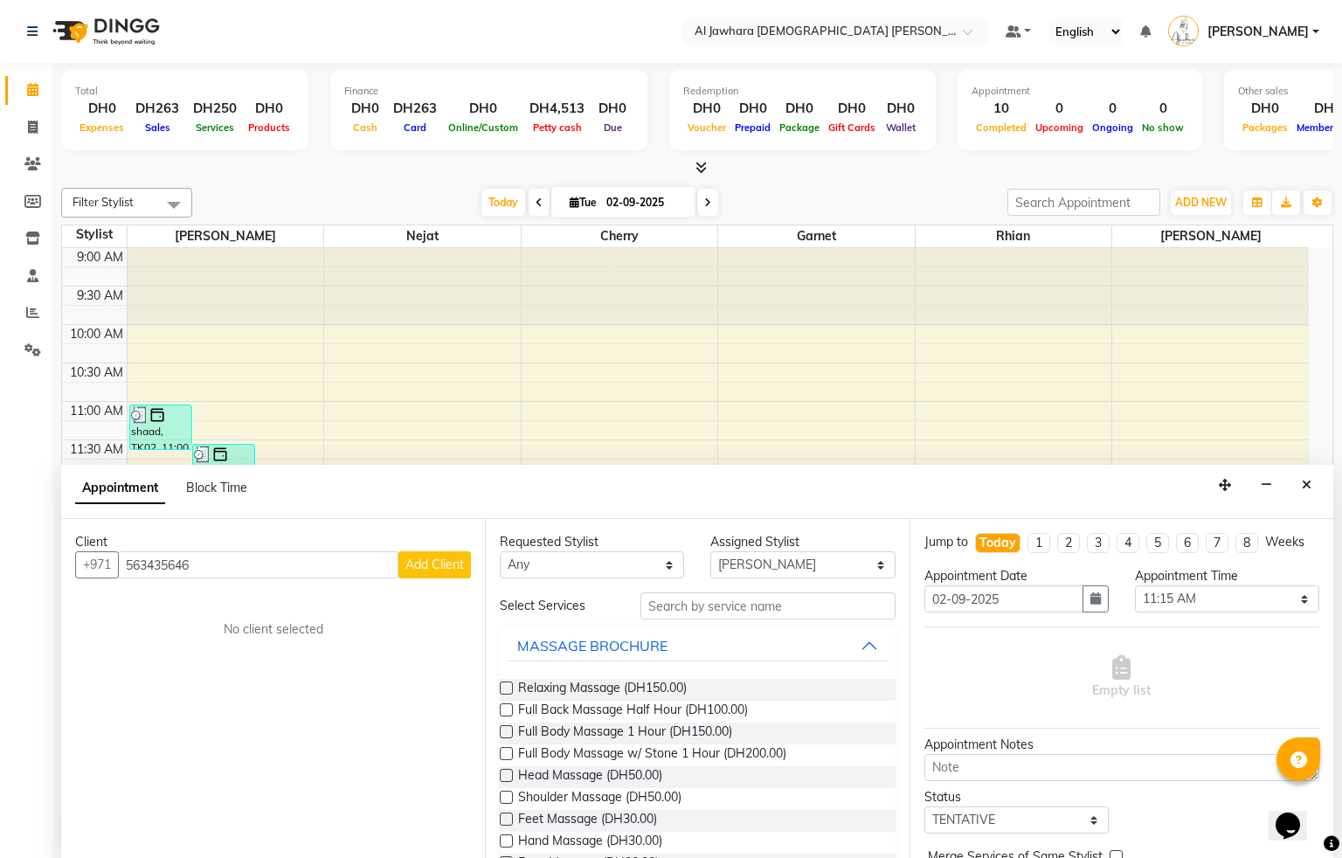
click at [452, 562] on span "Add Client" at bounding box center [435, 565] width 59 height 16
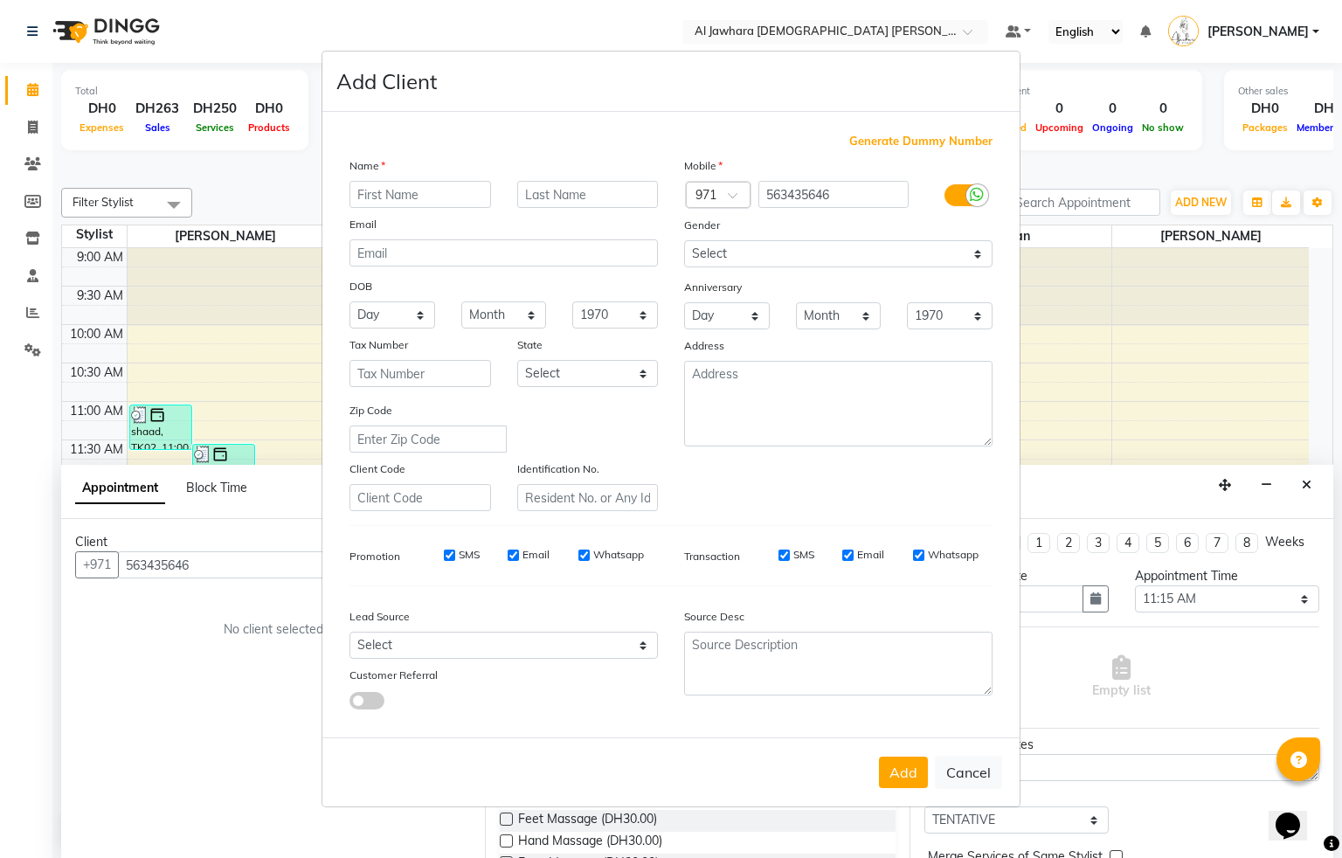
click at [435, 190] on input "text" at bounding box center [421, 194] width 142 height 27
type input "[PERSON_NAME]"
click at [705, 262] on select "Select [DEMOGRAPHIC_DATA] [DEMOGRAPHIC_DATA] Other Prefer Not To Say" at bounding box center [838, 253] width 309 height 27
select select "[DEMOGRAPHIC_DATA]"
click at [684, 242] on select "Select [DEMOGRAPHIC_DATA] [DEMOGRAPHIC_DATA] Other Prefer Not To Say" at bounding box center [838, 253] width 309 height 27
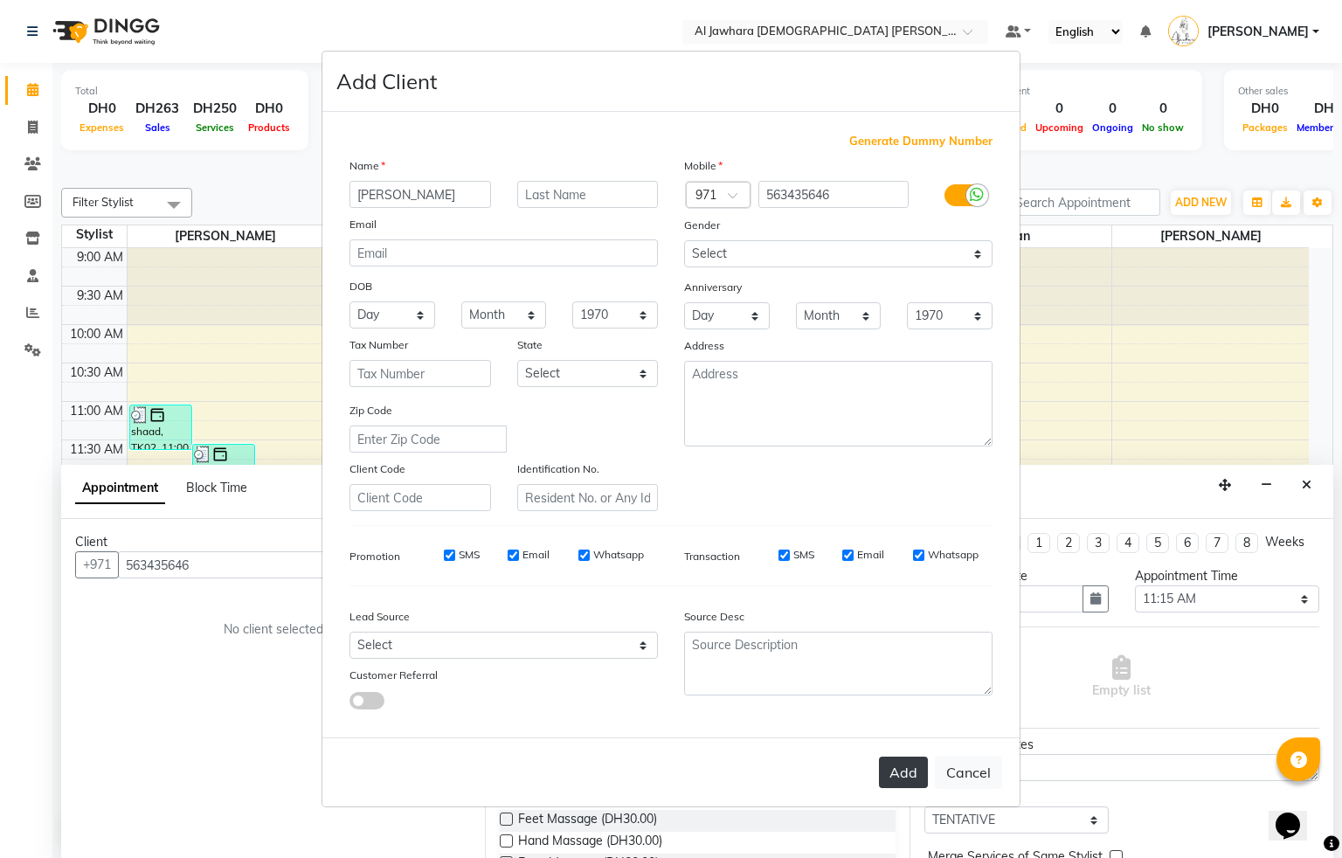
click at [908, 766] on button "Add" at bounding box center [903, 772] width 49 height 31
select select
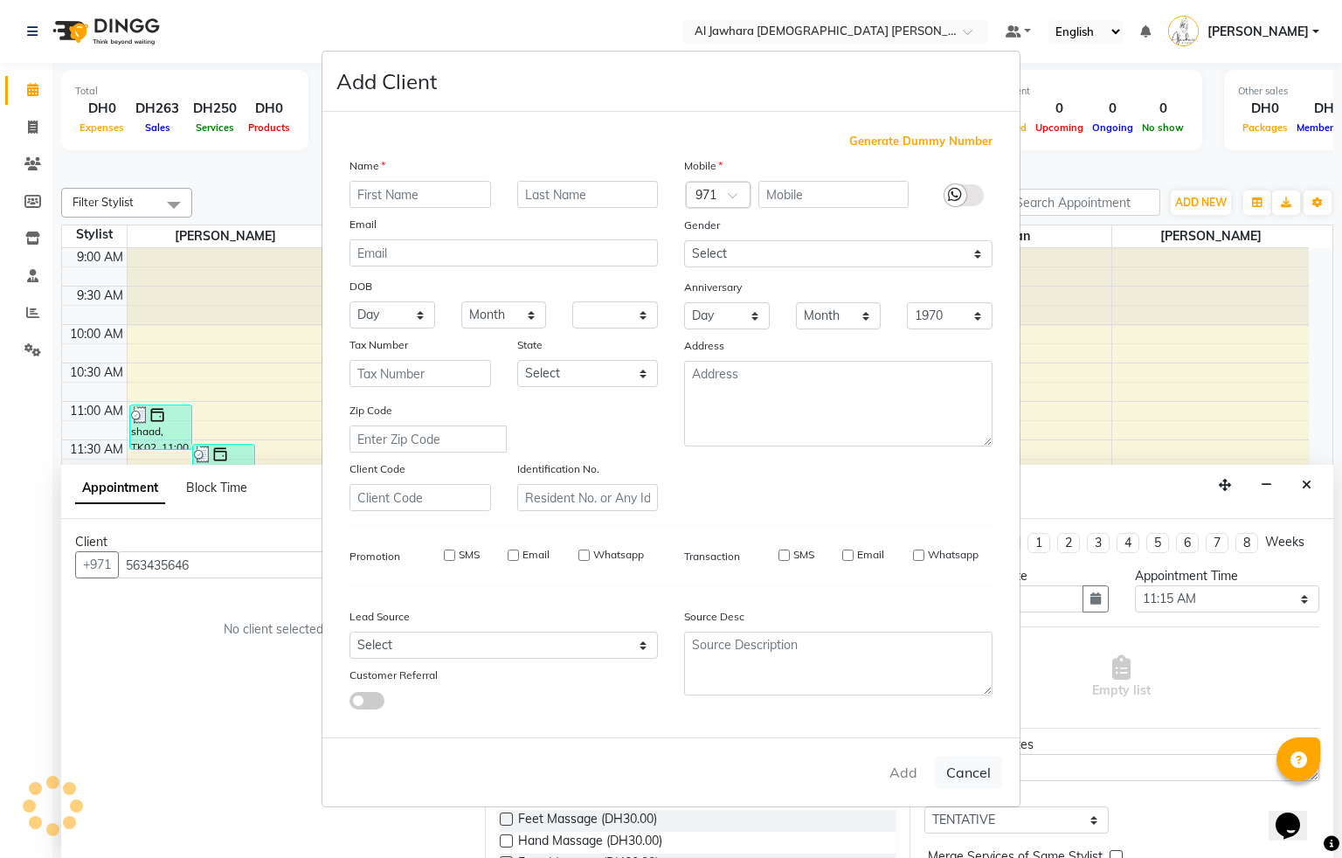
select select
checkbox input "false"
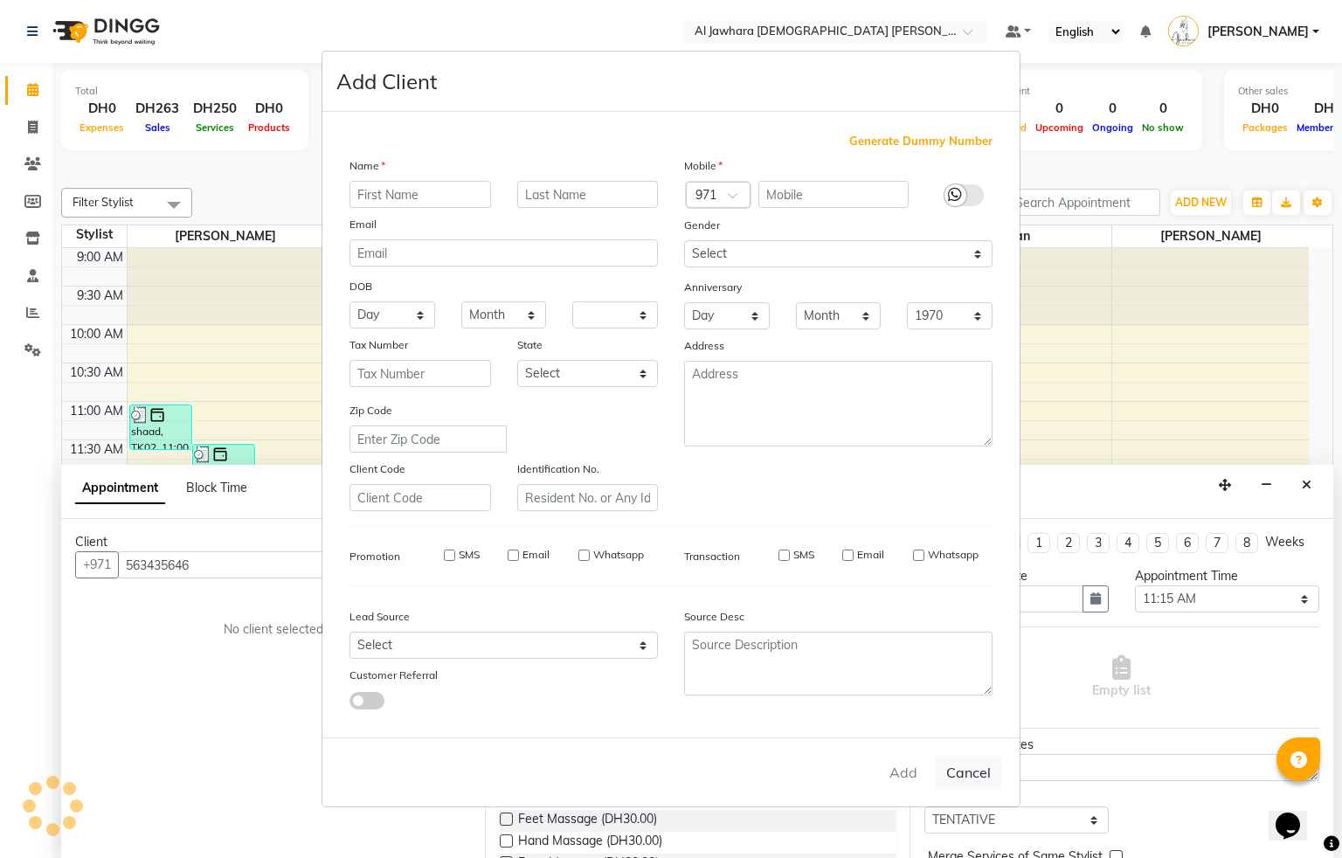
checkbox input "false"
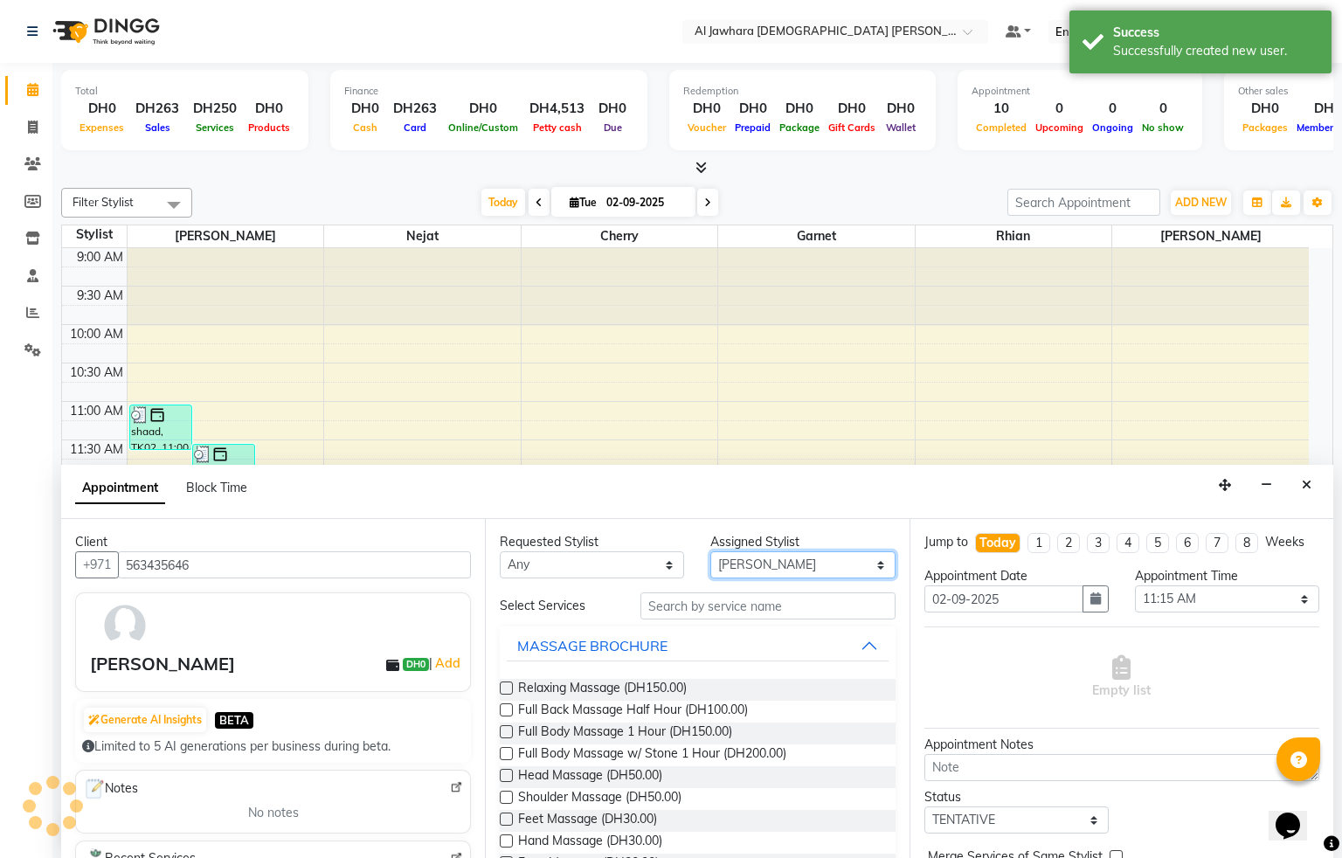
drag, startPoint x: 772, startPoint y: 559, endPoint x: 771, endPoint y: 569, distance: 9.7
click at [772, 559] on select "Select Cherry Garnet [PERSON_NAME] rhian [PERSON_NAME]" at bounding box center [803, 564] width 184 height 27
select select "26823"
click at [711, 552] on select "Select Cherry Garnet [PERSON_NAME] rhian [PERSON_NAME]" at bounding box center [803, 564] width 184 height 27
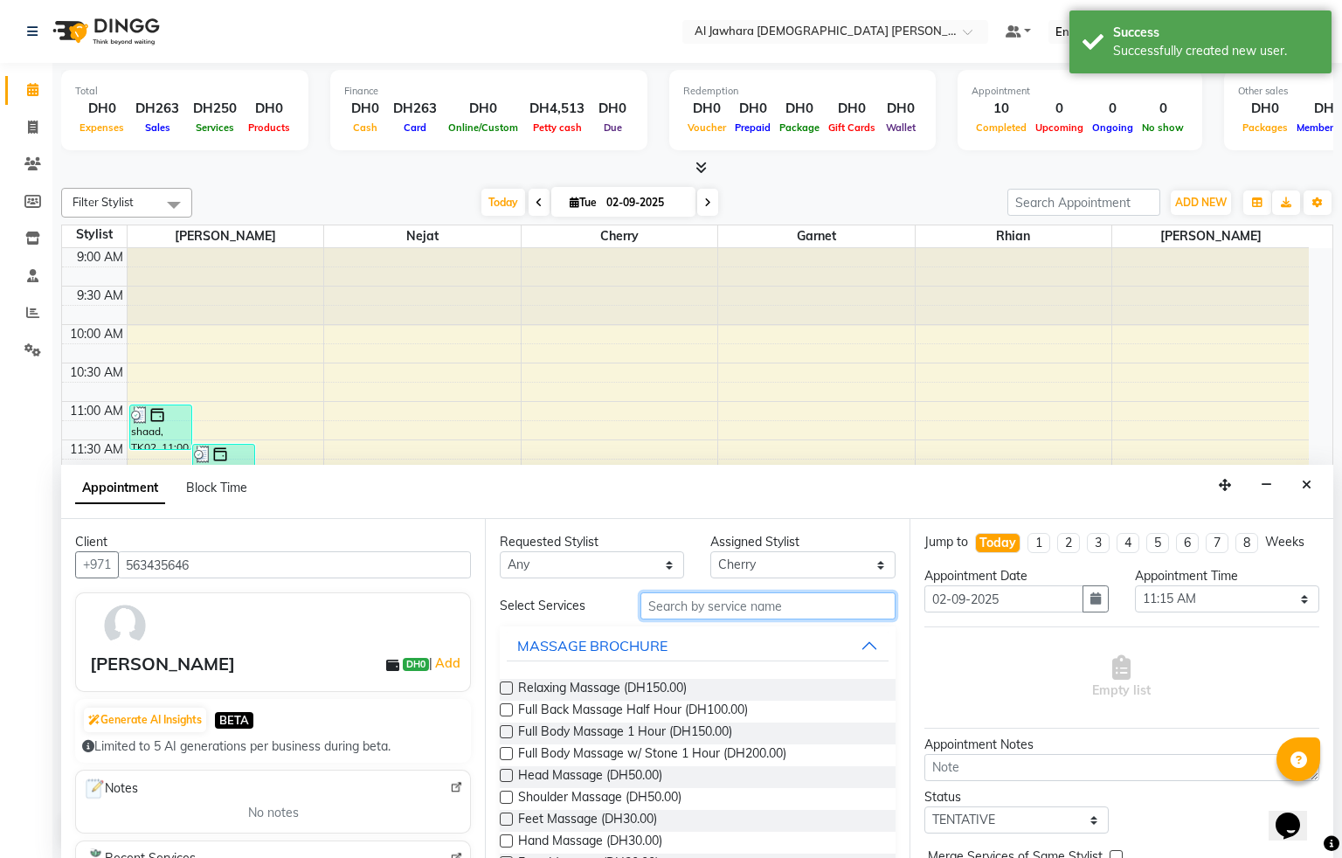
click at [697, 606] on input "text" at bounding box center [768, 606] width 255 height 27
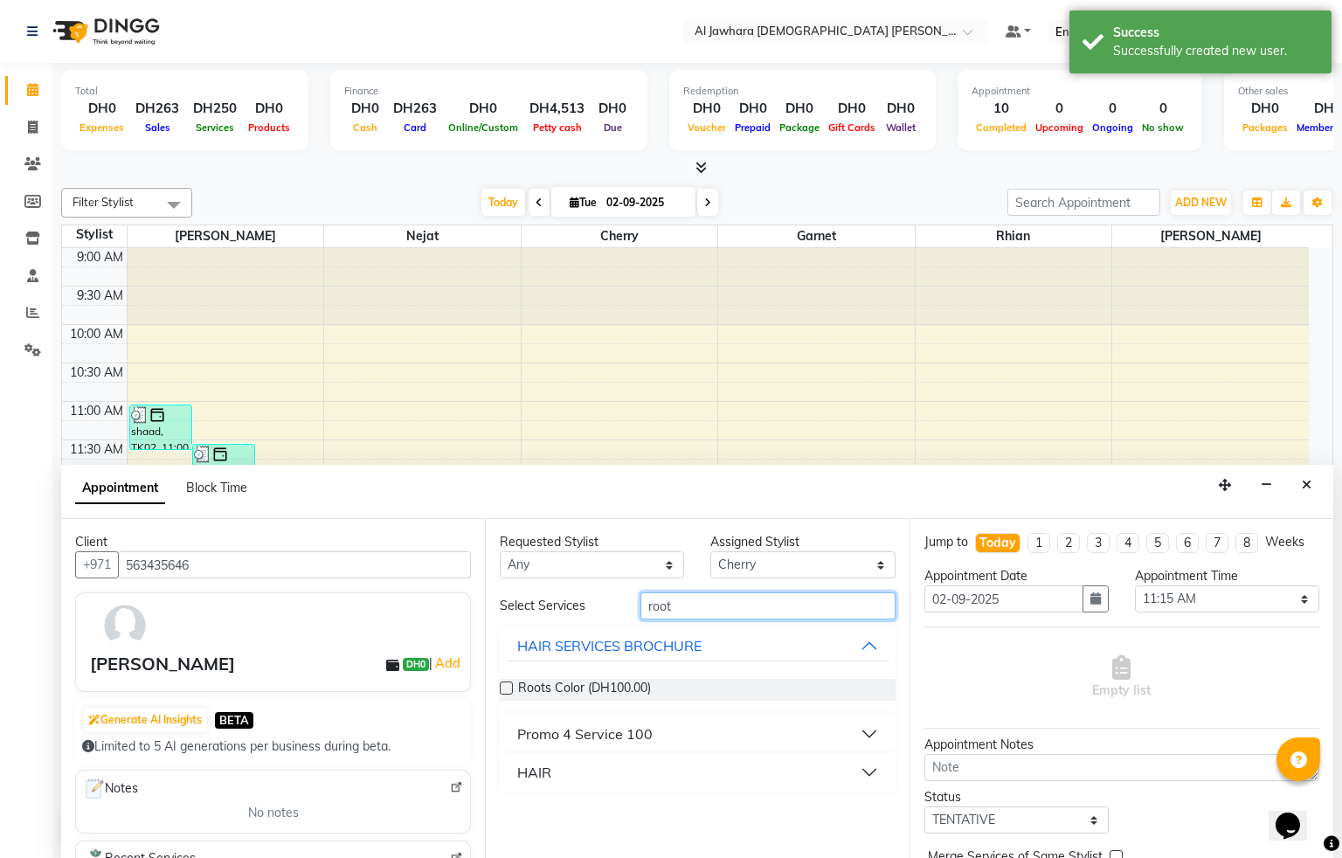
type input "root"
click at [504, 688] on label at bounding box center [506, 688] width 13 height 13
click at [504, 688] on input "checkbox" at bounding box center [505, 689] width 11 height 11
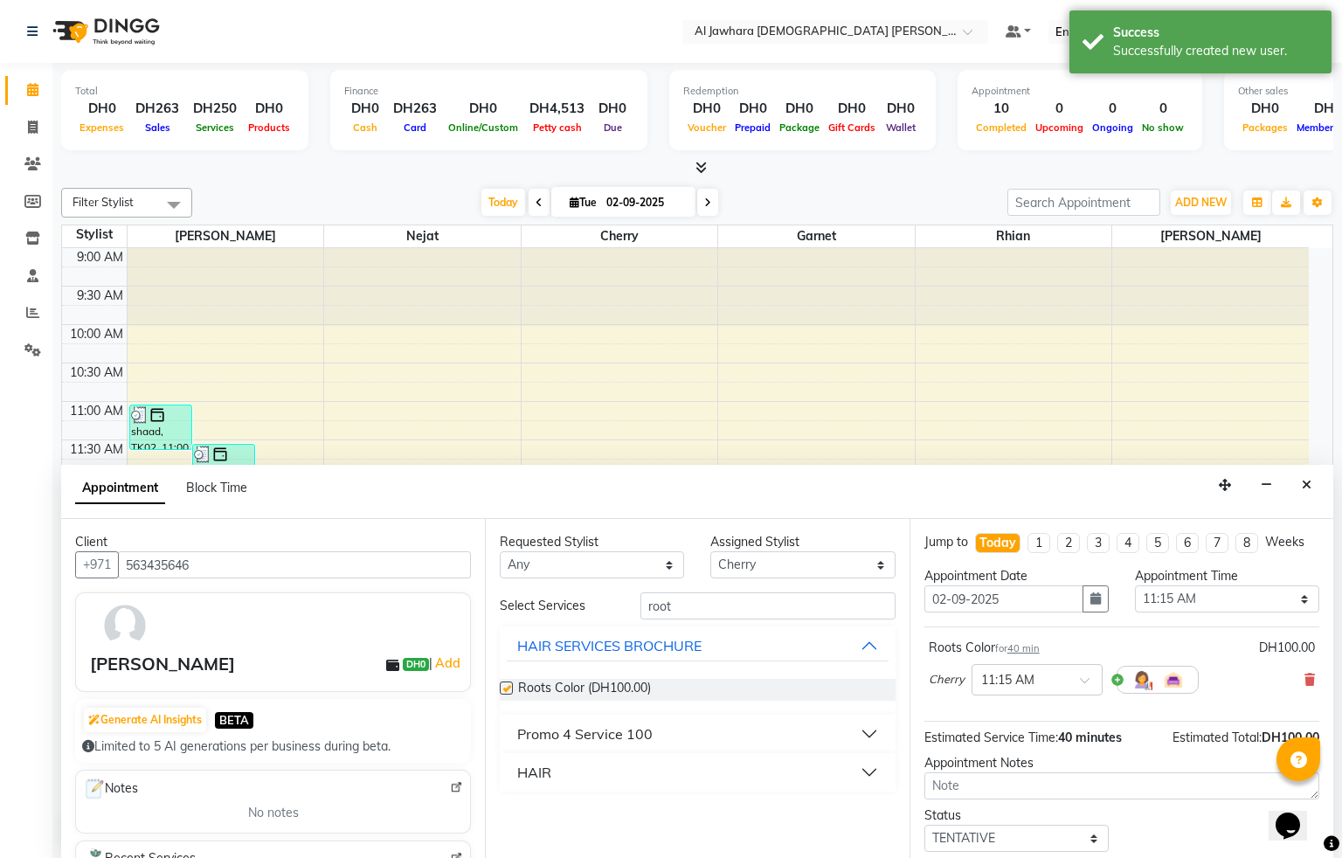
checkbox input "false"
click at [1318, 795] on div "Opens Chat This icon Opens the chat window." at bounding box center [1297, 795] width 42 height 0
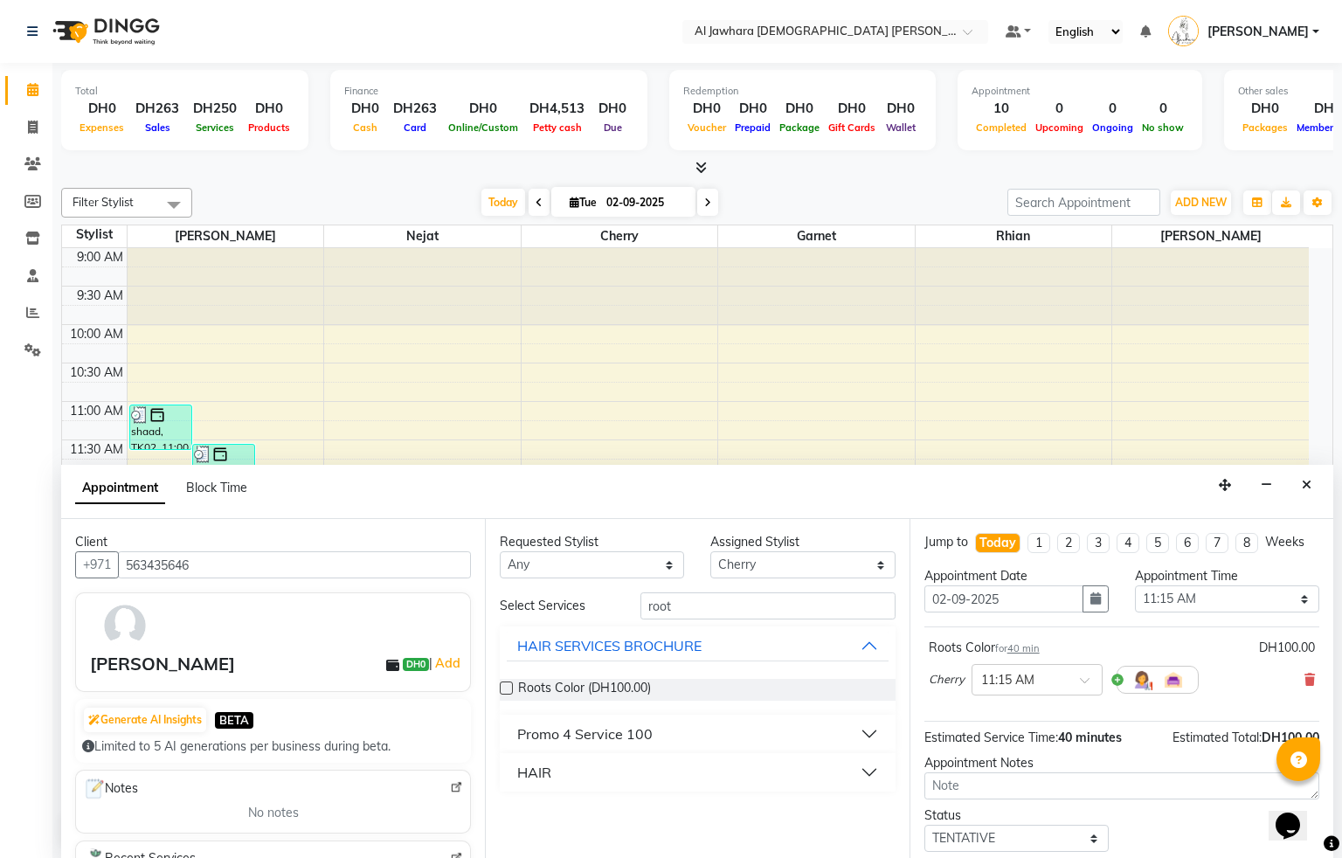
click at [1318, 795] on div "Opens Chat This icon Opens the chat window." at bounding box center [1297, 795] width 42 height 0
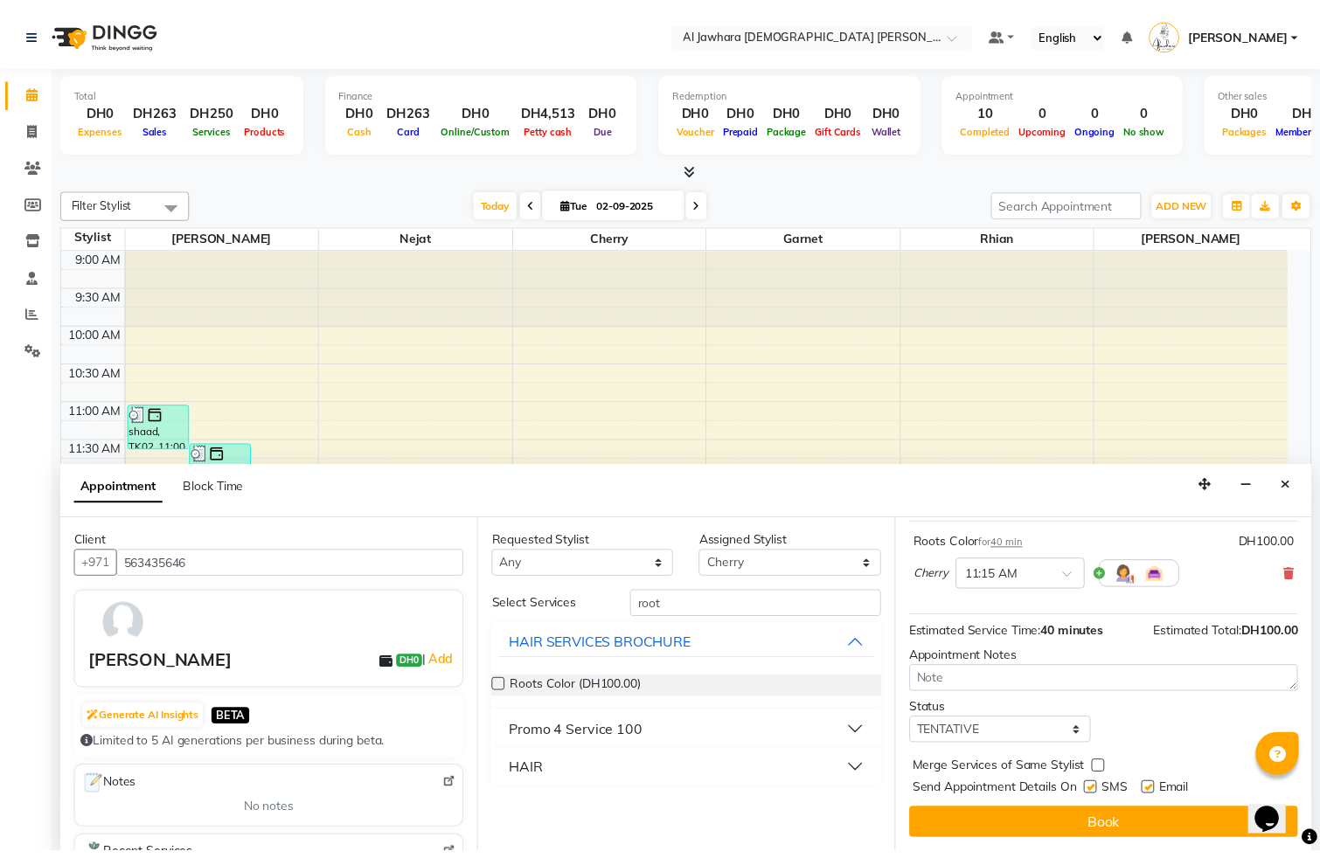
scroll to position [123, 0]
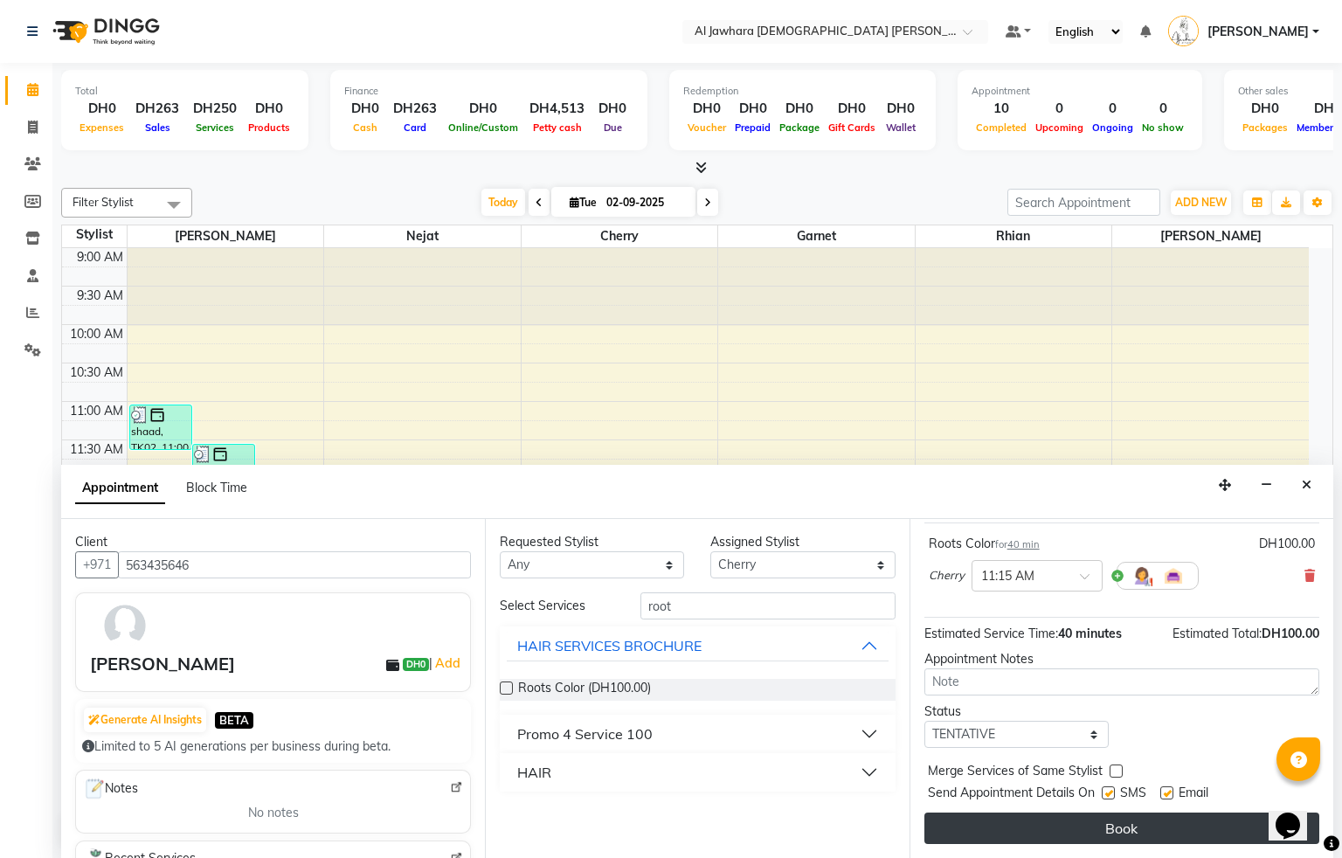
click at [1170, 829] on button "Book" at bounding box center [1122, 828] width 395 height 31
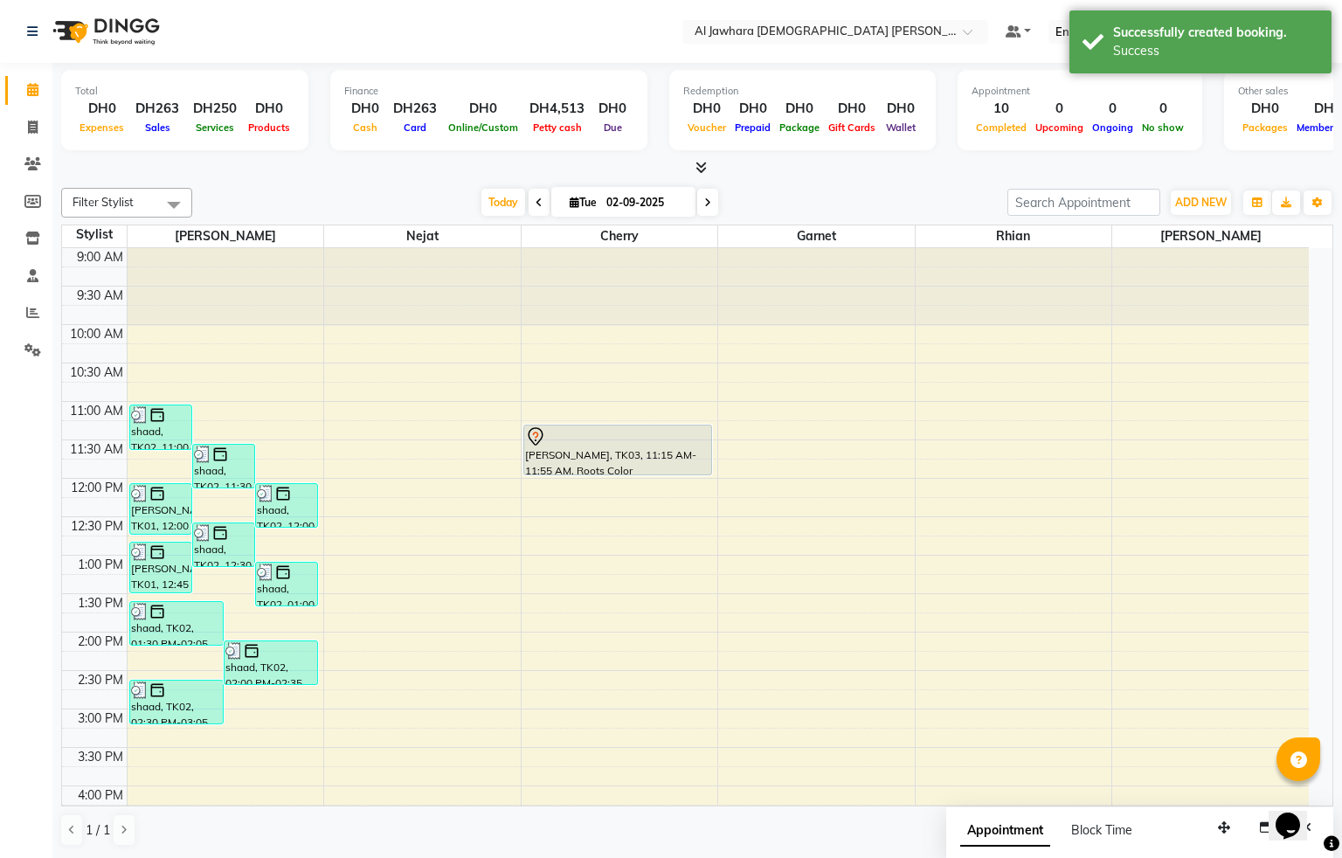
click at [616, 464] on div "[PERSON_NAME], TK03, 11:15 AM-11:55 AM, Roots Color" at bounding box center [618, 450] width 188 height 49
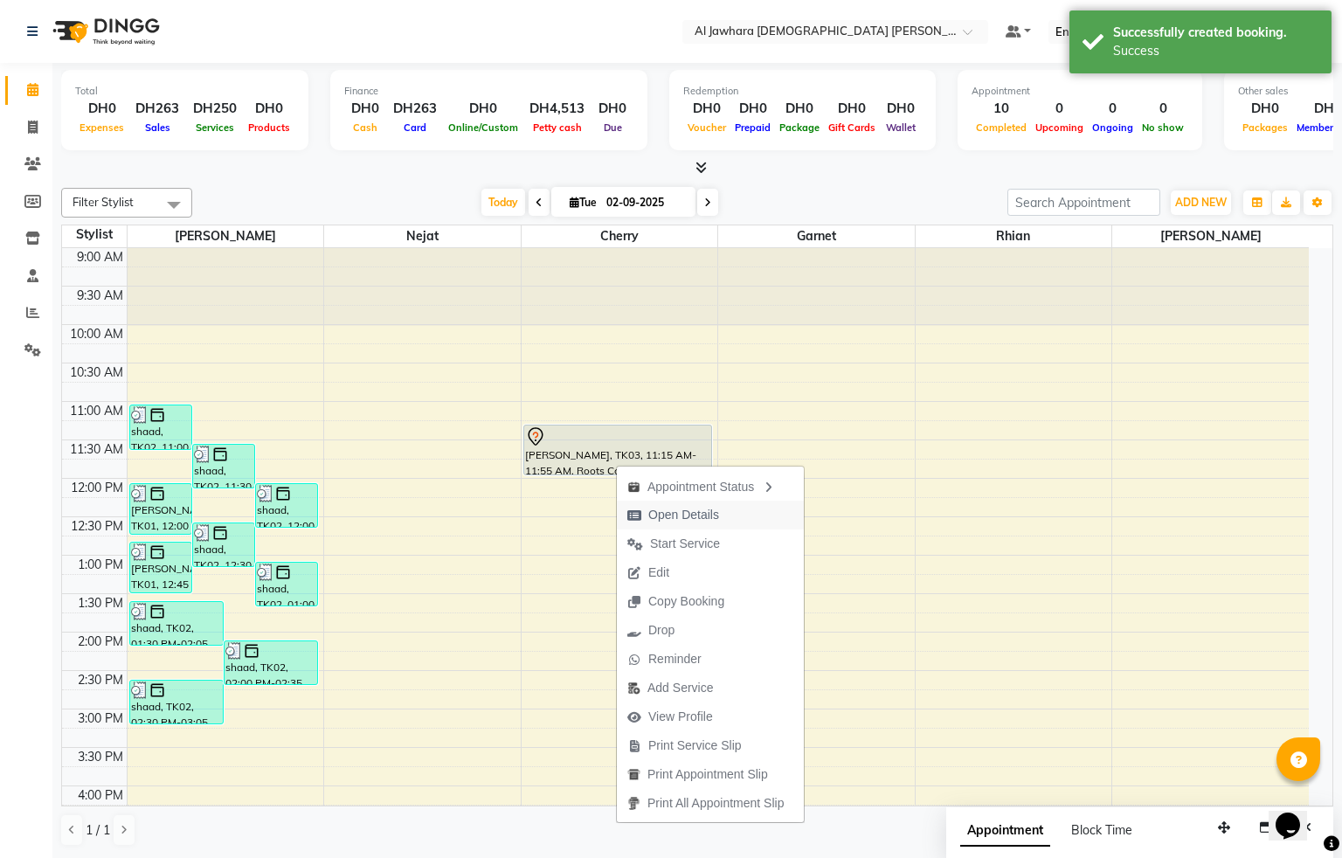
click at [685, 509] on span "Open Details" at bounding box center [683, 515] width 71 height 18
select select "7"
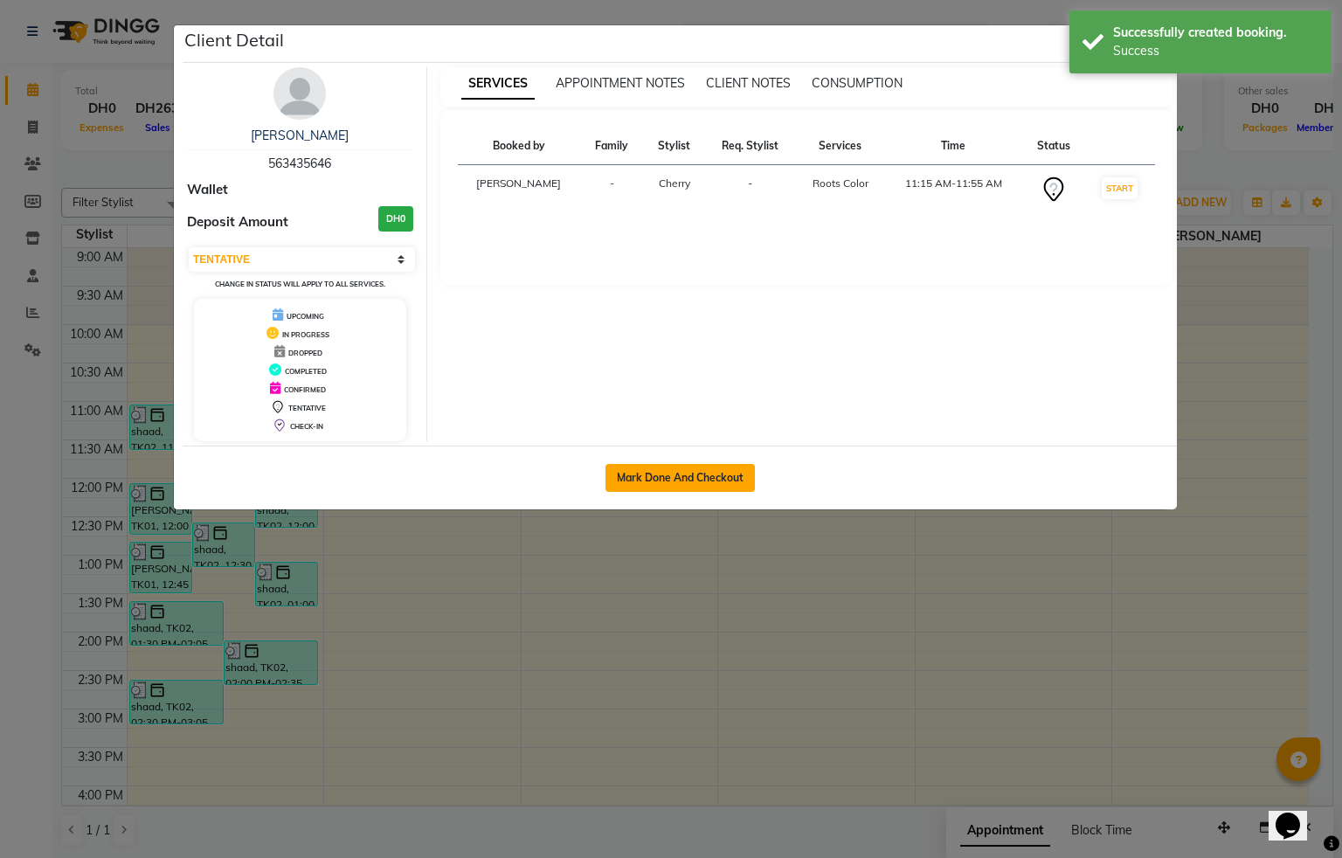
click at [680, 485] on button "Mark Done And Checkout" at bounding box center [680, 478] width 149 height 28
select select "service"
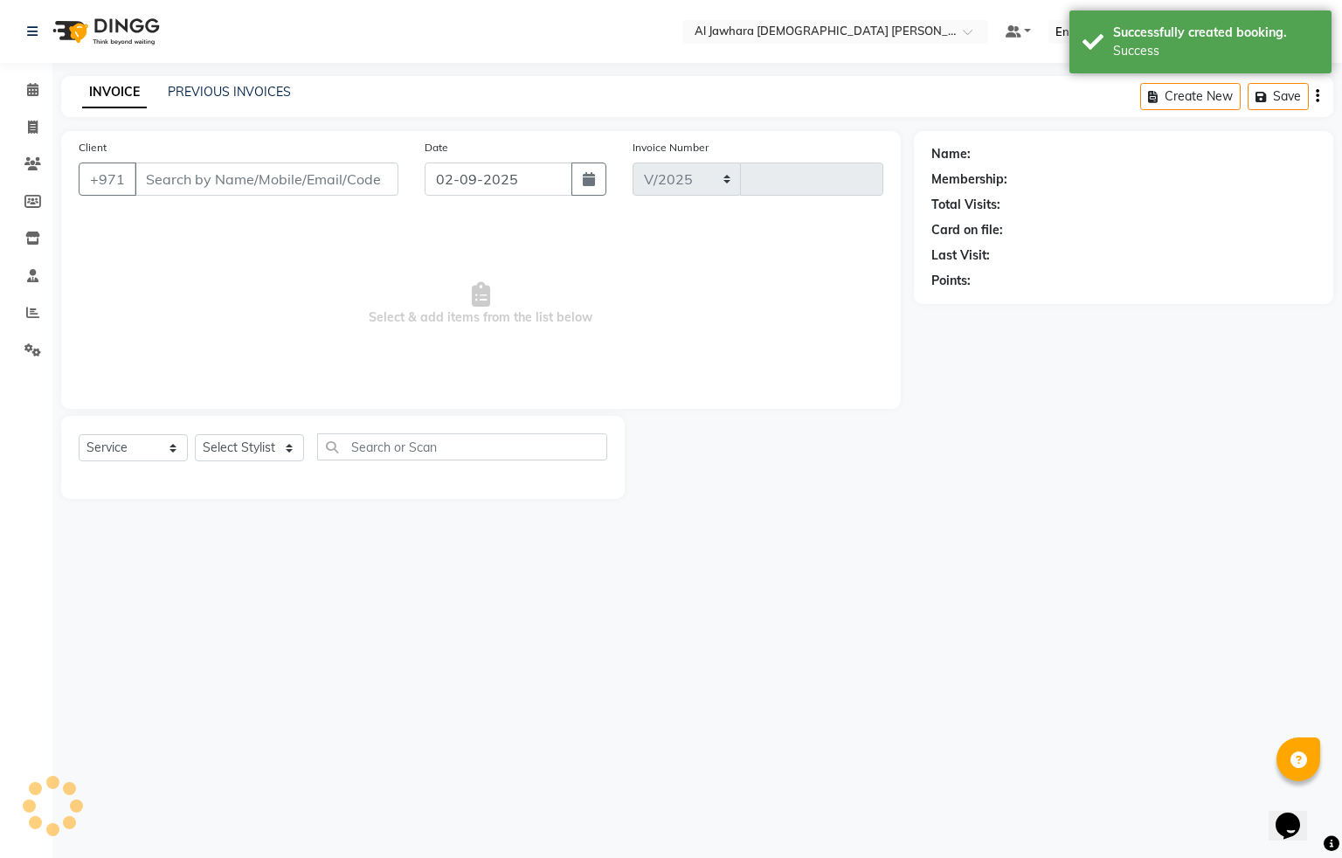
select select "808"
type input "0770"
click at [229, 447] on select "Select Stylist" at bounding box center [249, 447] width 109 height 27
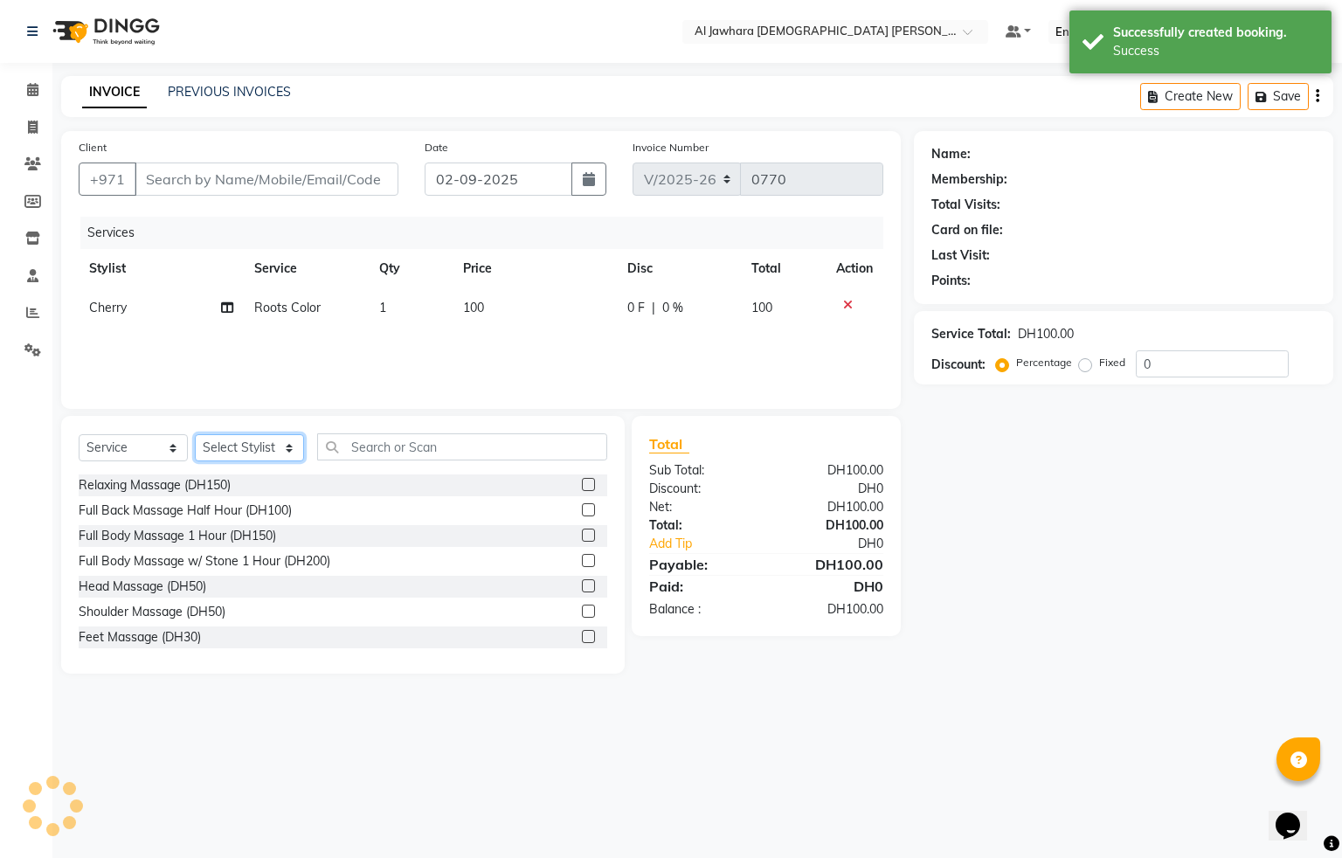
type input "563435646"
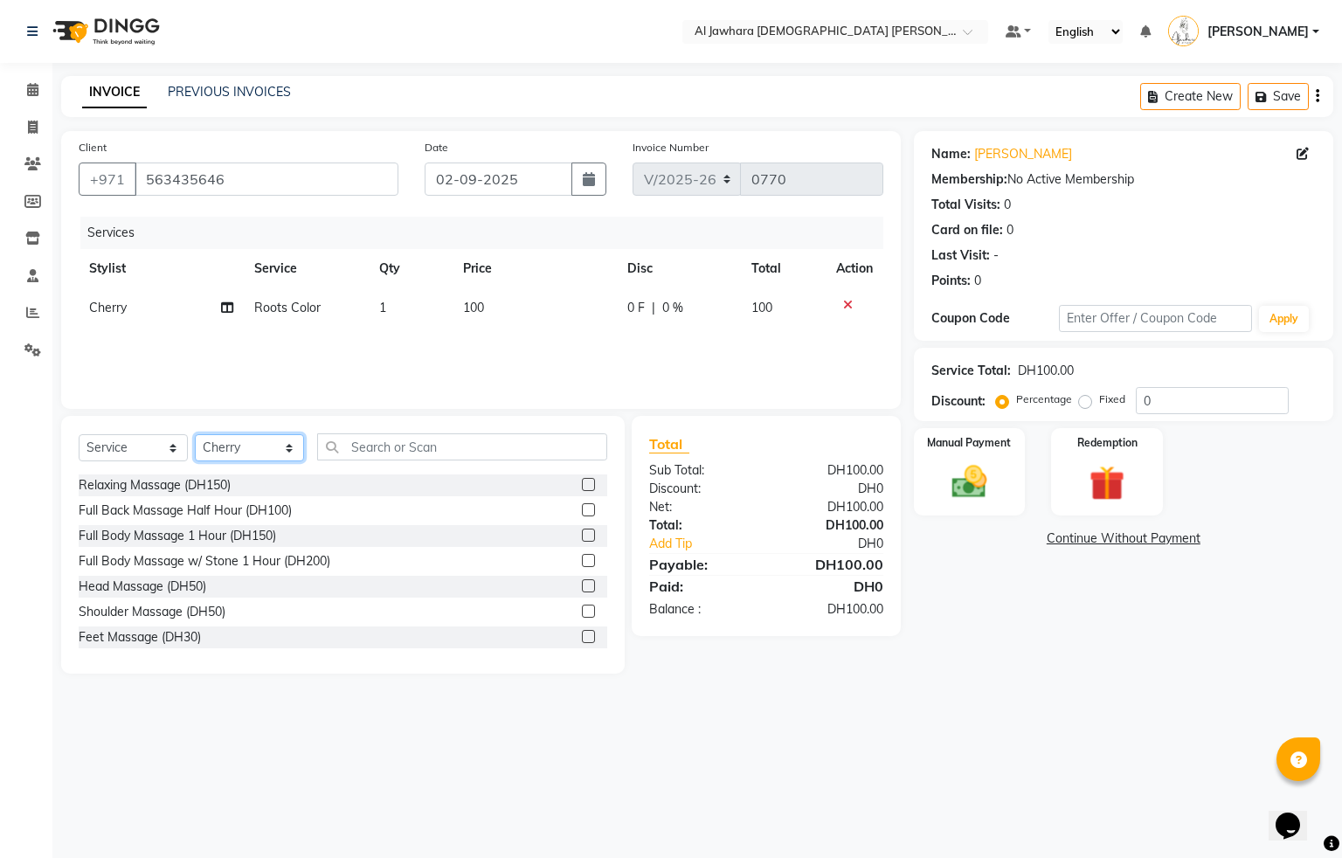
select select "57409"
click at [195, 435] on select "Select Stylist [PERSON_NAME] [PERSON_NAME] rhian [PERSON_NAME]" at bounding box center [249, 447] width 109 height 27
click at [448, 447] on input "text" at bounding box center [462, 446] width 290 height 27
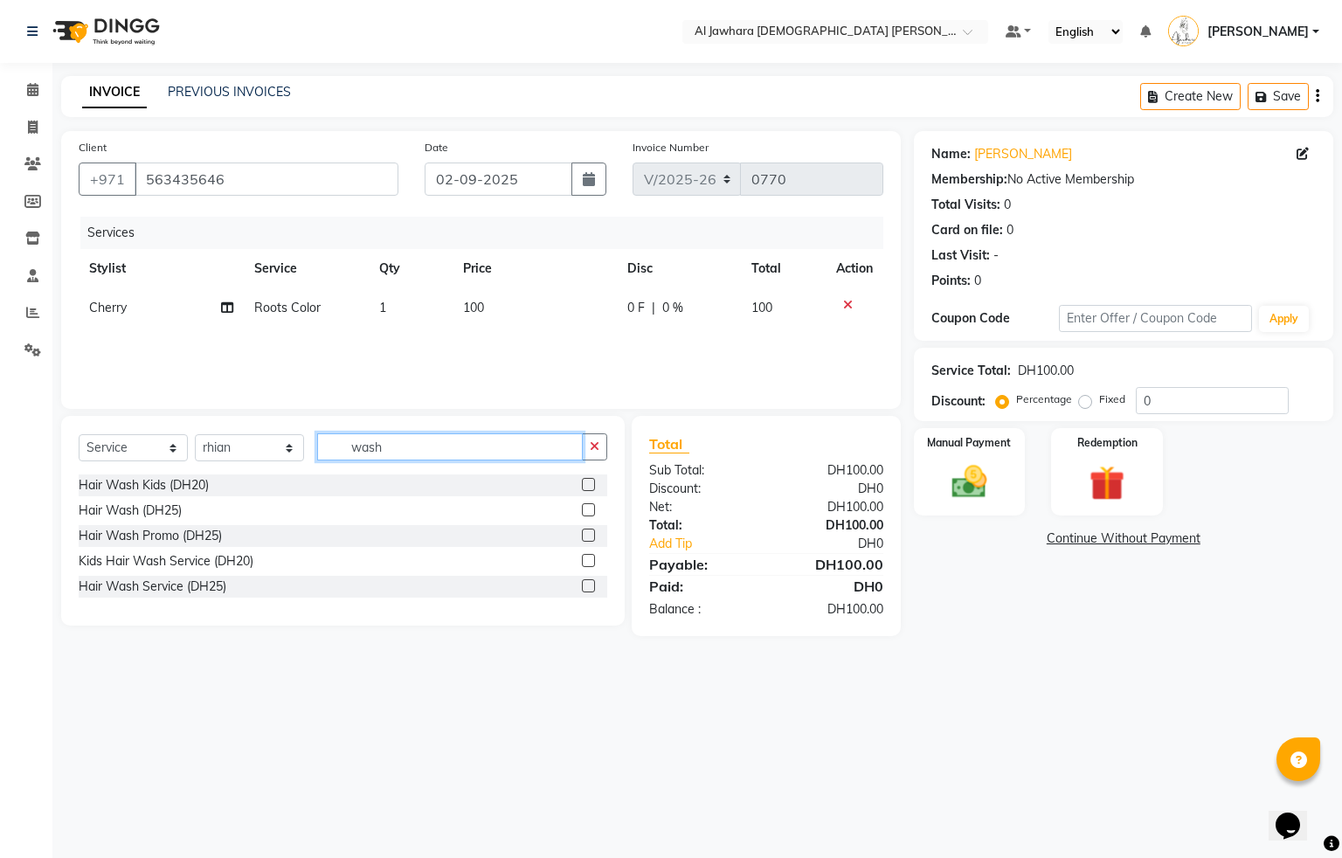
type input "wash"
click at [587, 509] on label at bounding box center [588, 509] width 13 height 13
click at [587, 509] on input "checkbox" at bounding box center [587, 510] width 11 height 11
checkbox input "false"
click at [540, 347] on td "25" at bounding box center [535, 347] width 164 height 39
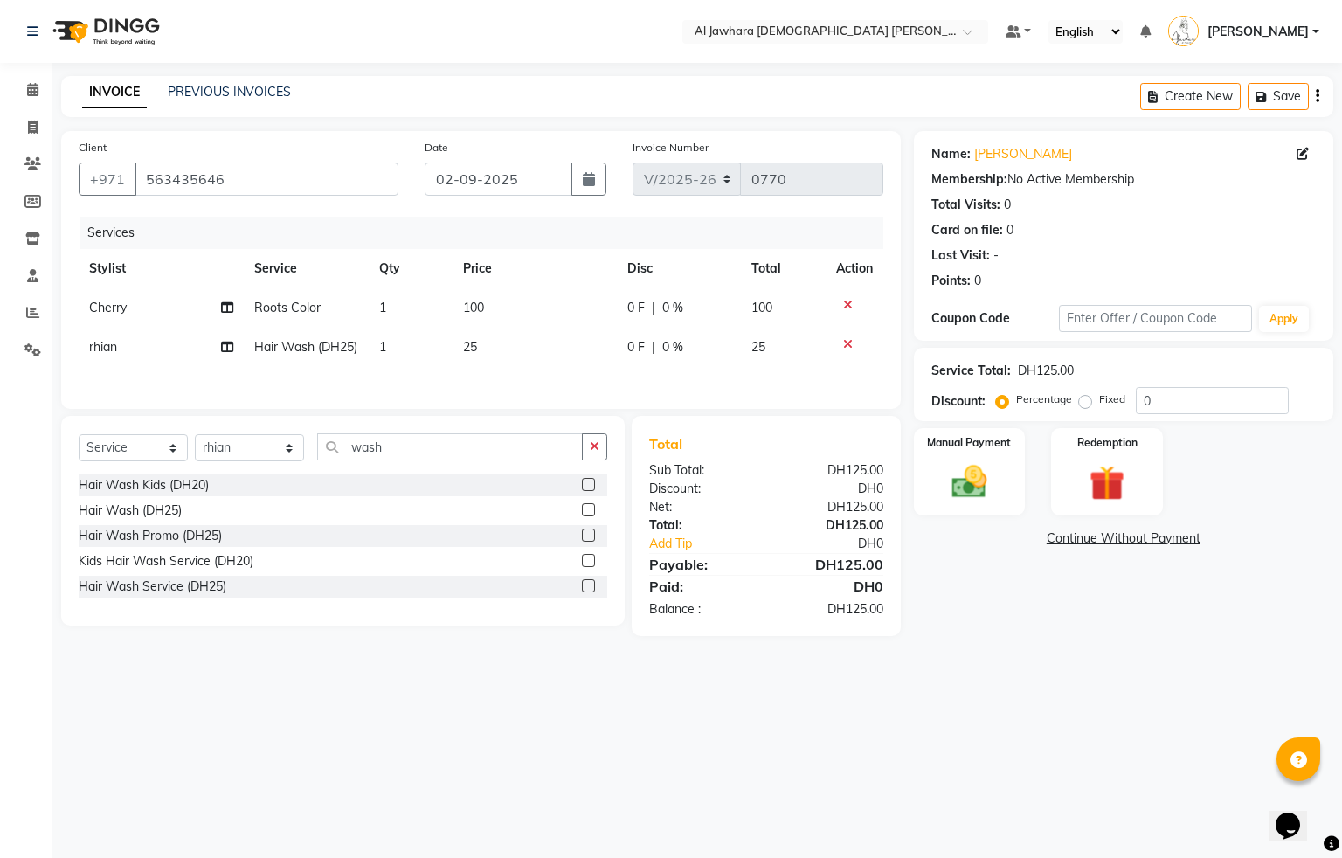
select select "57409"
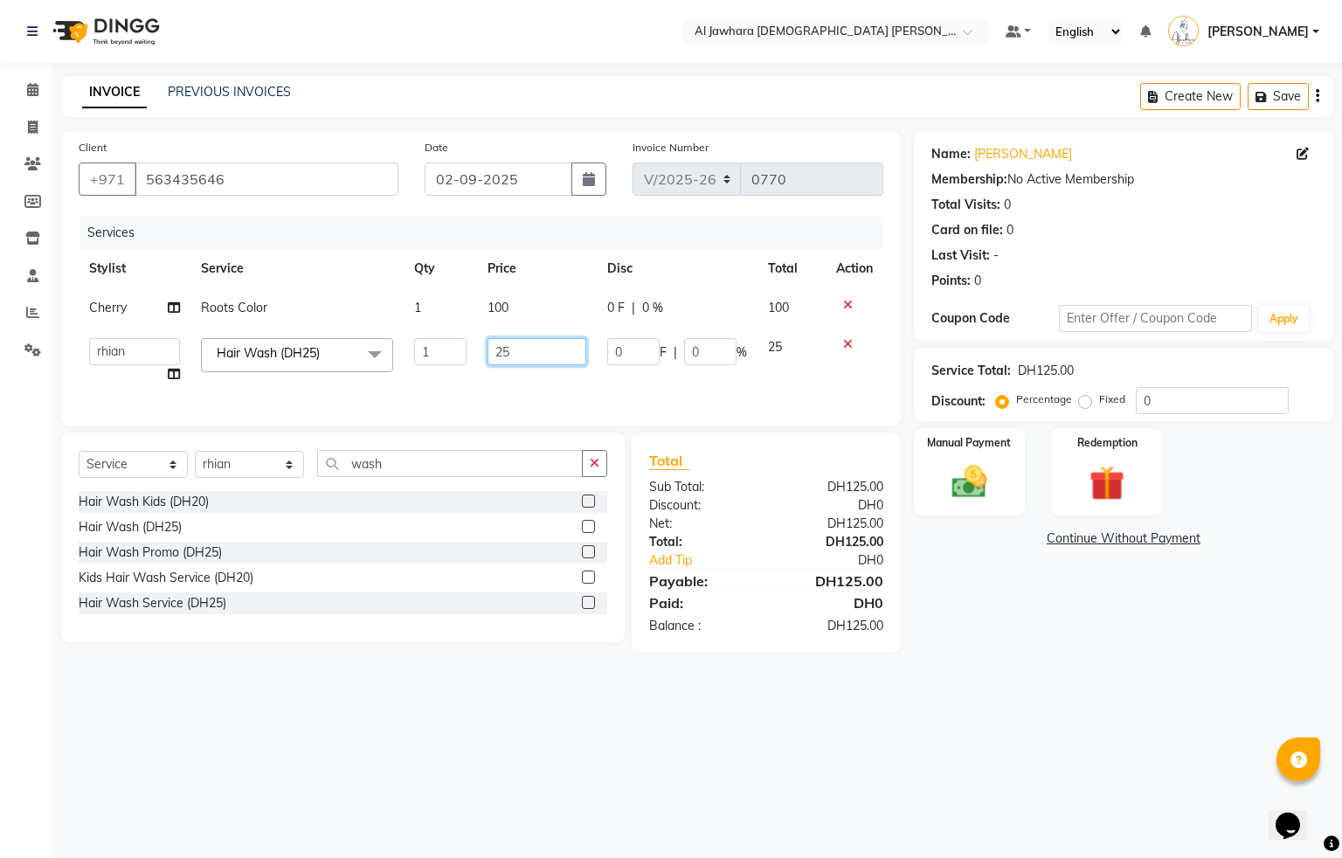
click at [537, 350] on input "25" at bounding box center [538, 351] width 100 height 27
type input "2"
type input "30"
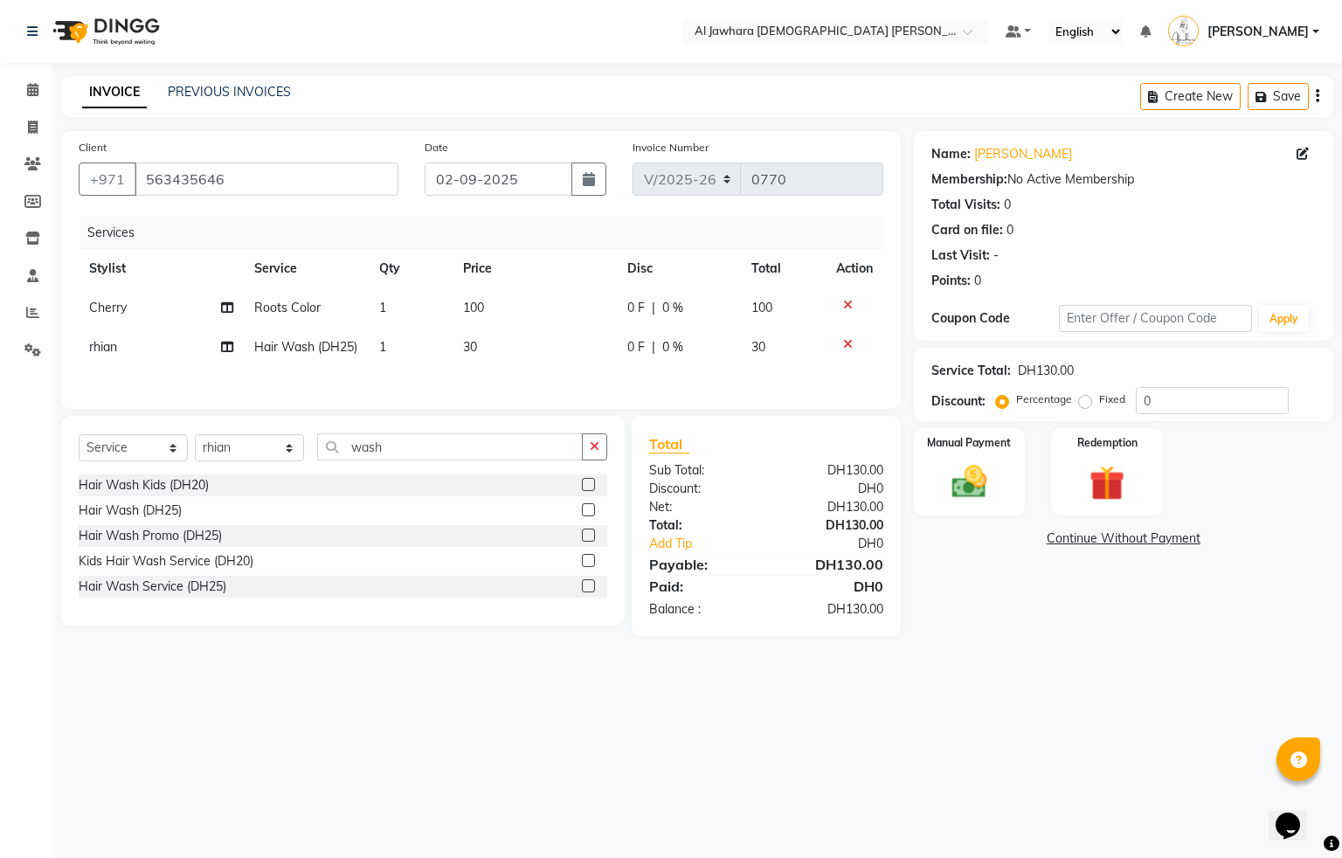
drag, startPoint x: 559, startPoint y: 378, endPoint x: 831, endPoint y: 440, distance: 278.8
click at [561, 367] on td "30" at bounding box center [535, 347] width 164 height 39
select select "57409"
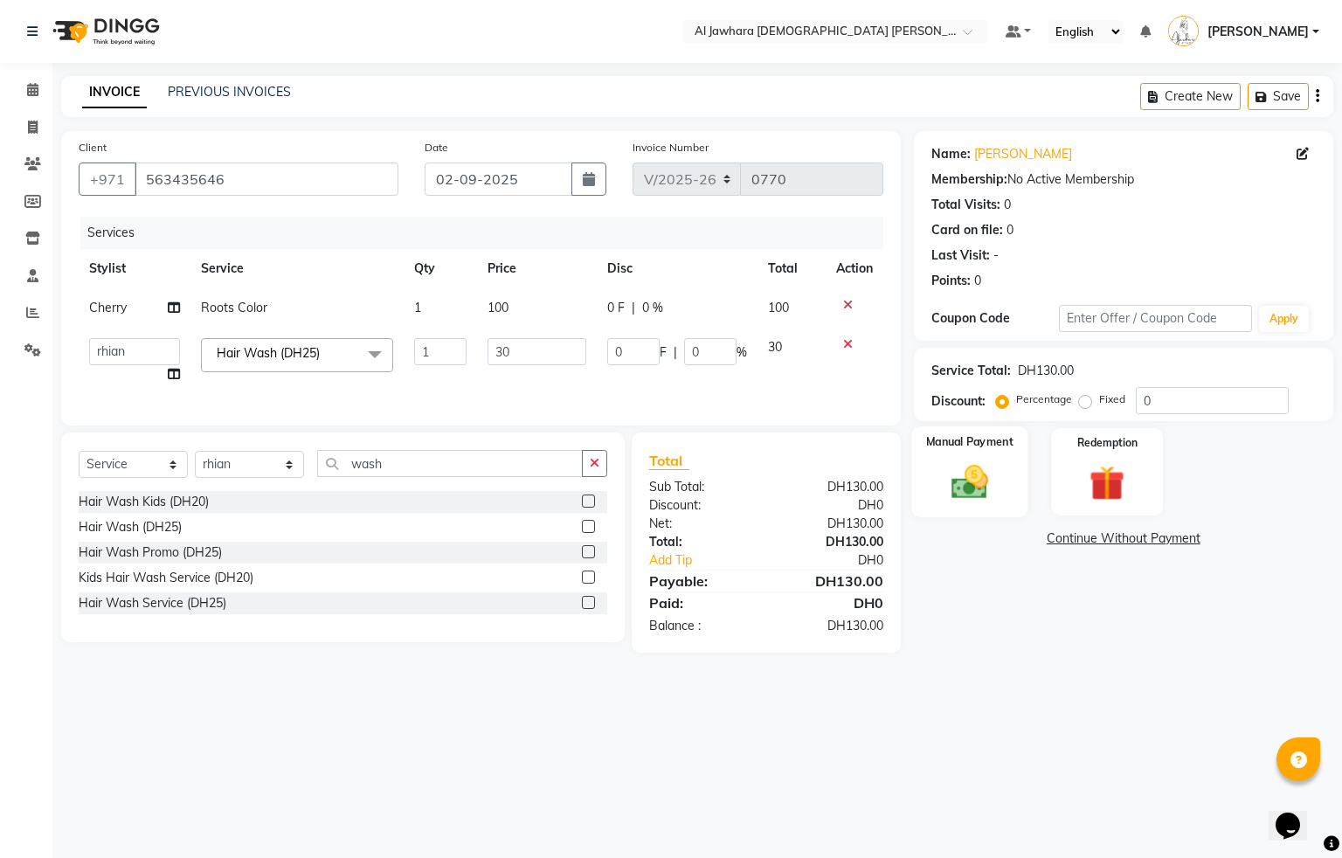
click at [984, 482] on img at bounding box center [969, 482] width 59 height 42
drag, startPoint x: 1231, startPoint y: 538, endPoint x: 1176, endPoint y: 553, distance: 57.0
click at [1230, 537] on span "Visa Card" at bounding box center [1238, 540] width 56 height 20
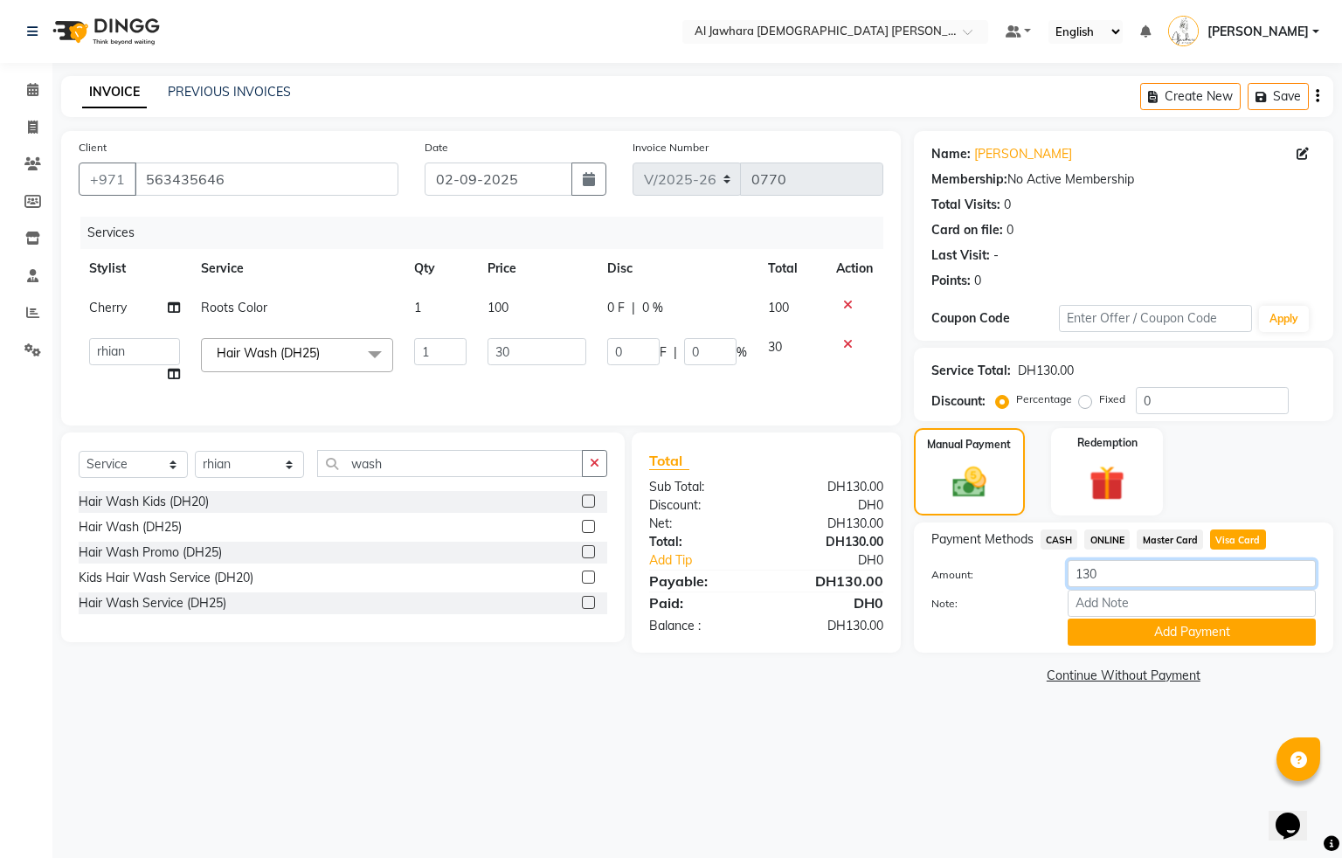
click at [1130, 561] on input "130" at bounding box center [1192, 573] width 248 height 27
type input "137"
drag, startPoint x: 1168, startPoint y: 628, endPoint x: 1133, endPoint y: 633, distance: 35.4
click at [1168, 627] on button "Add Payment" at bounding box center [1192, 632] width 248 height 27
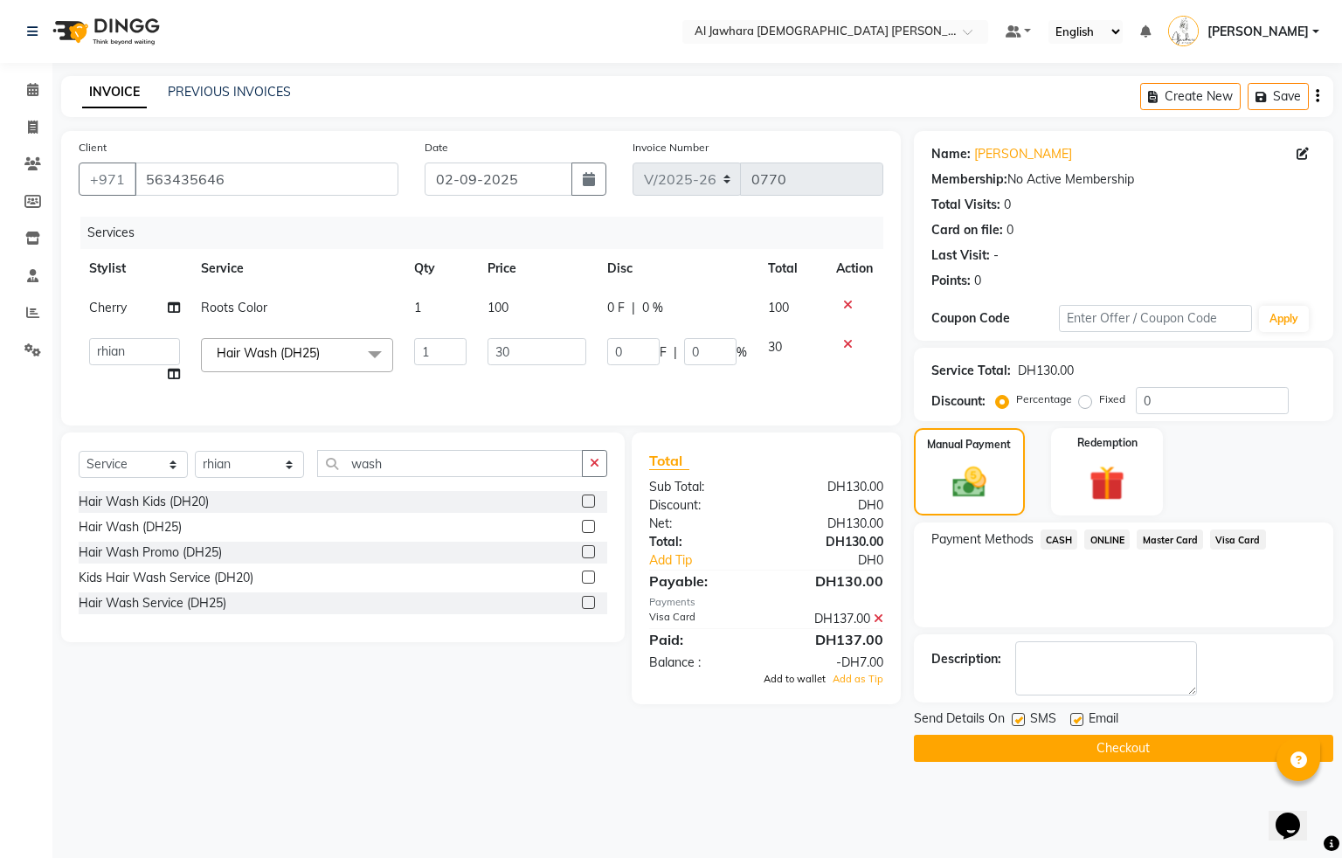
click at [811, 685] on span "Add to wallet" at bounding box center [795, 679] width 62 height 12
click at [1084, 751] on button "Checkout" at bounding box center [1124, 748] width 420 height 27
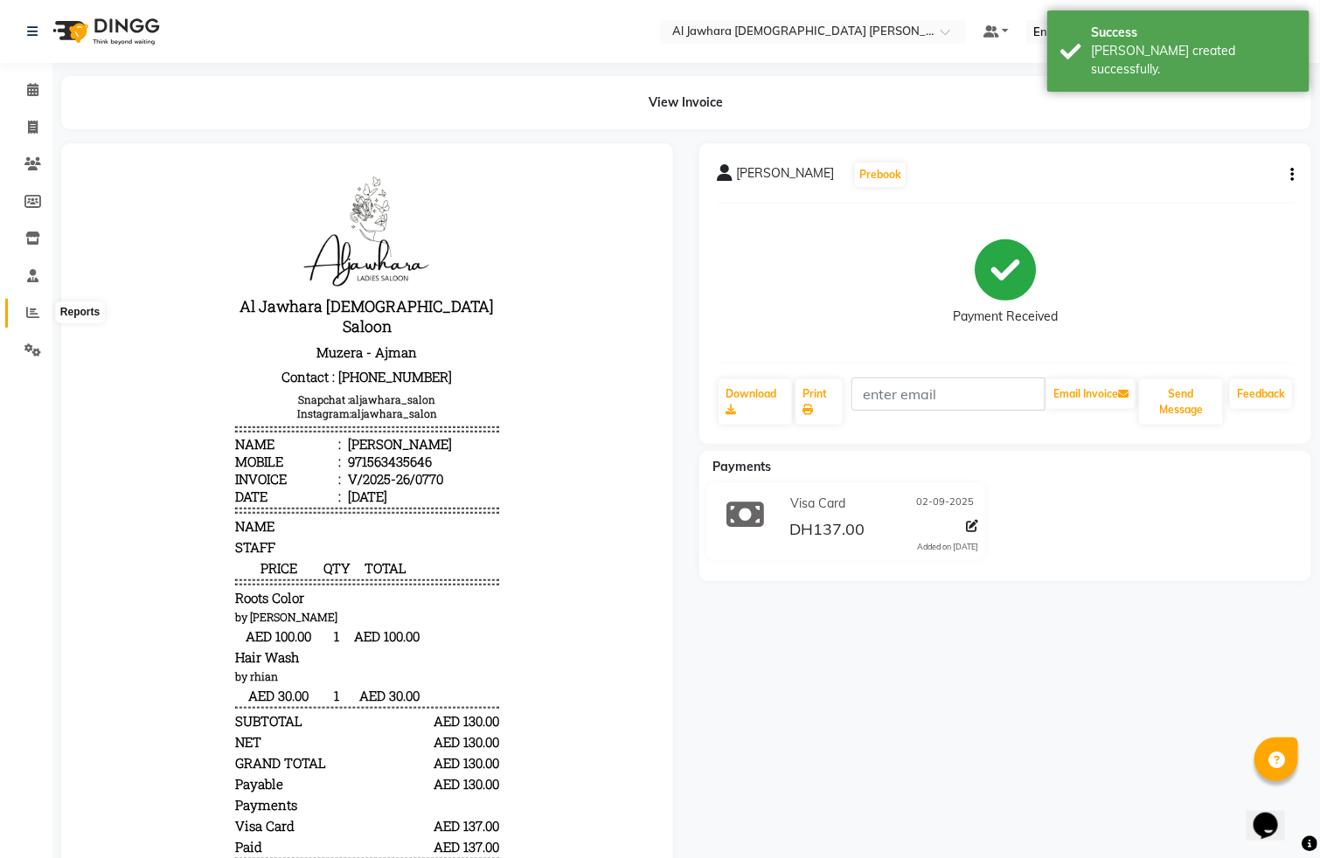
click at [27, 315] on icon at bounding box center [32, 312] width 13 height 13
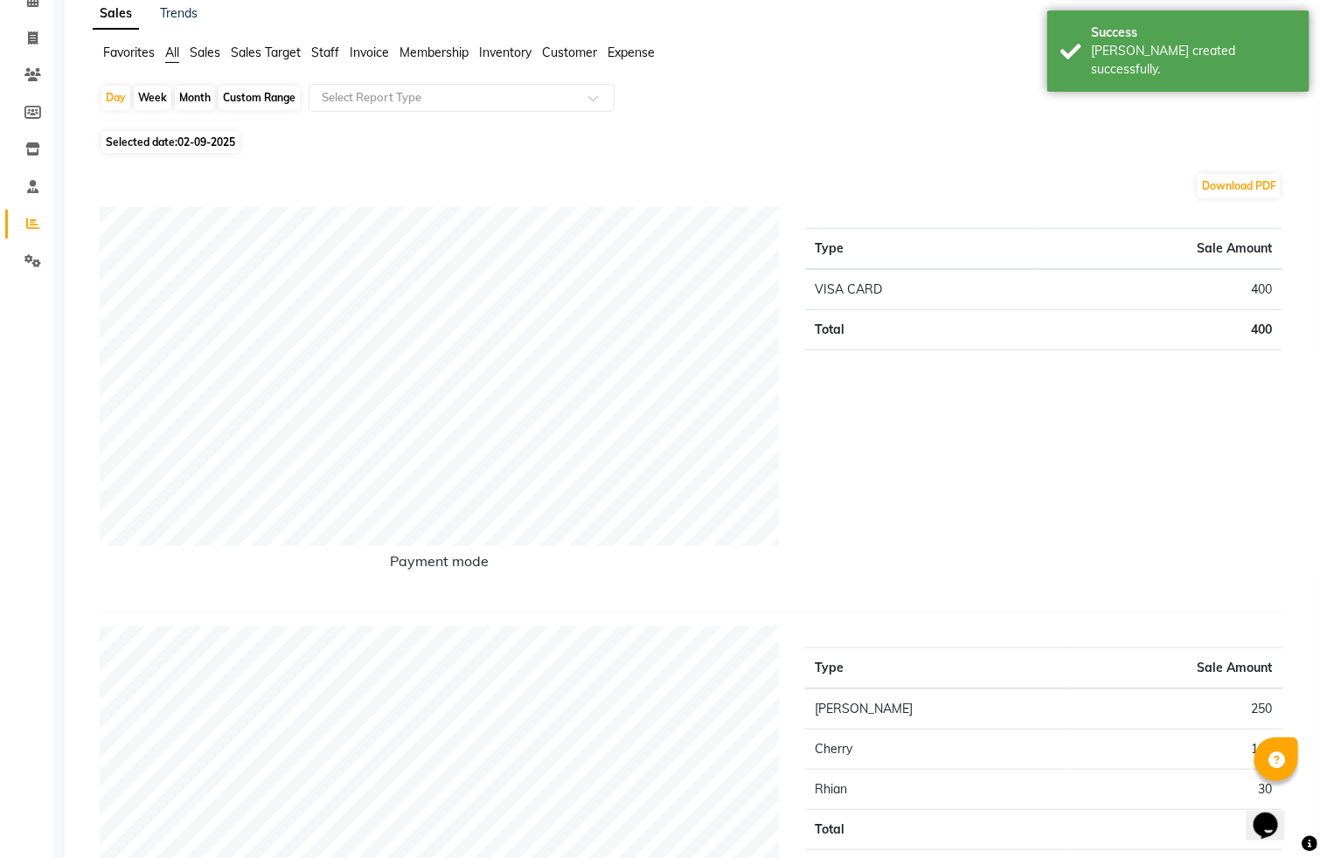
scroll to position [105, 0]
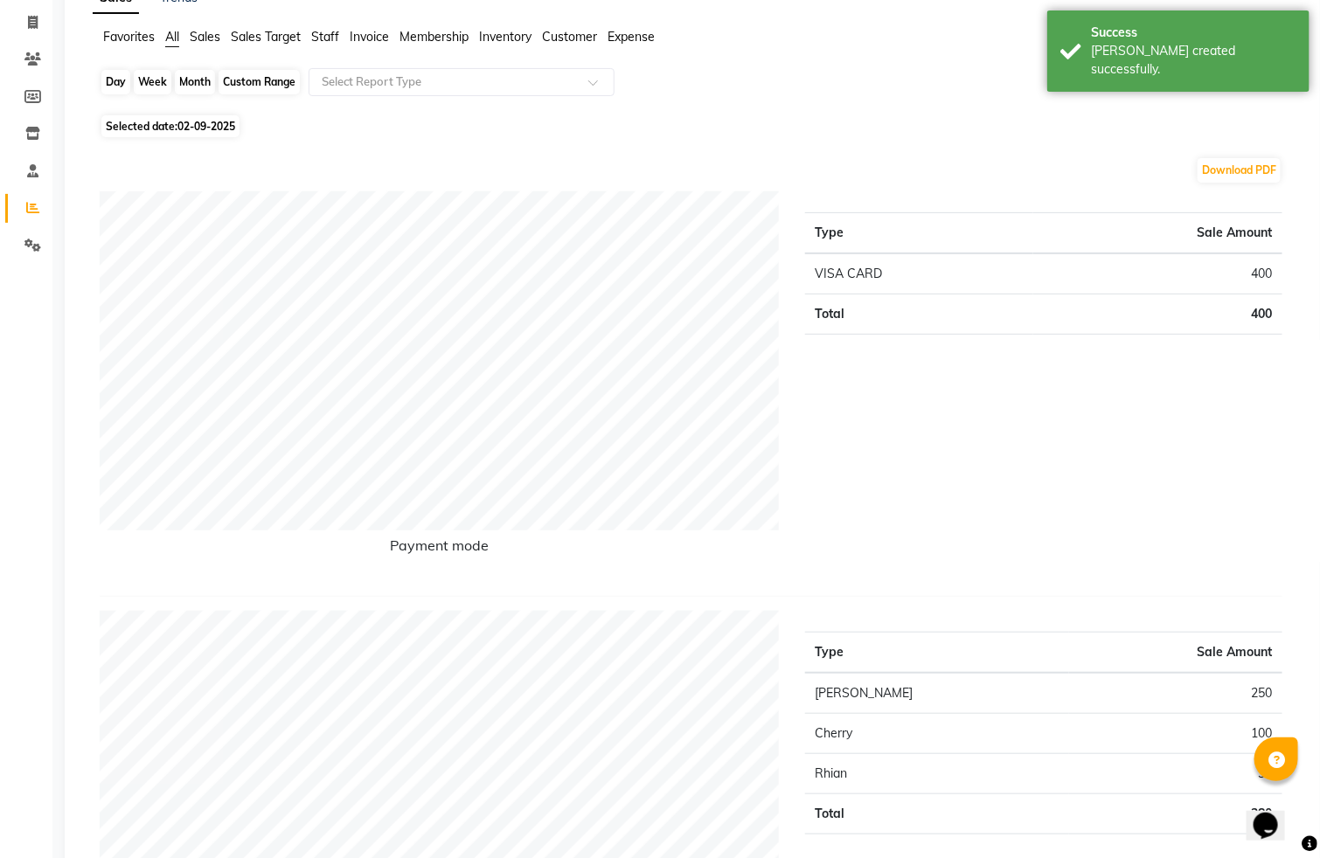
click at [111, 79] on div "Day" at bounding box center [115, 82] width 29 height 24
select select "9"
select select "2025"
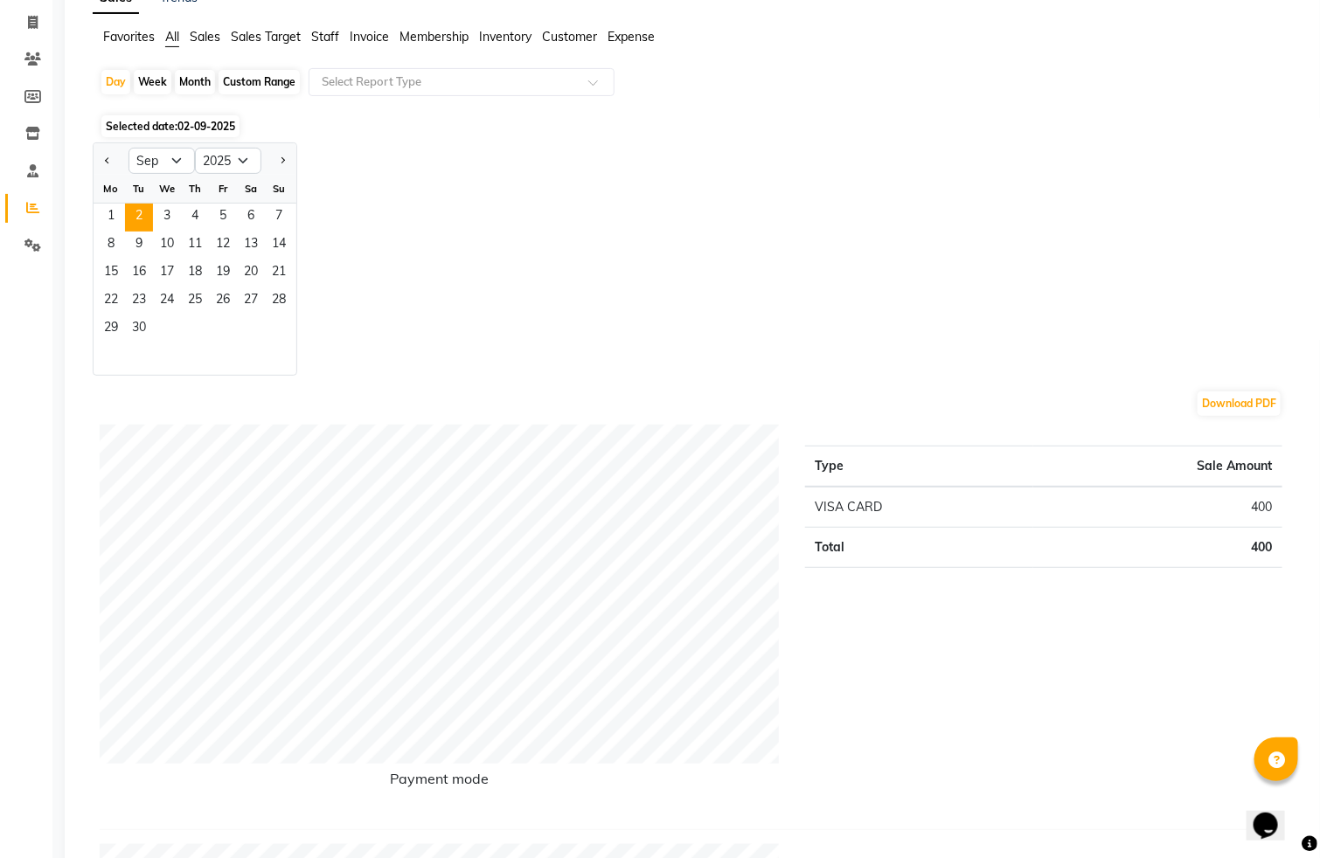
click at [94, 213] on div "1 2 3 4 5 6 7" at bounding box center [195, 218] width 203 height 28
click at [108, 221] on span "1" at bounding box center [111, 218] width 28 height 28
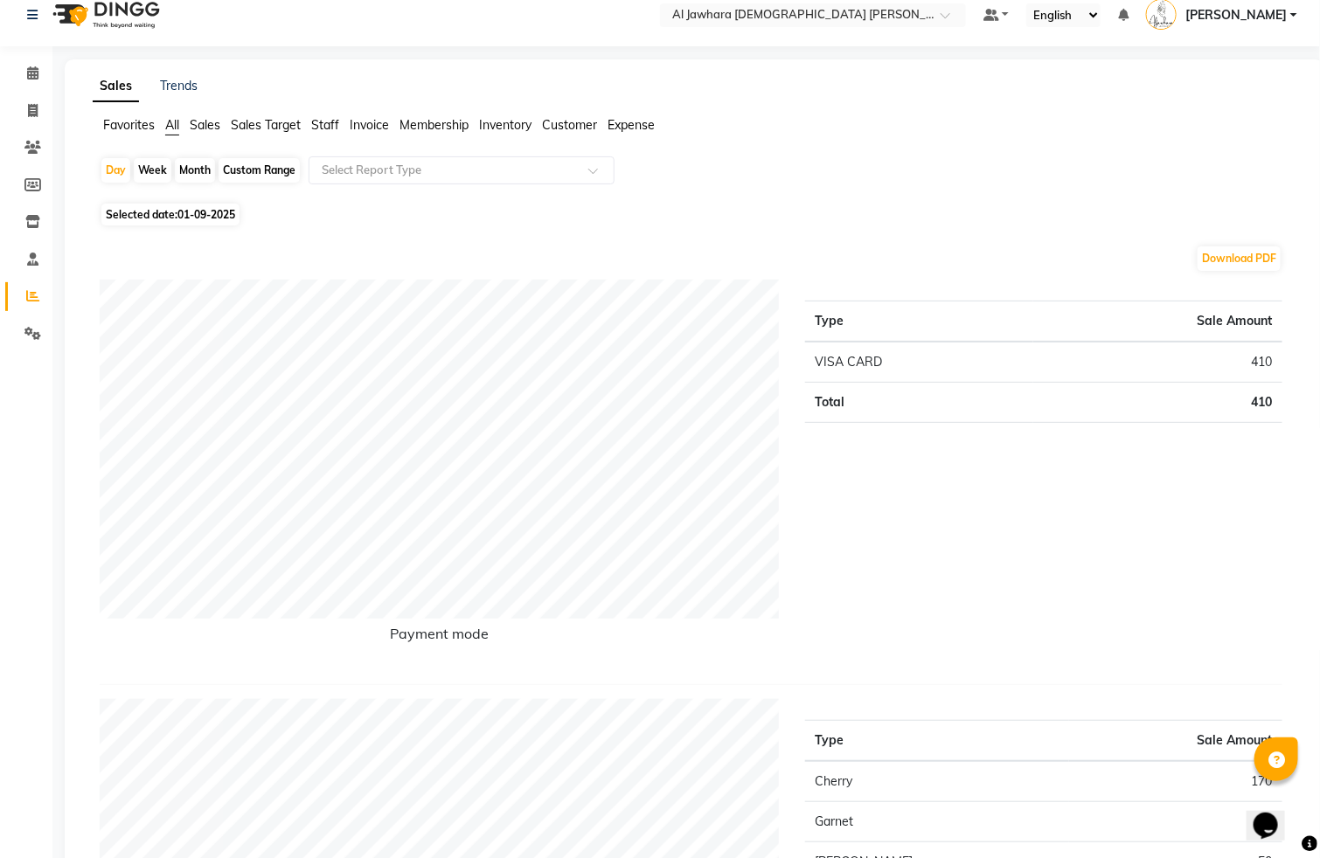
scroll to position [0, 0]
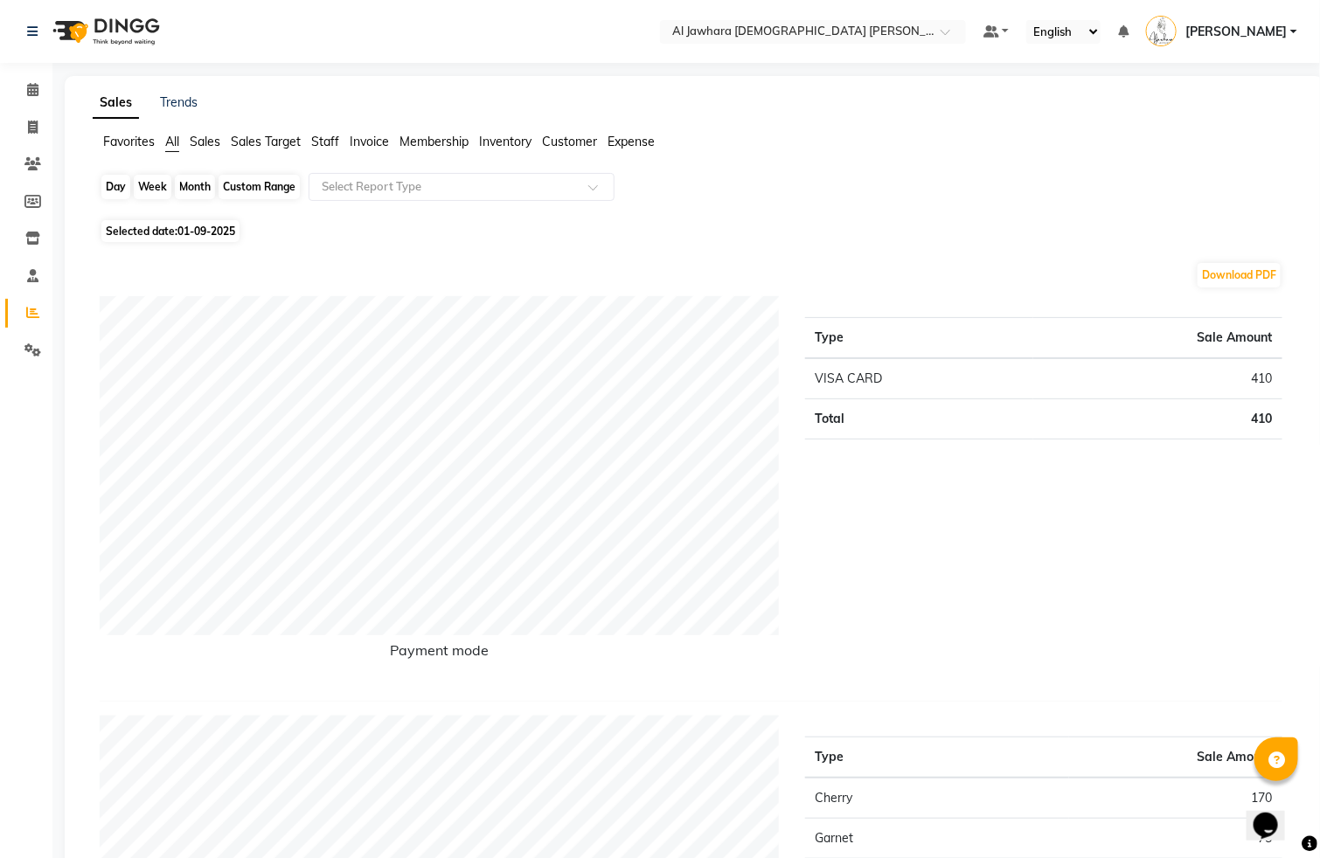
click at [119, 195] on div "Day" at bounding box center [115, 187] width 29 height 24
select select "9"
select select "2025"
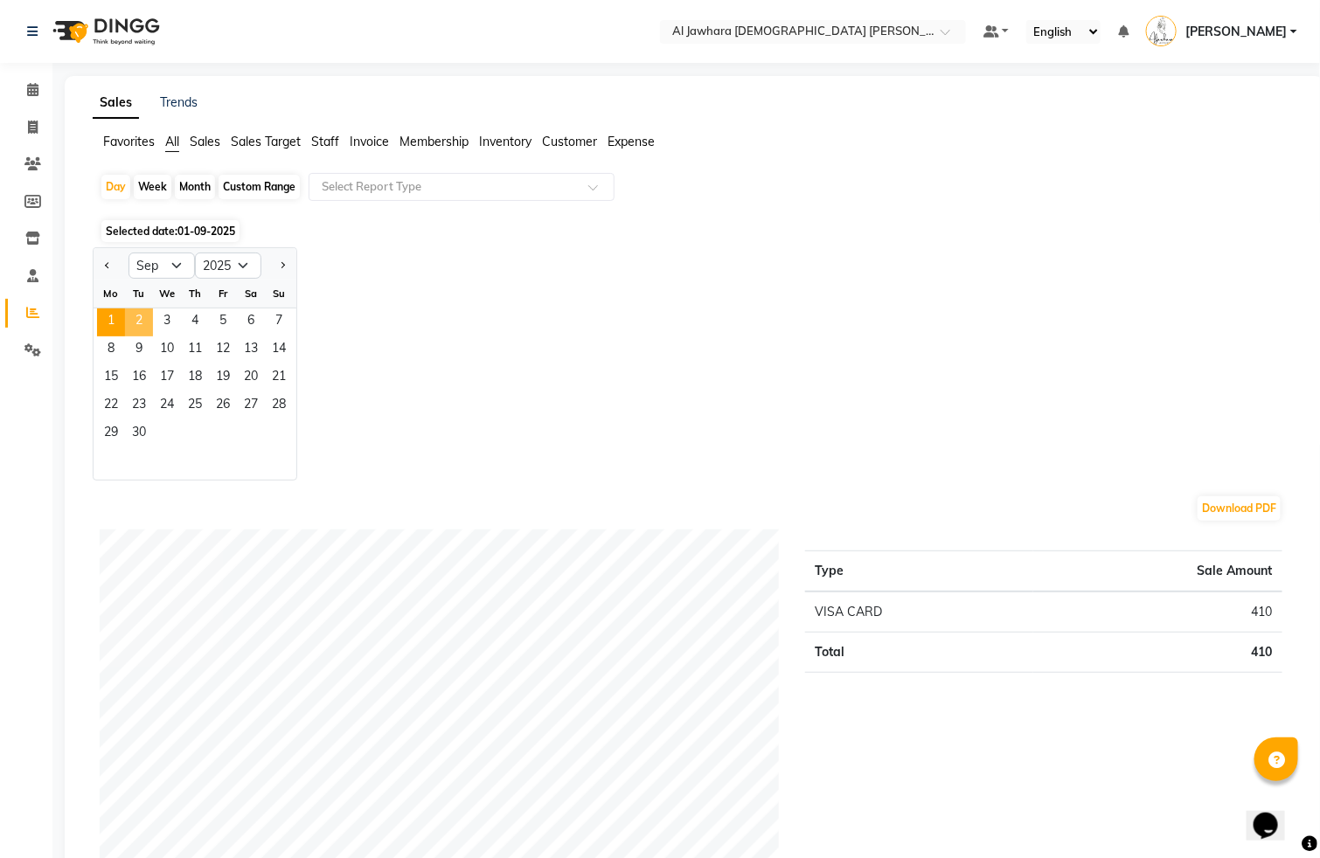
click at [145, 329] on span "2" at bounding box center [139, 323] width 28 height 28
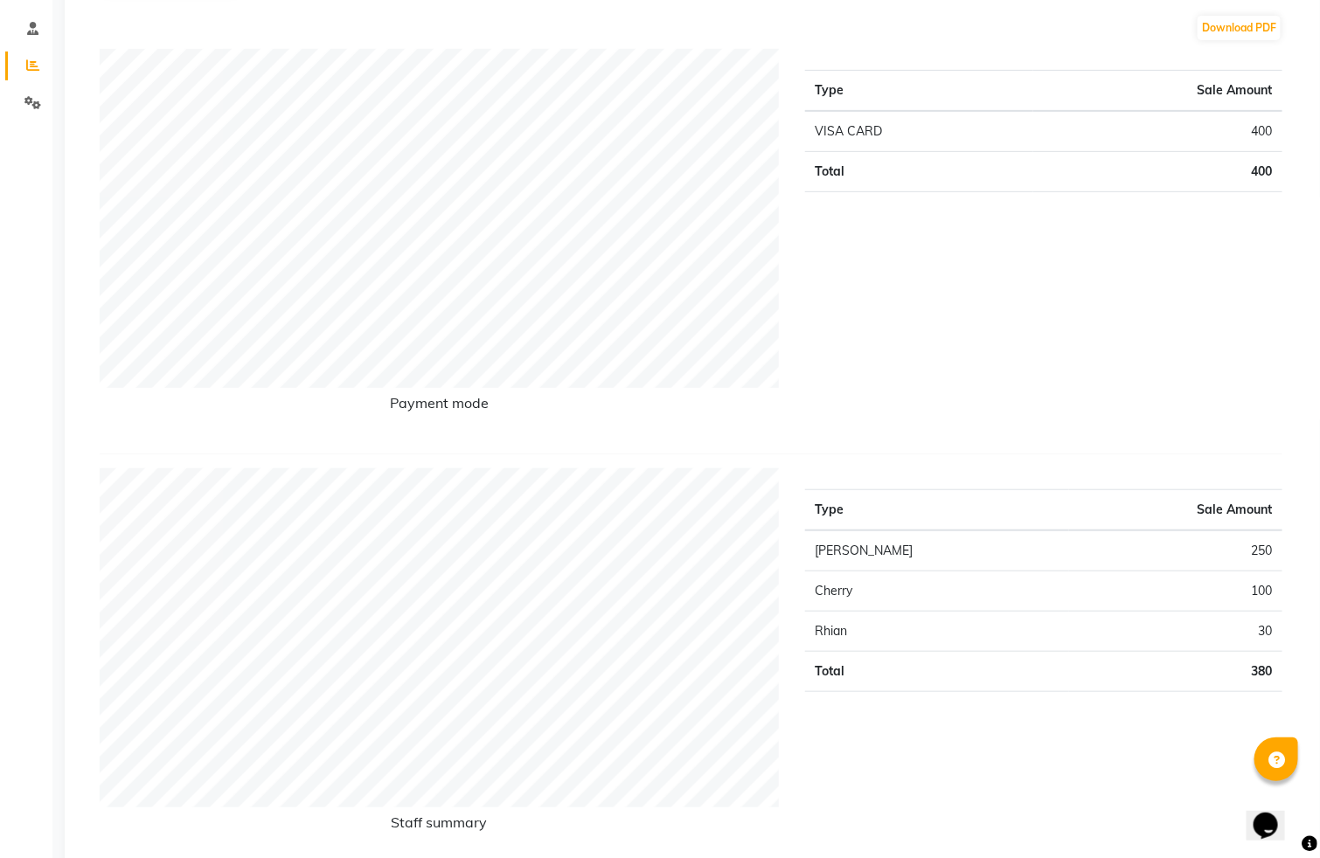
scroll to position [262, 0]
